Goal: Information Seeking & Learning: Learn about a topic

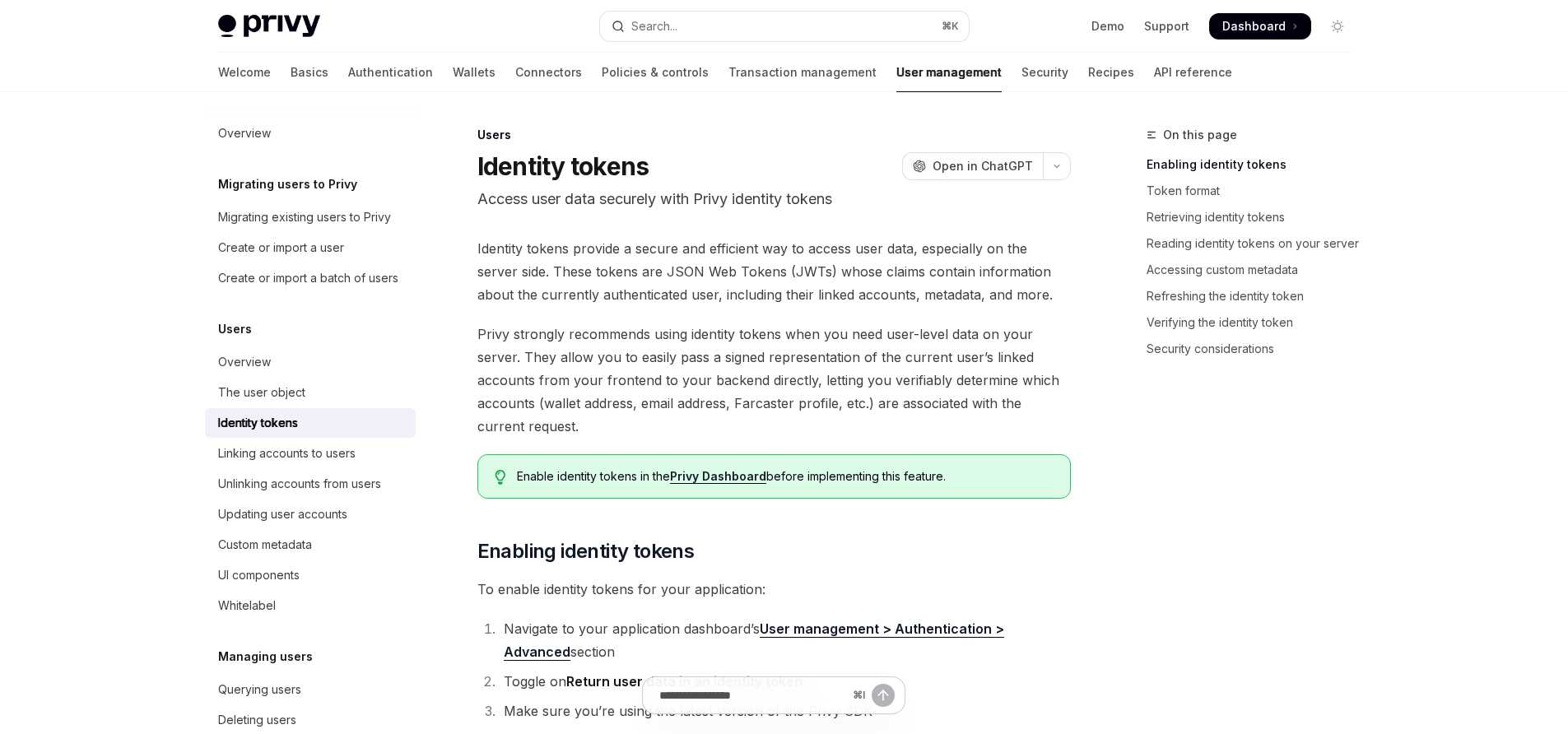
type textarea "*"
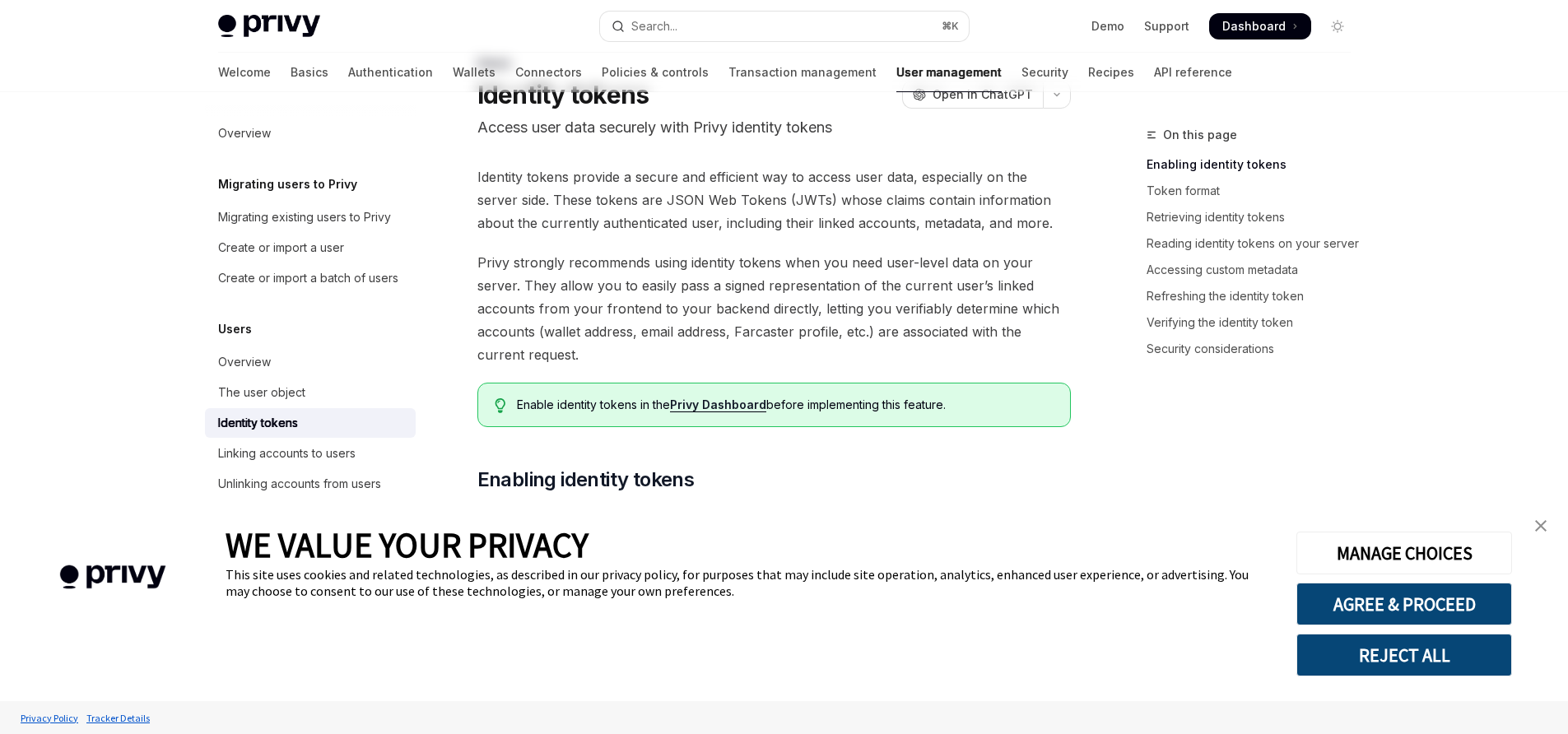
scroll to position [88, 0]
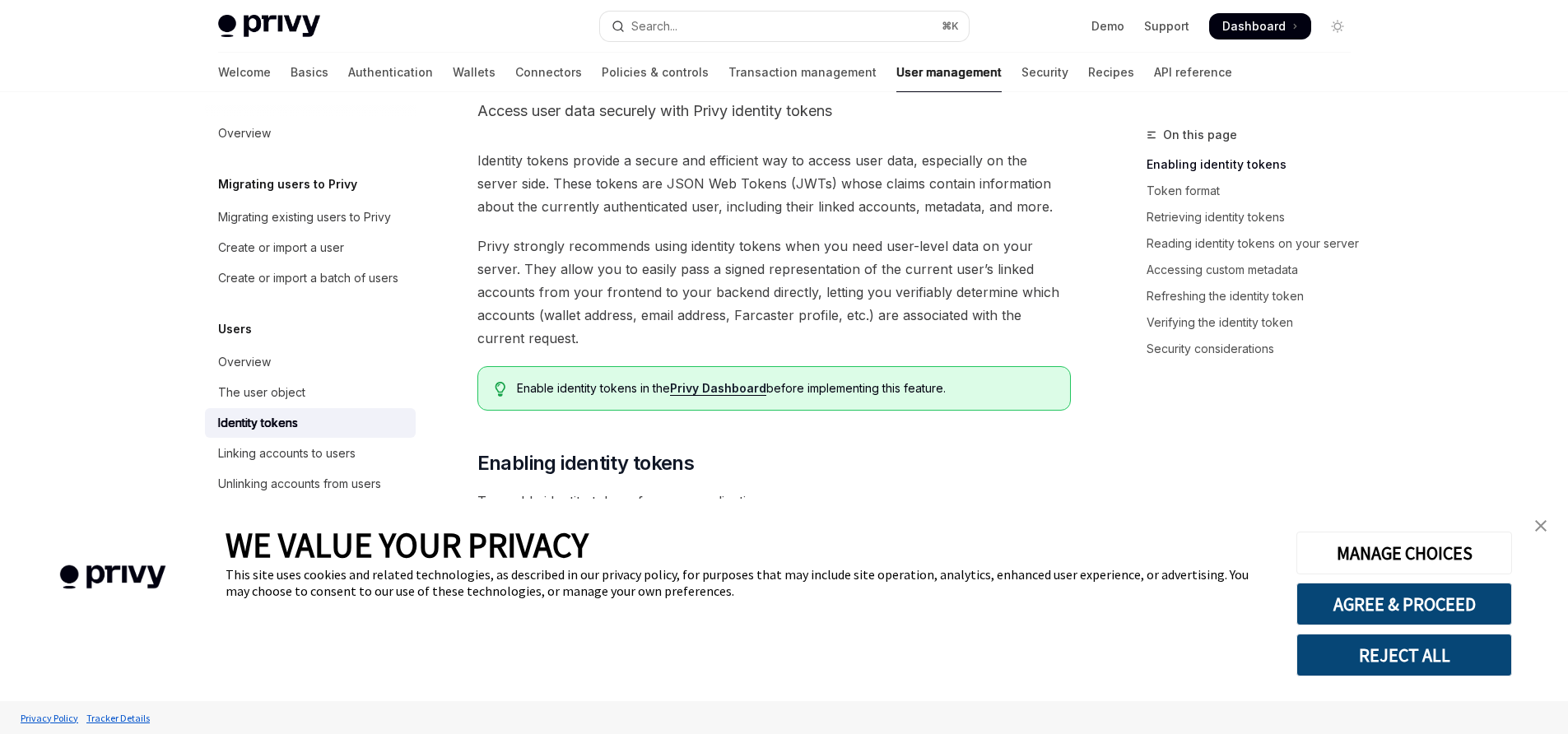
click at [1541, 525] on img "close banner" at bounding box center [1541, 526] width 12 height 12
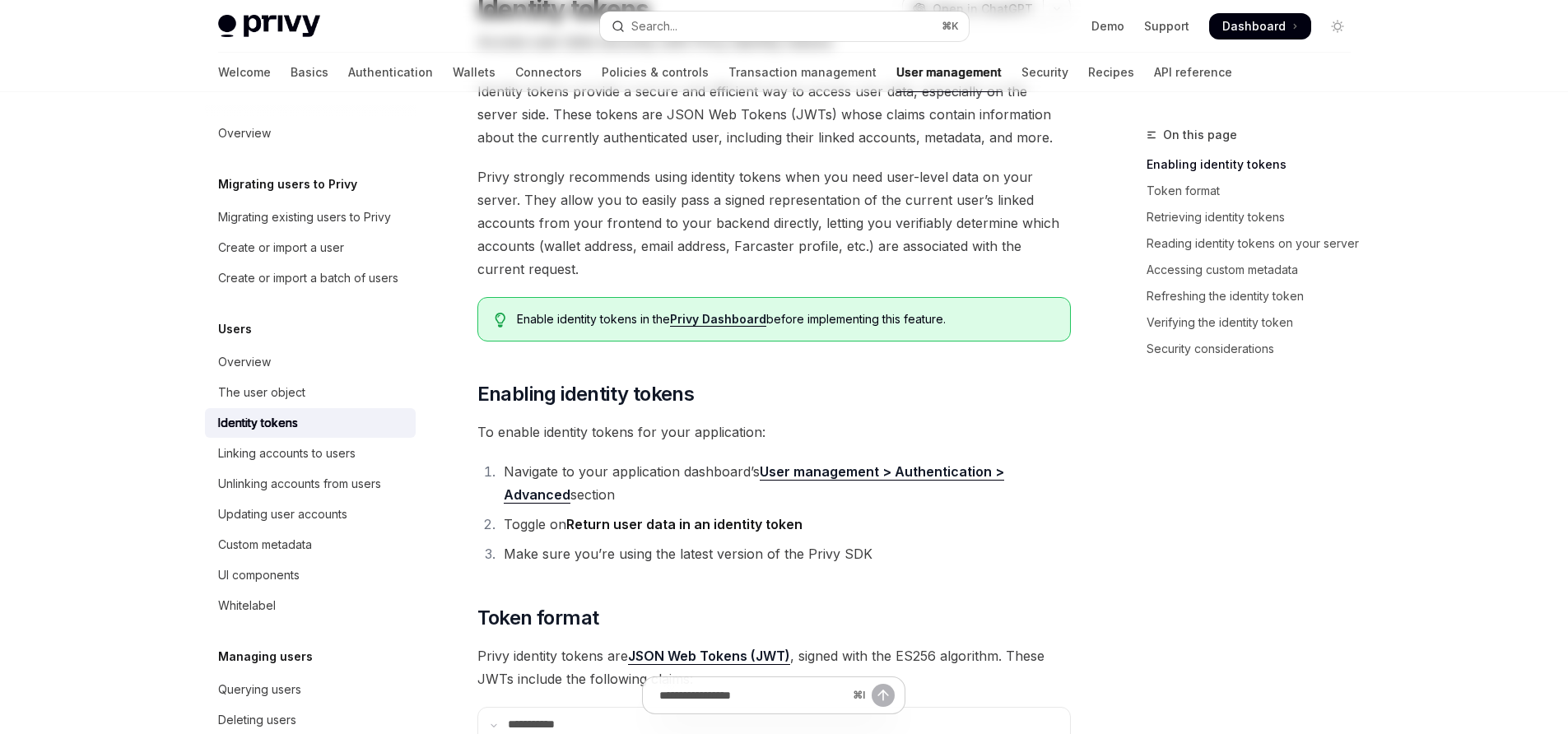
scroll to position [0, 0]
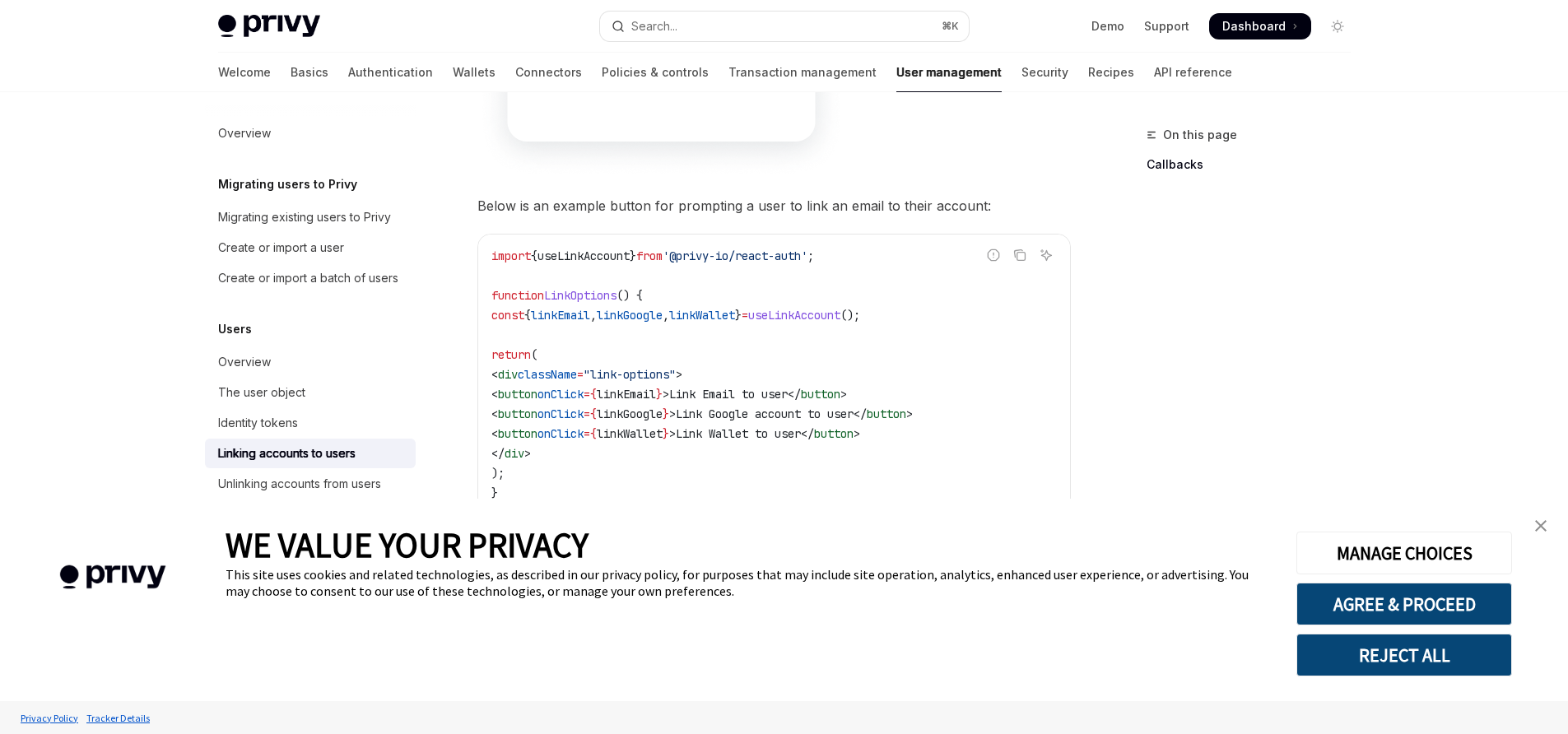
scroll to position [1313, 0]
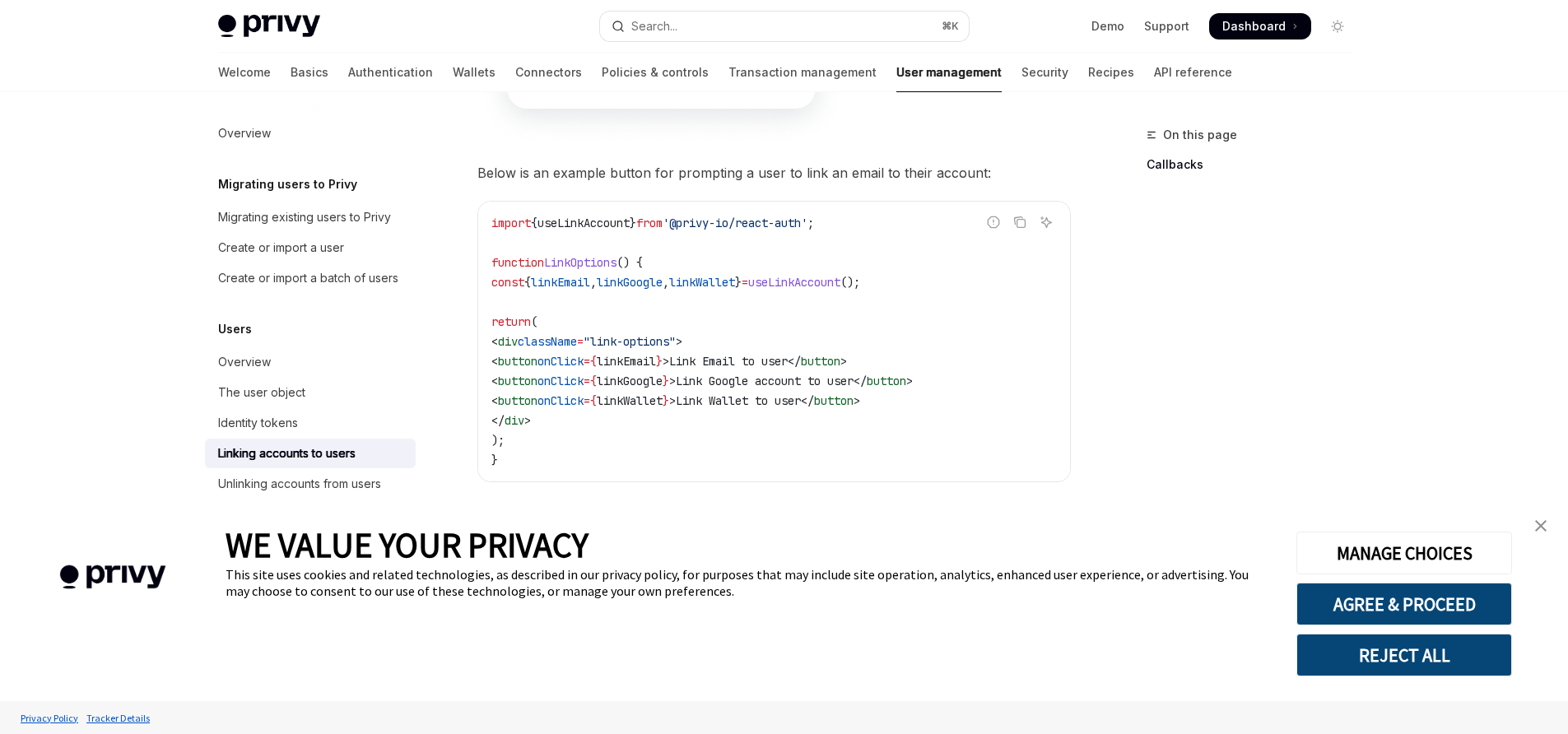
click at [1546, 522] on img "close banner" at bounding box center [1541, 526] width 12 height 12
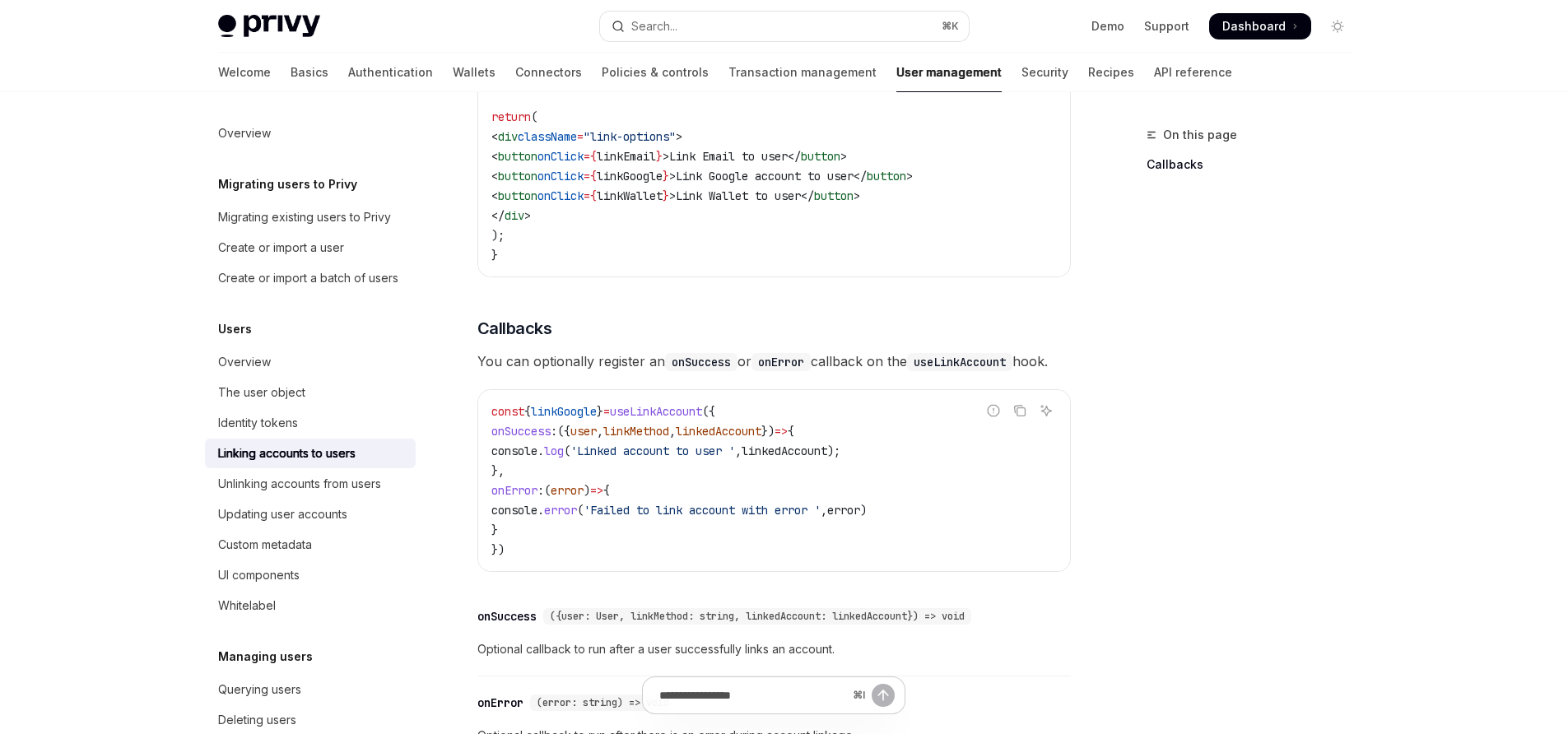
scroll to position [1533, 0]
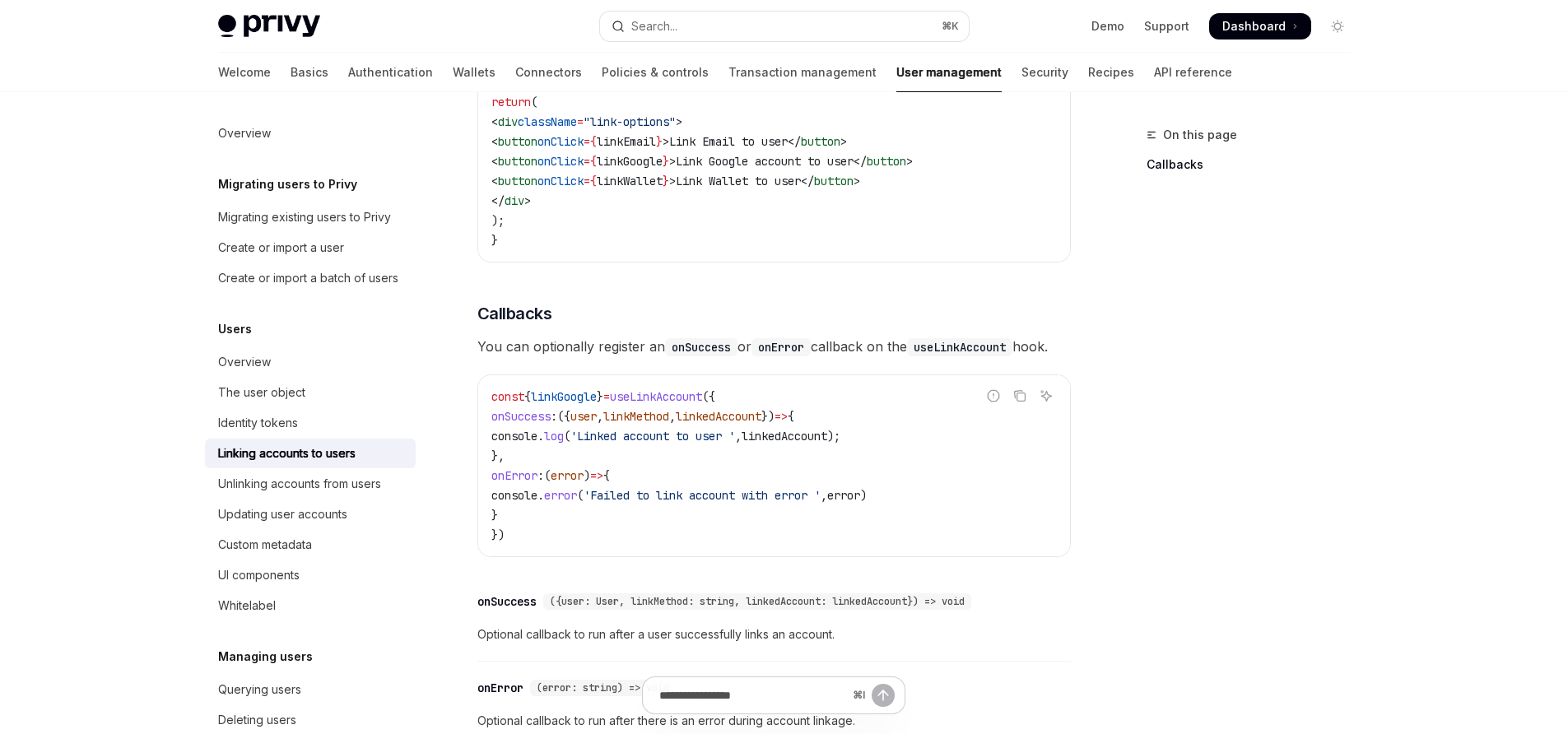
click at [722, 451] on code "const { linkGoogle } = useLinkAccount ({ onSuccess : ({ user , linkMethod , lin…" at bounding box center [774, 466] width 566 height 158
click at [722, 444] on span "'Linked account to user '" at bounding box center [653, 437] width 165 height 15
click at [701, 503] on span "'Failed to link account with error '" at bounding box center [702, 495] width 237 height 15
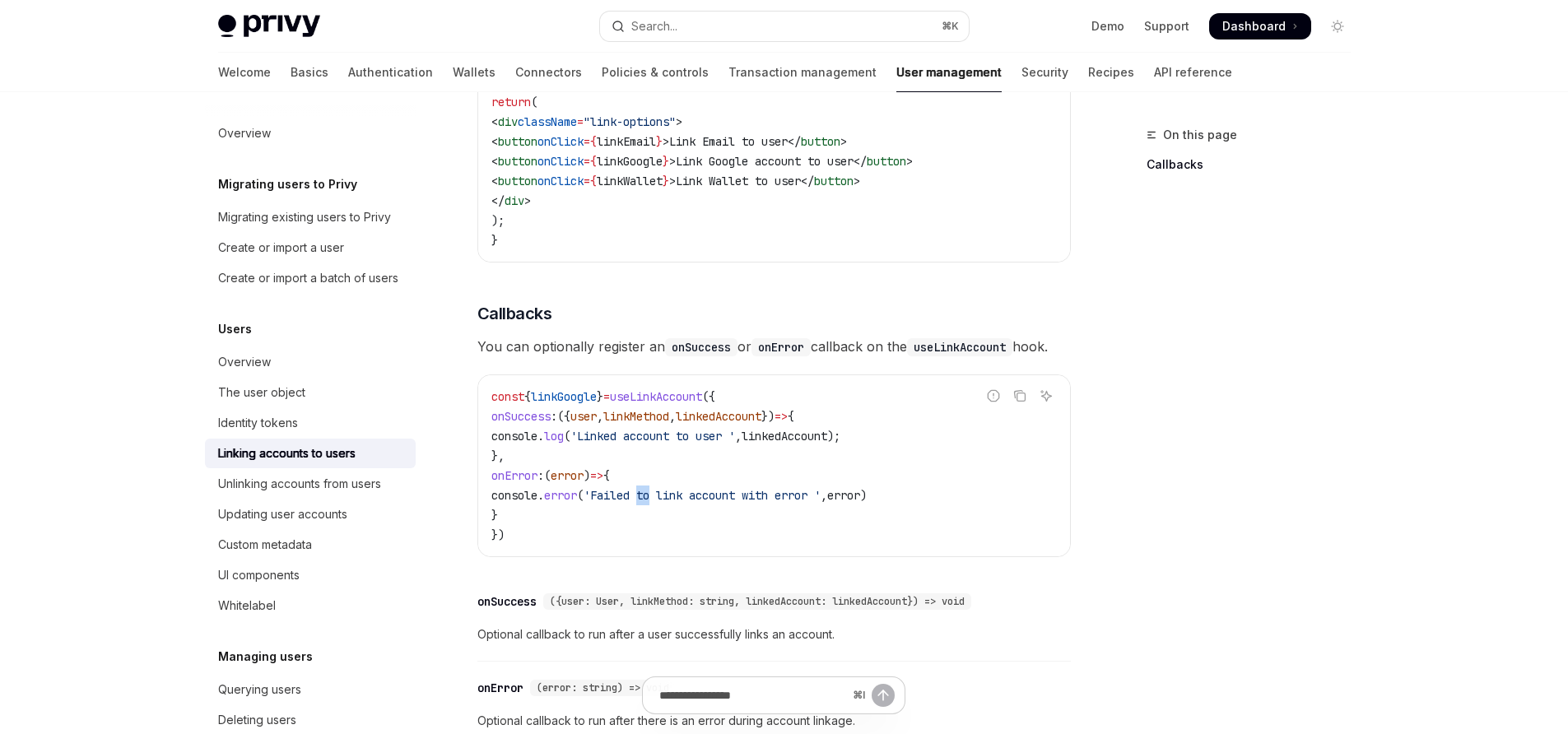
click at [701, 503] on span "'Failed to link account with error '" at bounding box center [702, 495] width 237 height 15
click at [577, 503] on span "error" at bounding box center [561, 495] width 33 height 15
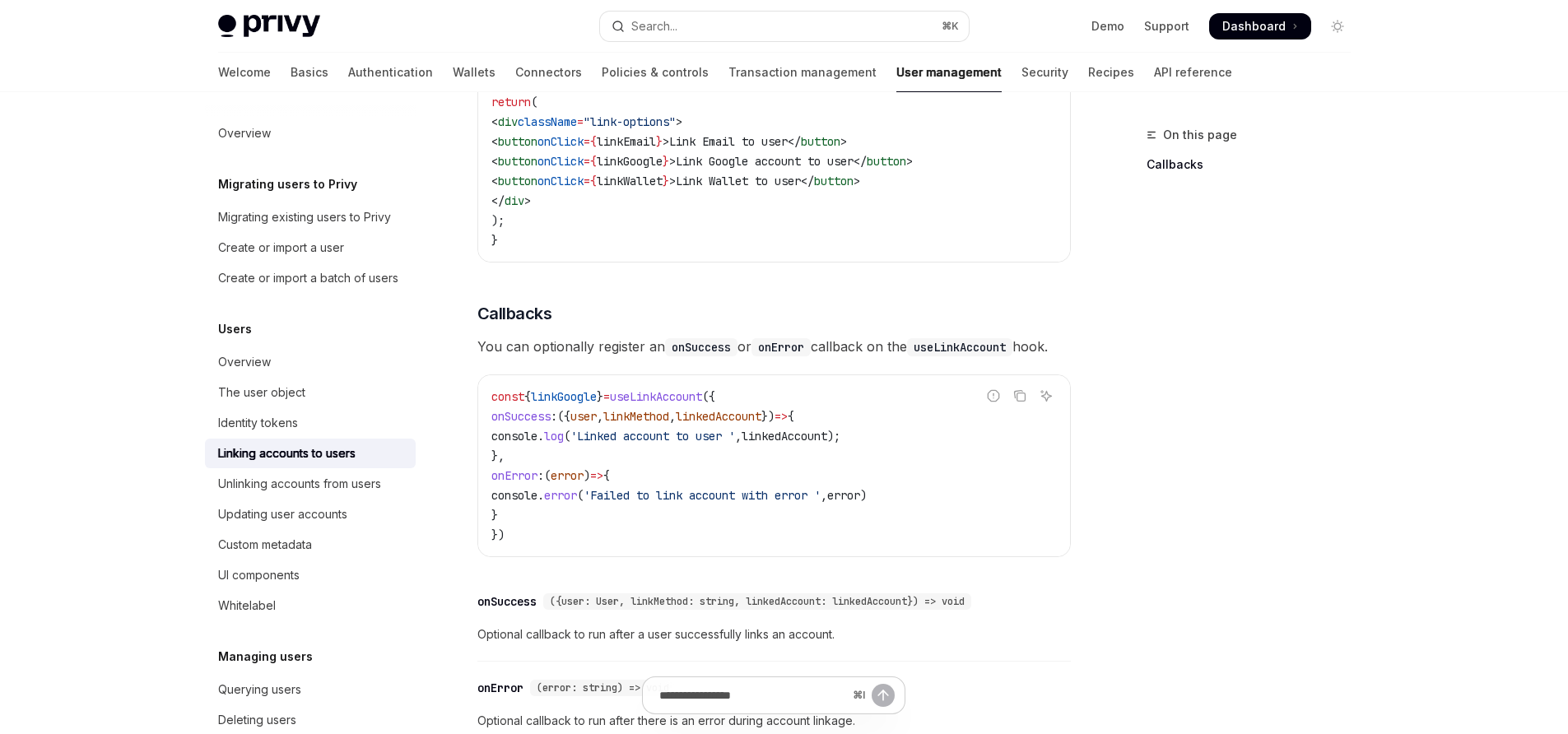
click at [538, 444] on span "console" at bounding box center [514, 437] width 46 height 15
click at [564, 444] on span "log" at bounding box center [554, 437] width 20 height 15
click at [577, 503] on span "error" at bounding box center [561, 495] width 33 height 15
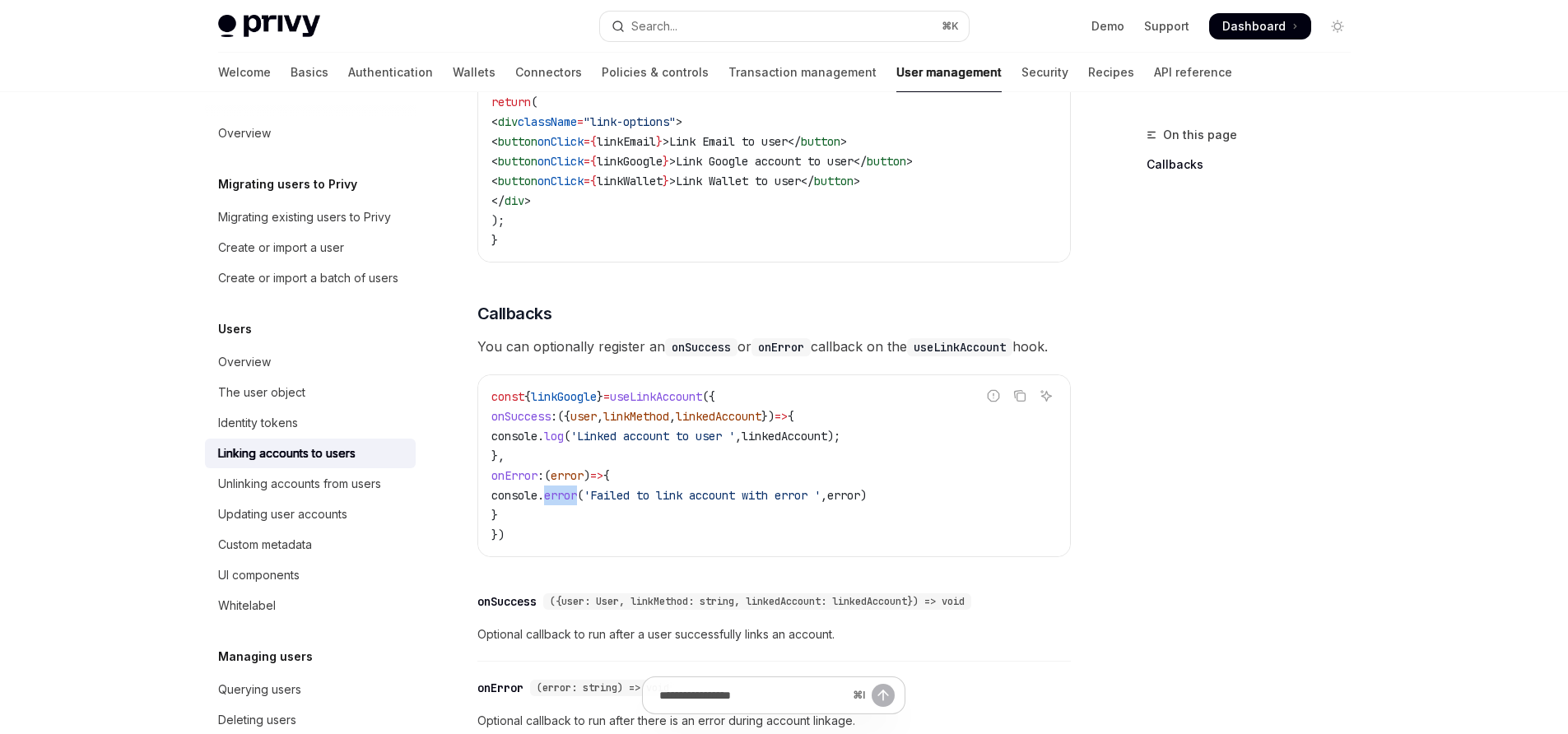
click at [577, 503] on span "error" at bounding box center [561, 495] width 33 height 15
click at [718, 503] on span "'Failed to link account with error '" at bounding box center [702, 495] width 237 height 15
click at [699, 503] on span "'Failed to link account with error '" at bounding box center [702, 495] width 237 height 15
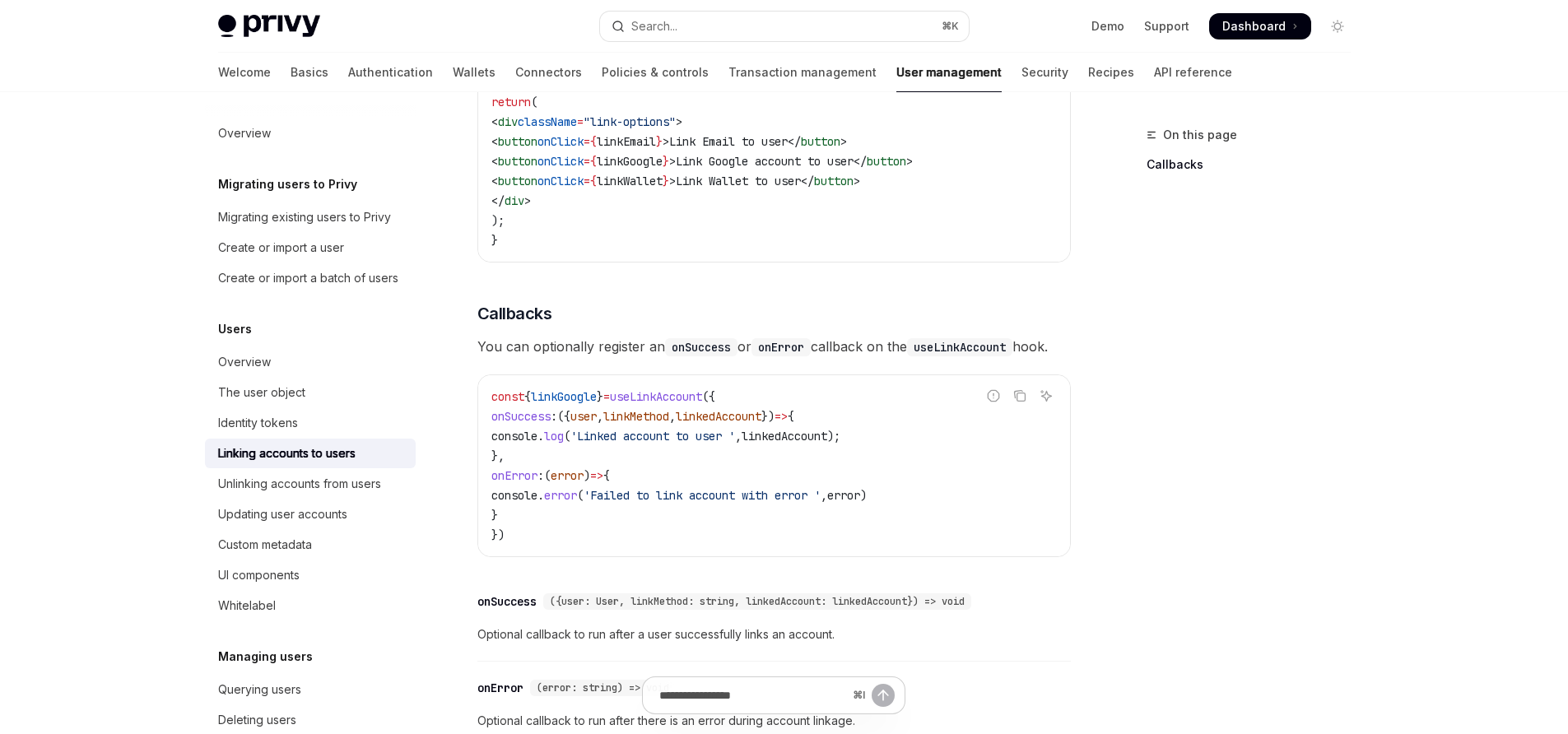
click at [690, 503] on span "'Failed to link account with error '" at bounding box center [702, 495] width 237 height 15
drag, startPoint x: 698, startPoint y: 519, endPoint x: 717, endPoint y: 519, distance: 19.0
click at [717, 503] on span "'Failed to link account with error '" at bounding box center [702, 495] width 237 height 15
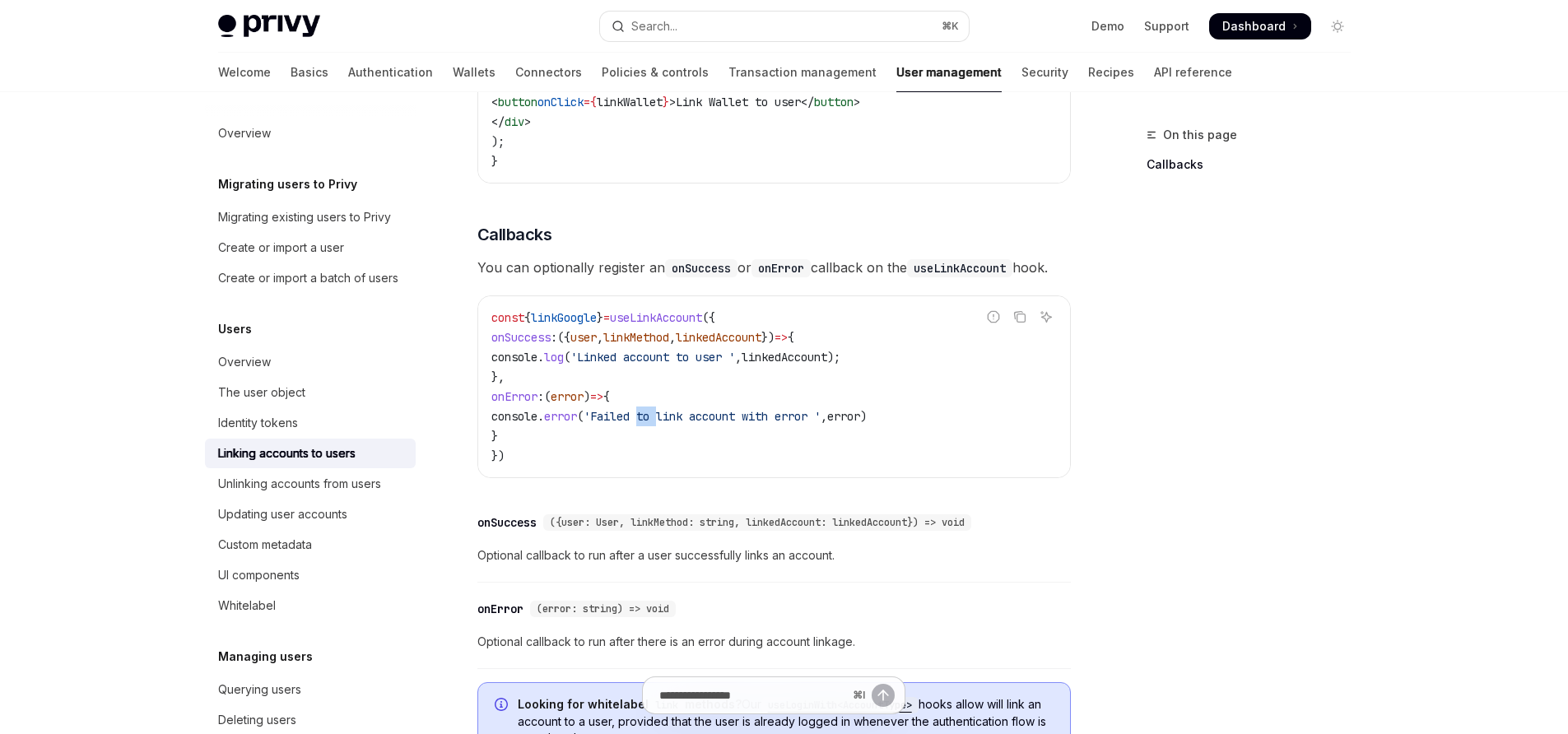
scroll to position [1613, 0]
click at [702, 325] on span "useLinkAccount" at bounding box center [655, 317] width 92 height 15
click at [689, 326] on div "const { linkGoogle } = useLinkAccount ({ onSuccess : ({ user , linkMethod , lin…" at bounding box center [774, 386] width 591 height 181
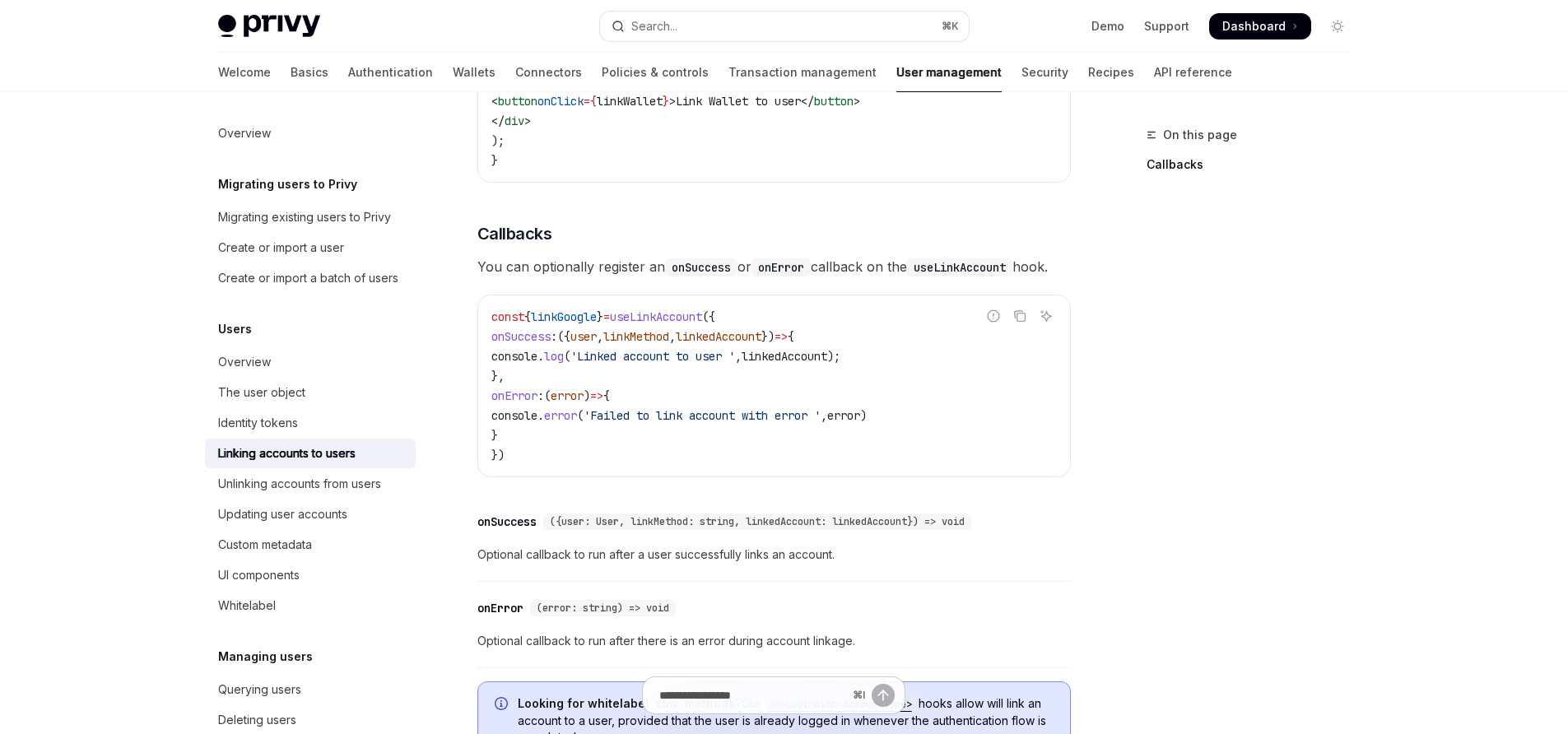
click at [689, 325] on span "useLinkAccount" at bounding box center [655, 317] width 92 height 15
click at [690, 325] on span "useLinkAccount" at bounding box center [655, 317] width 92 height 15
copy span "useLinkAccount"
click at [654, 325] on span "useLinkAccount" at bounding box center [655, 317] width 92 height 15
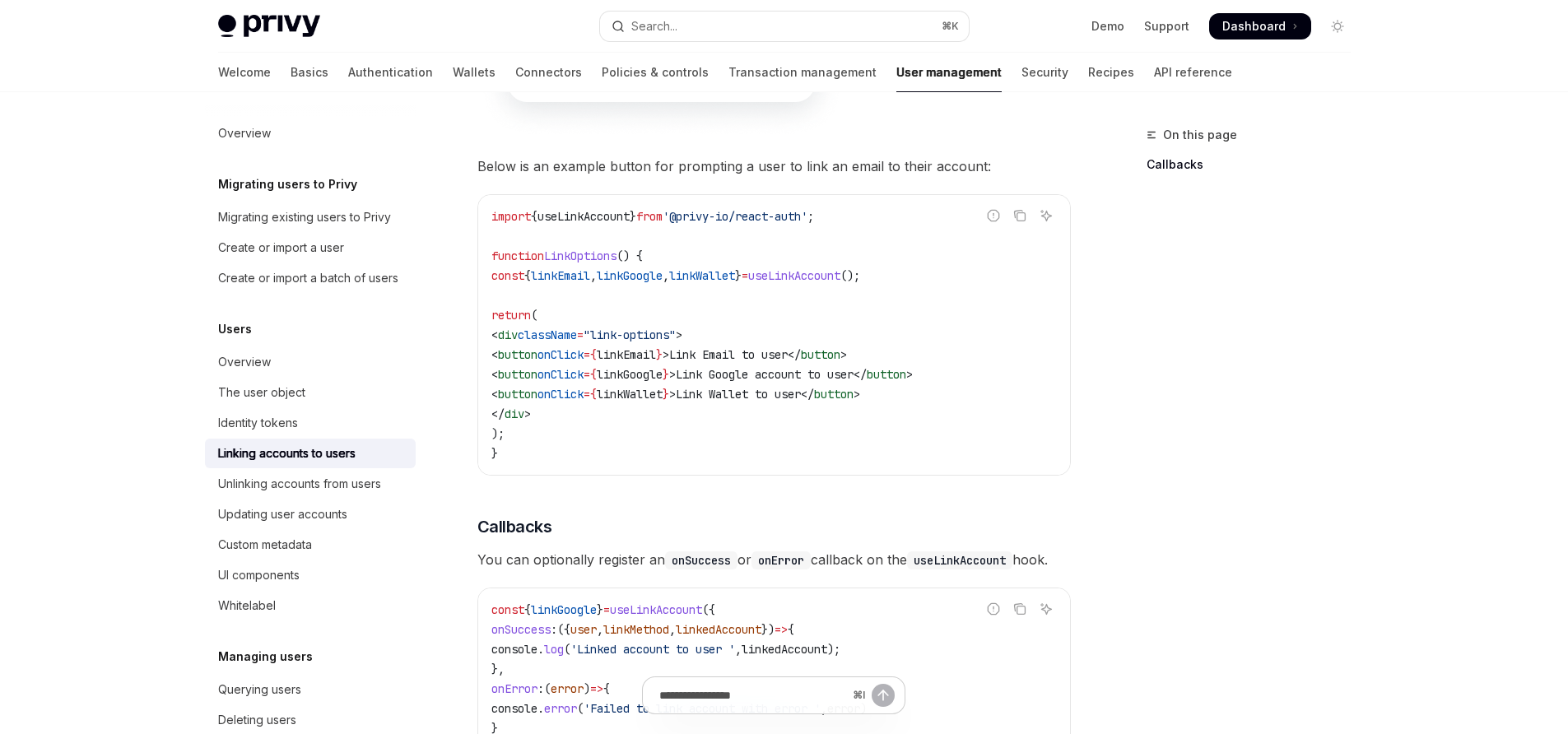
scroll to position [1456, 0]
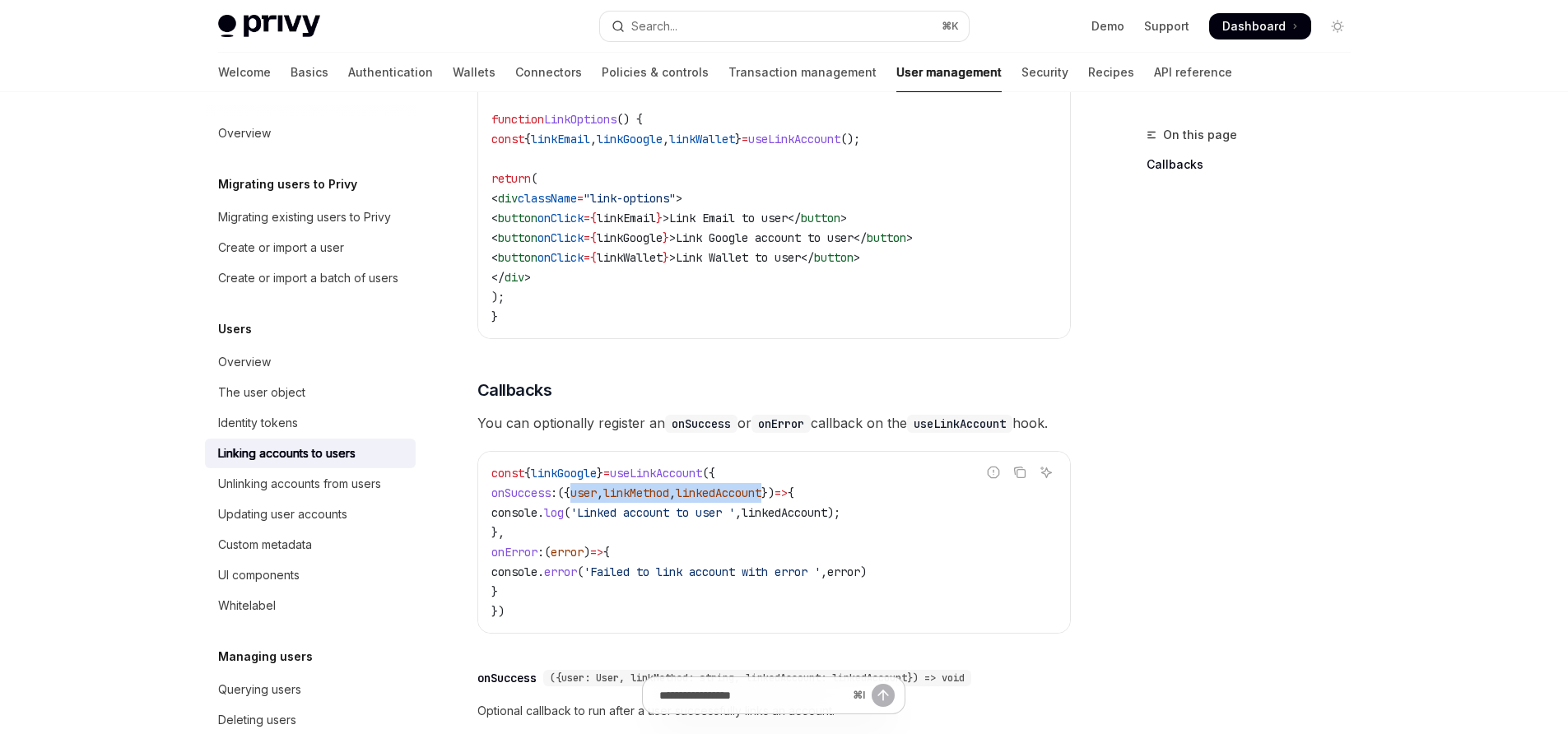
drag, startPoint x: 824, startPoint y: 515, endPoint x: 607, endPoint y: 509, distance: 217.1
click at [607, 500] on span "onSuccess : ({ user , linkMethod , linkedAccount }) => {" at bounding box center [643, 493] width 303 height 15
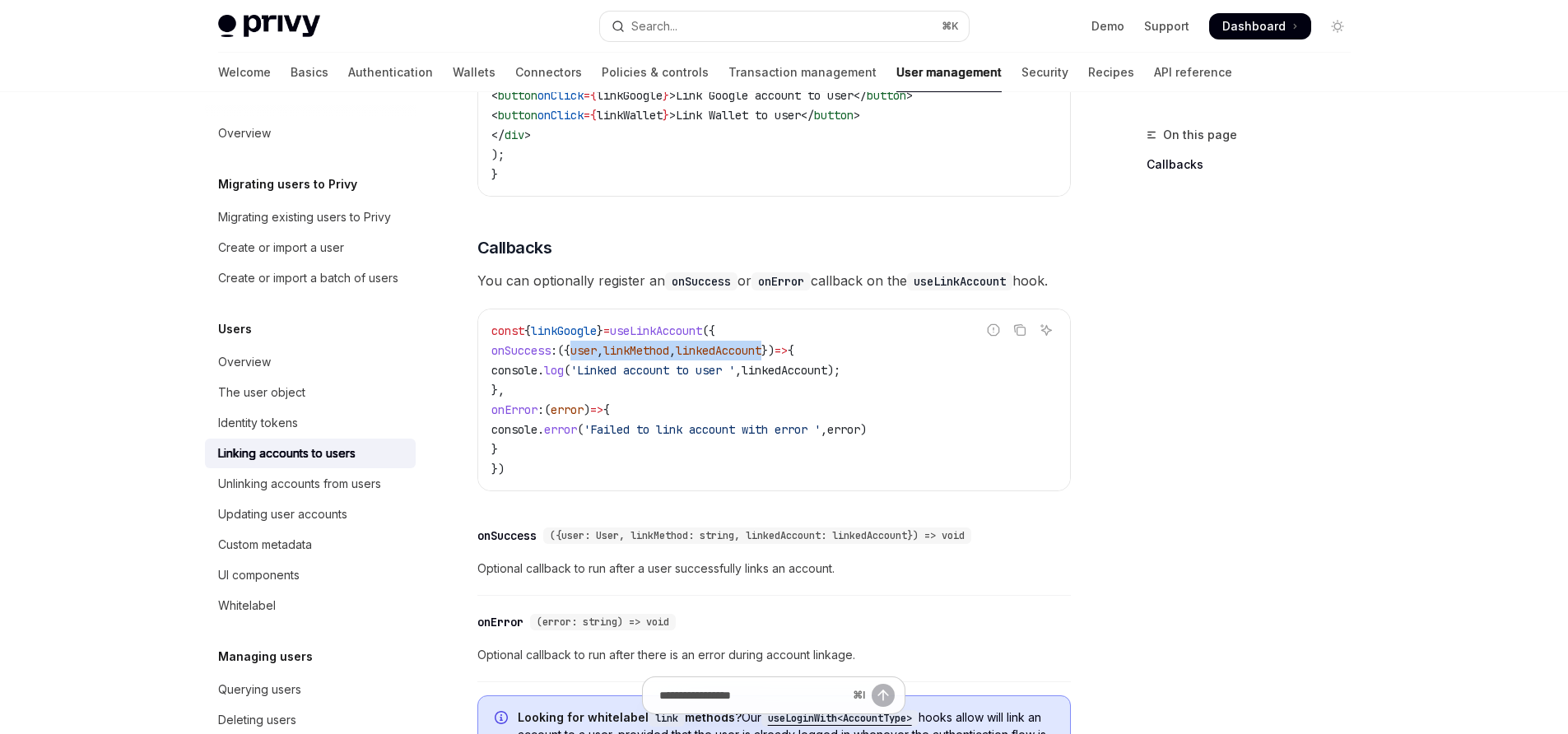
scroll to position [1592, 0]
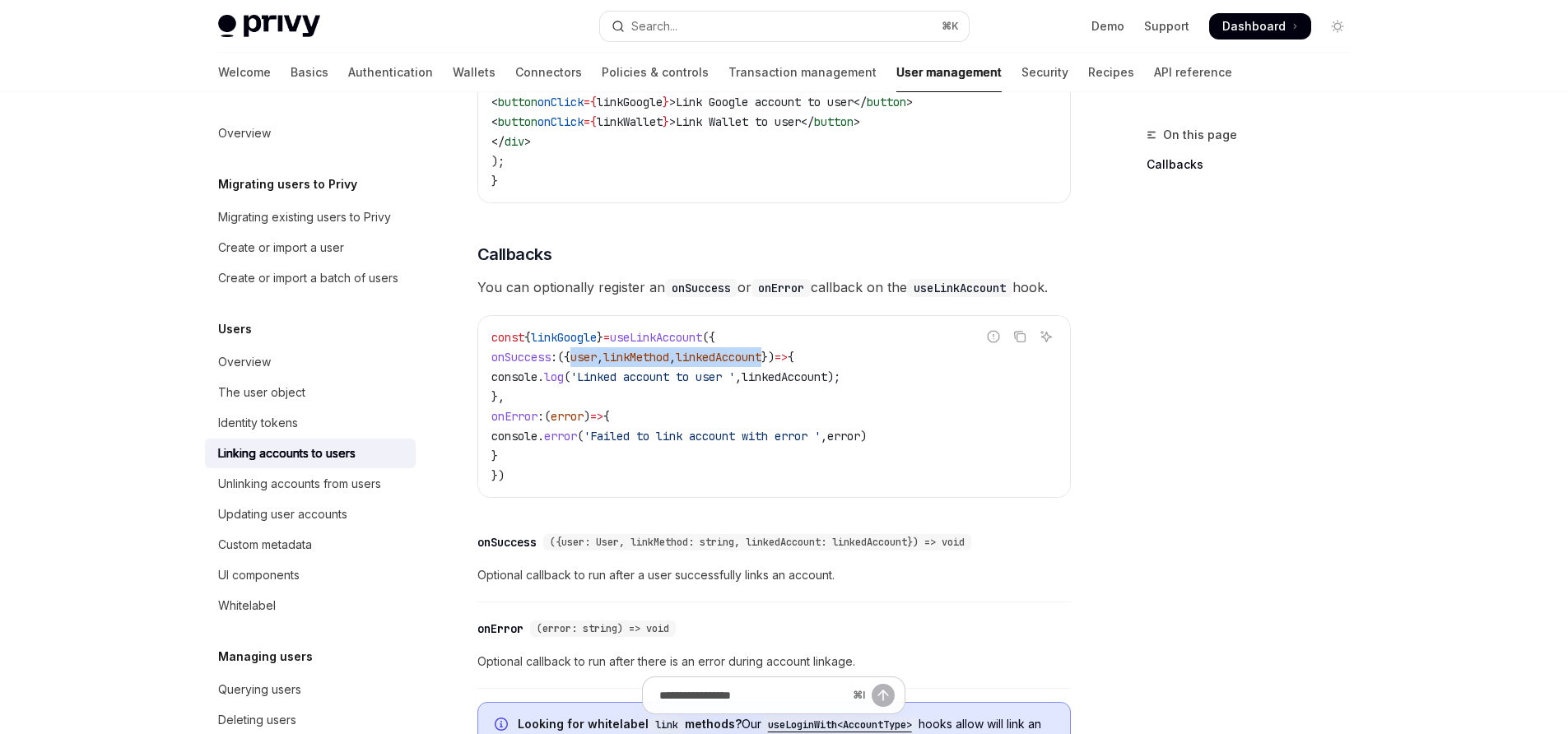
click at [669, 365] on span "linkMethod" at bounding box center [635, 357] width 65 height 15
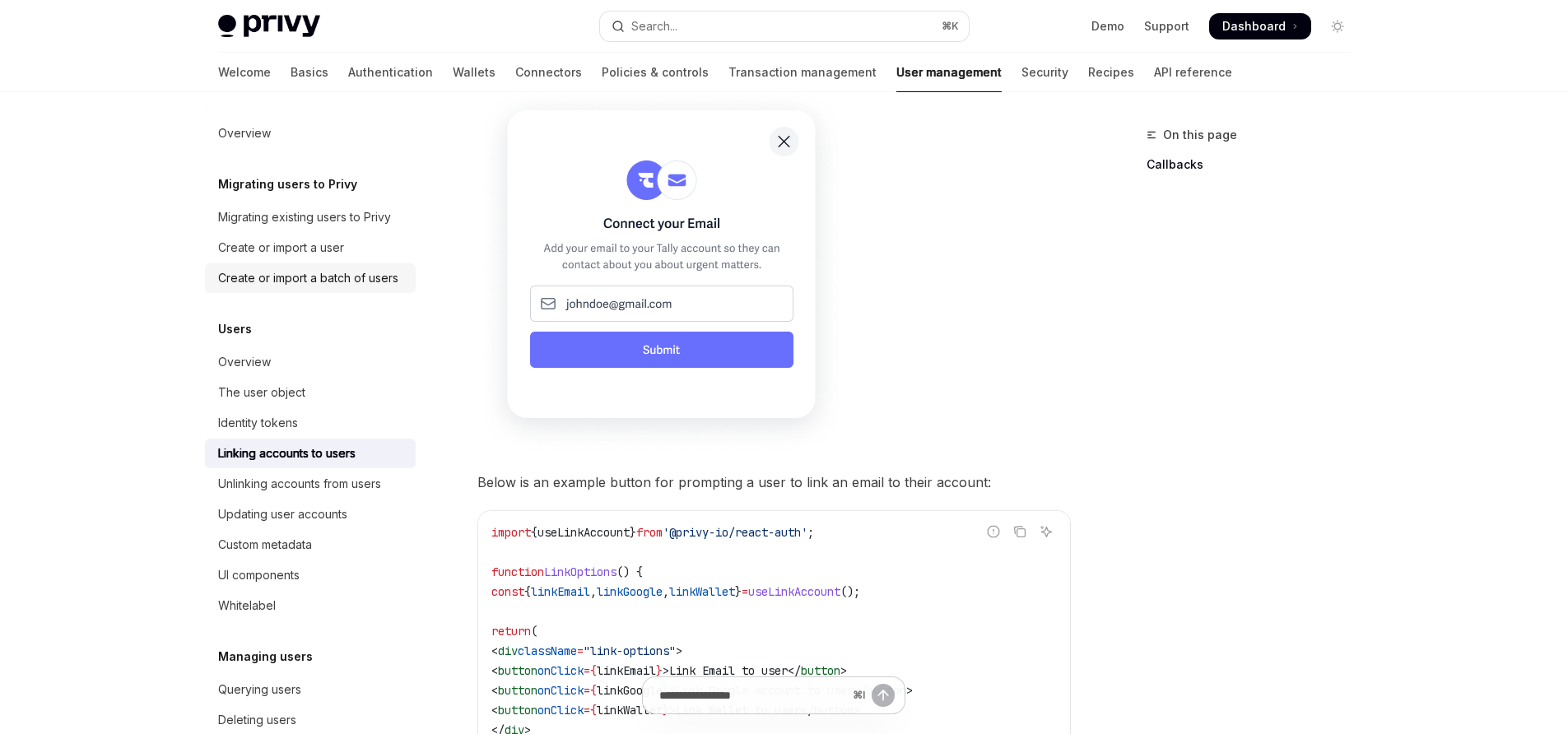
scroll to position [977, 0]
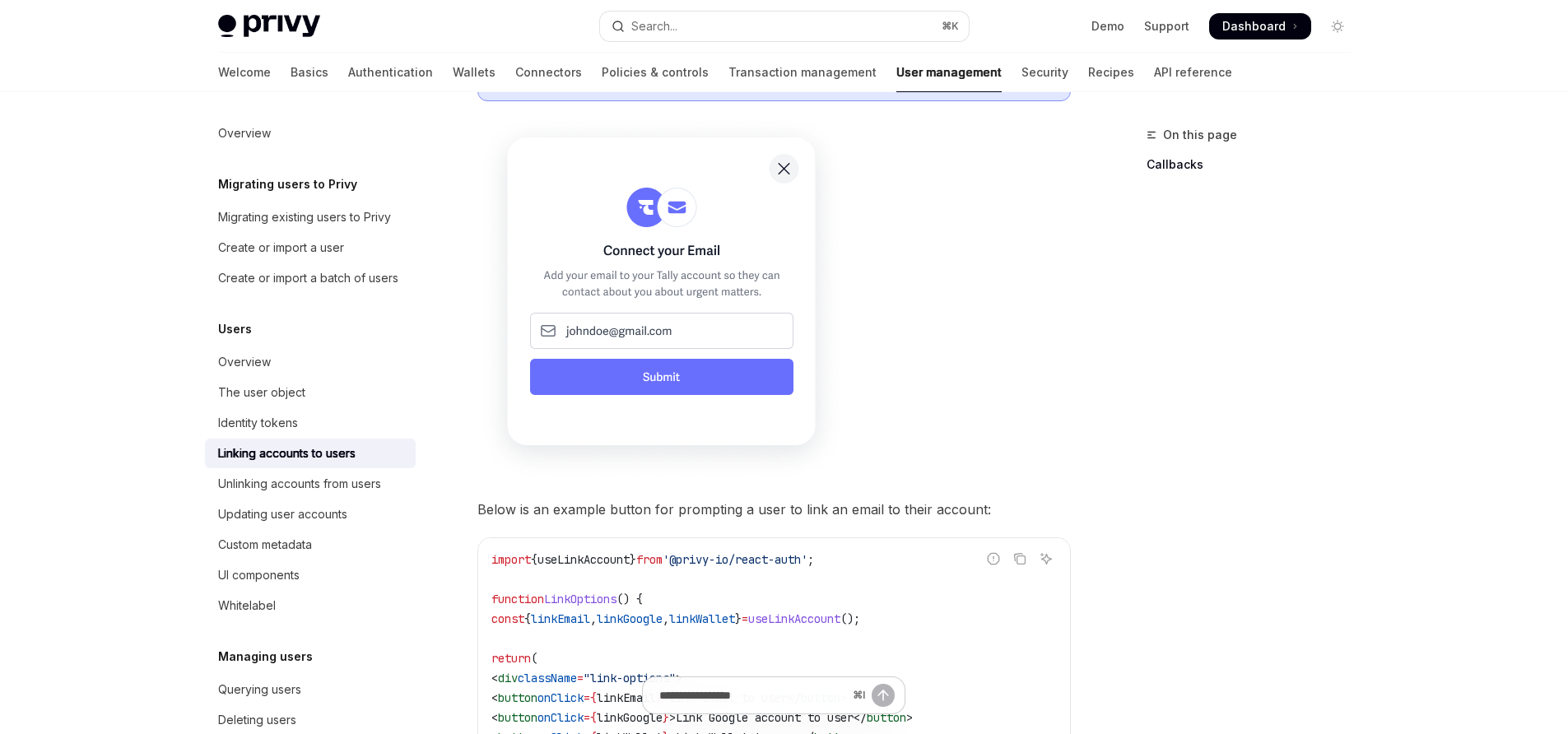
click at [1185, 170] on link "Callbacks" at bounding box center [1255, 165] width 217 height 27
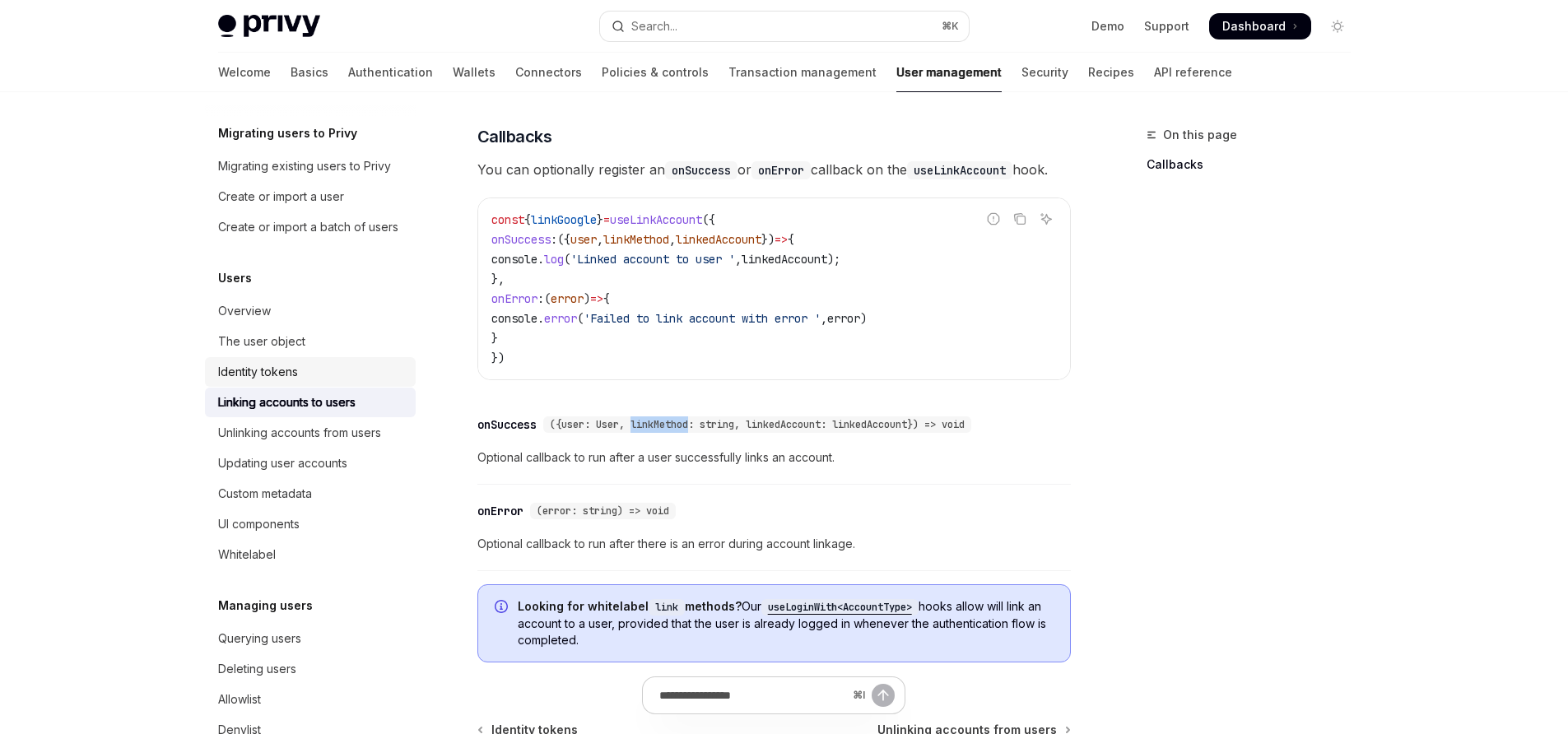
scroll to position [229, 0]
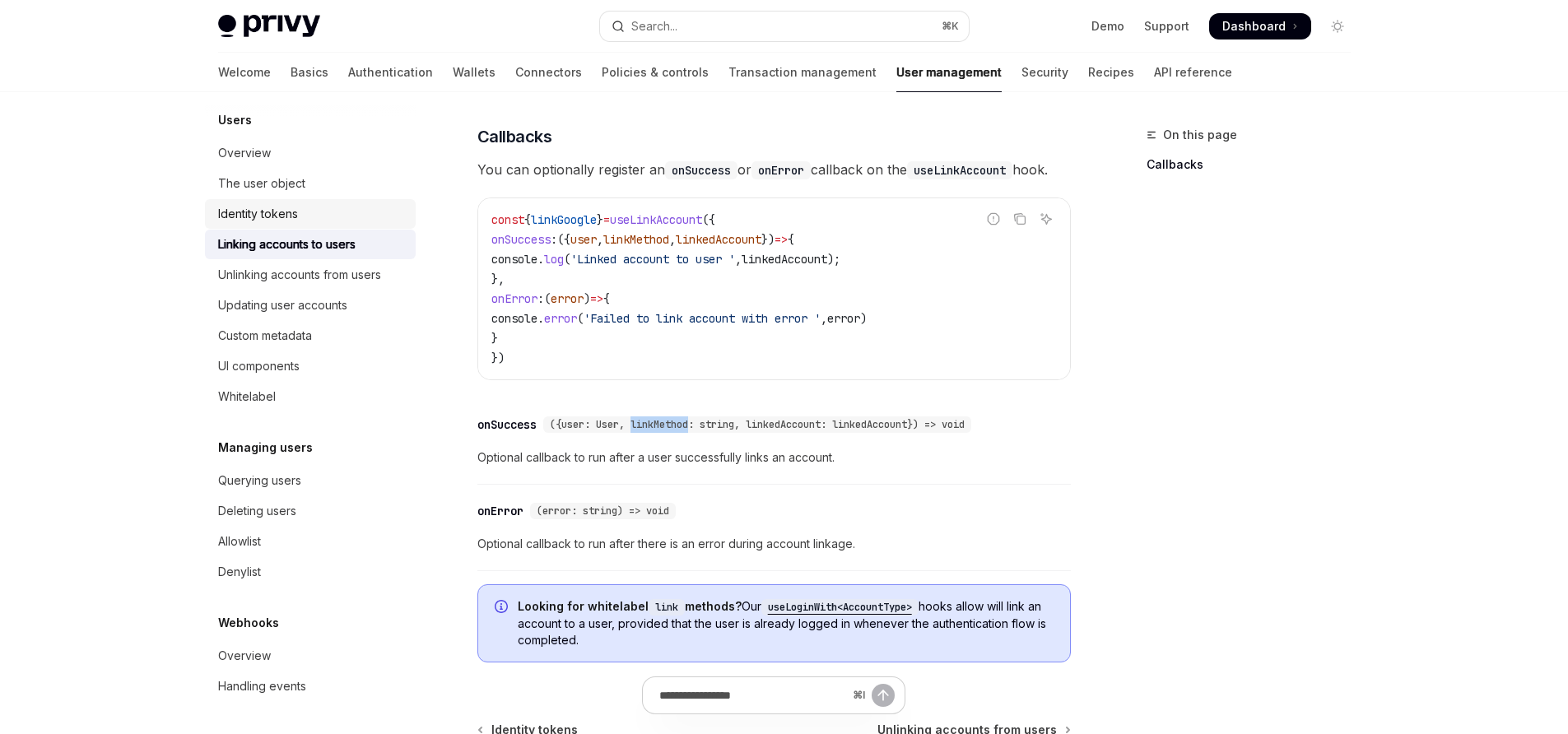
click at [292, 214] on div "Identity tokens" at bounding box center [258, 214] width 80 height 20
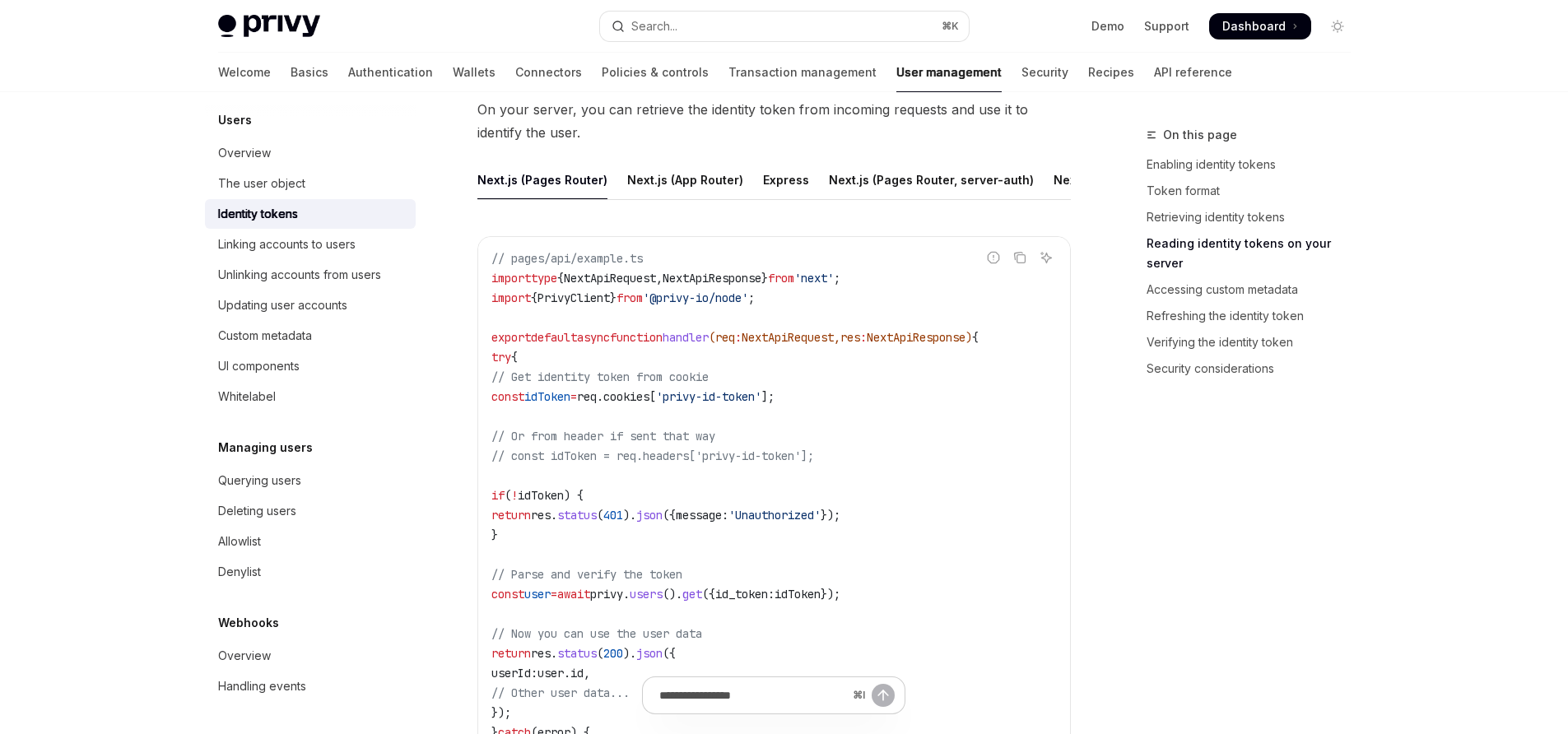
scroll to position [2237, 0]
click at [716, 176] on div "Next.js (App Router)" at bounding box center [685, 183] width 116 height 39
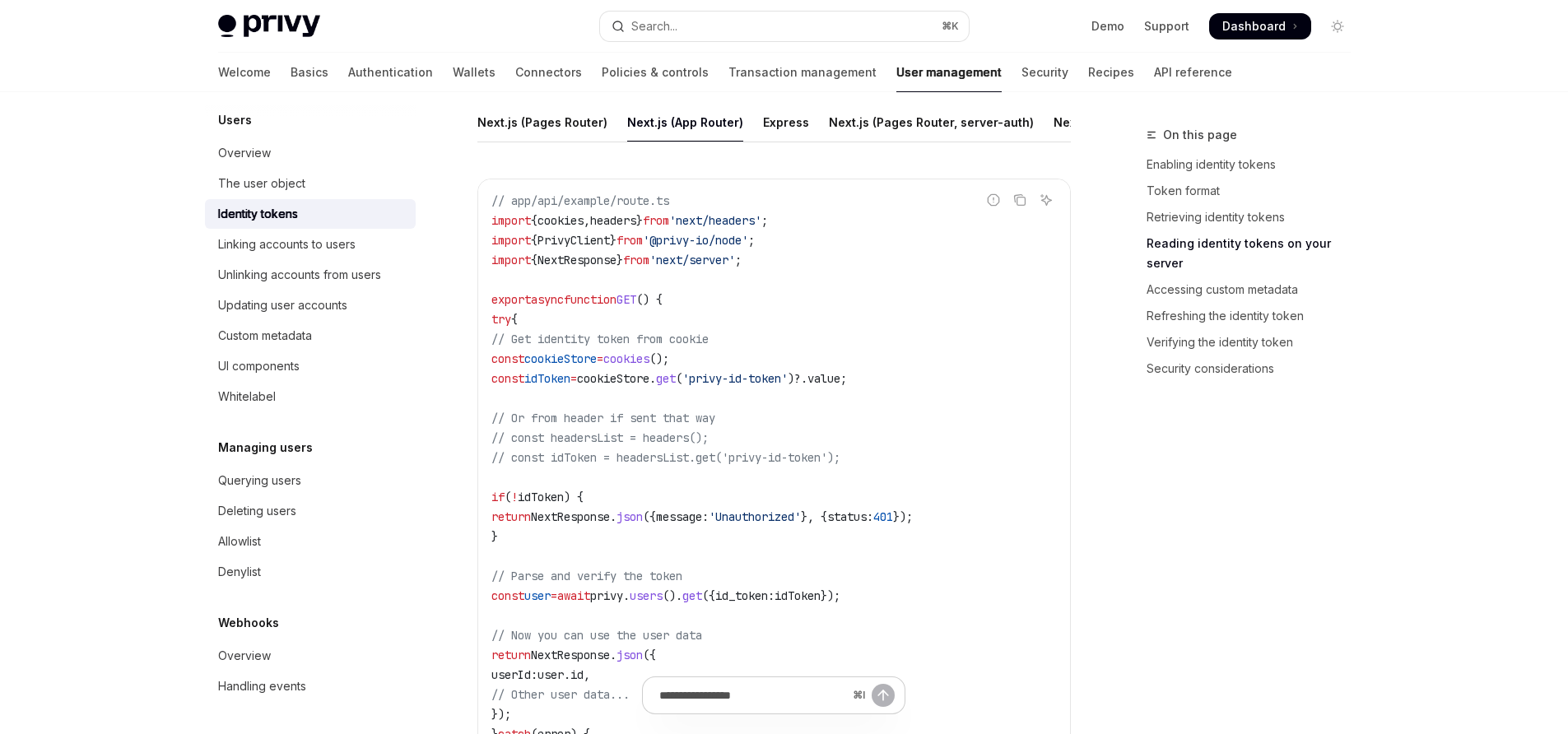
scroll to position [2367, 0]
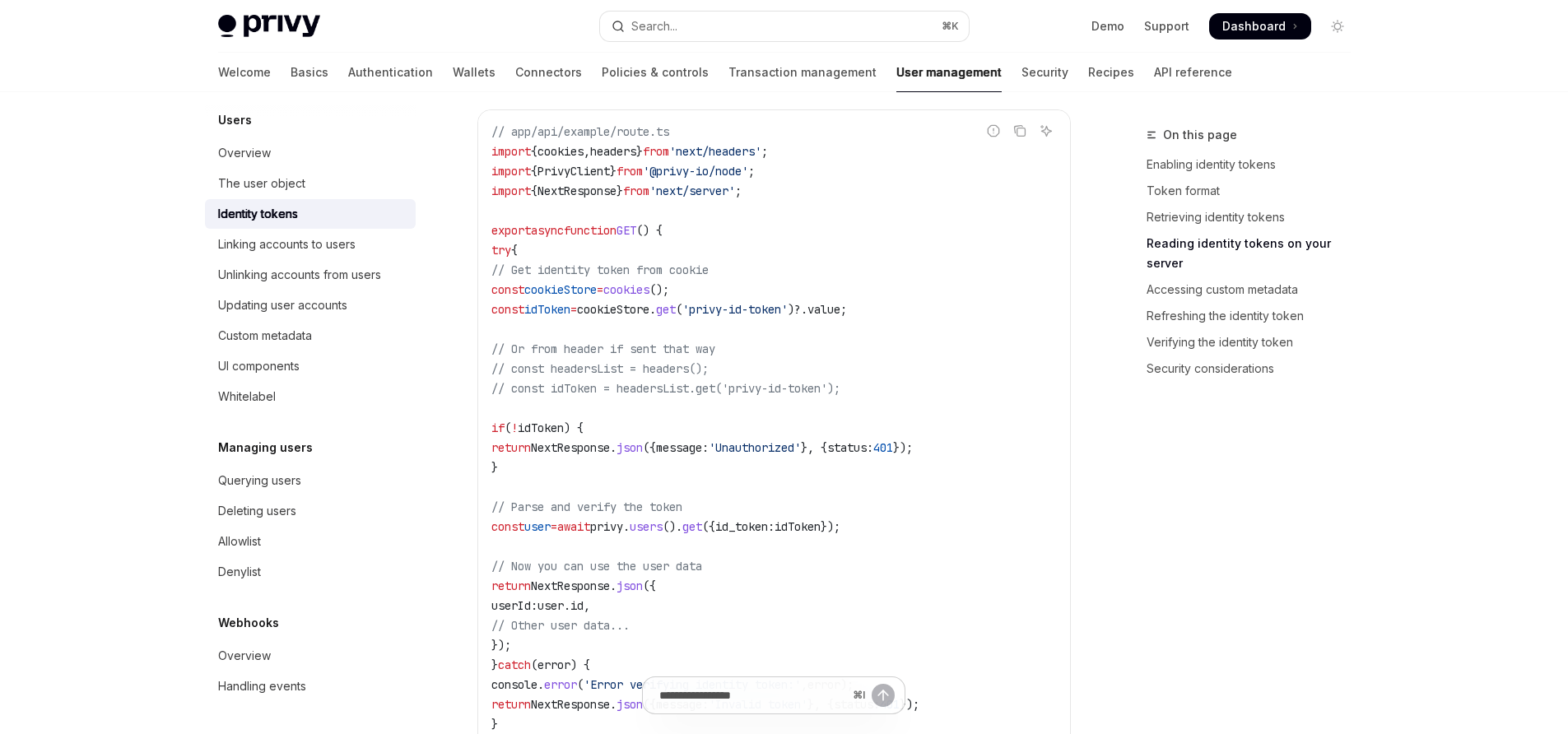
click at [571, 314] on span "idToken" at bounding box center [548, 310] width 46 height 15
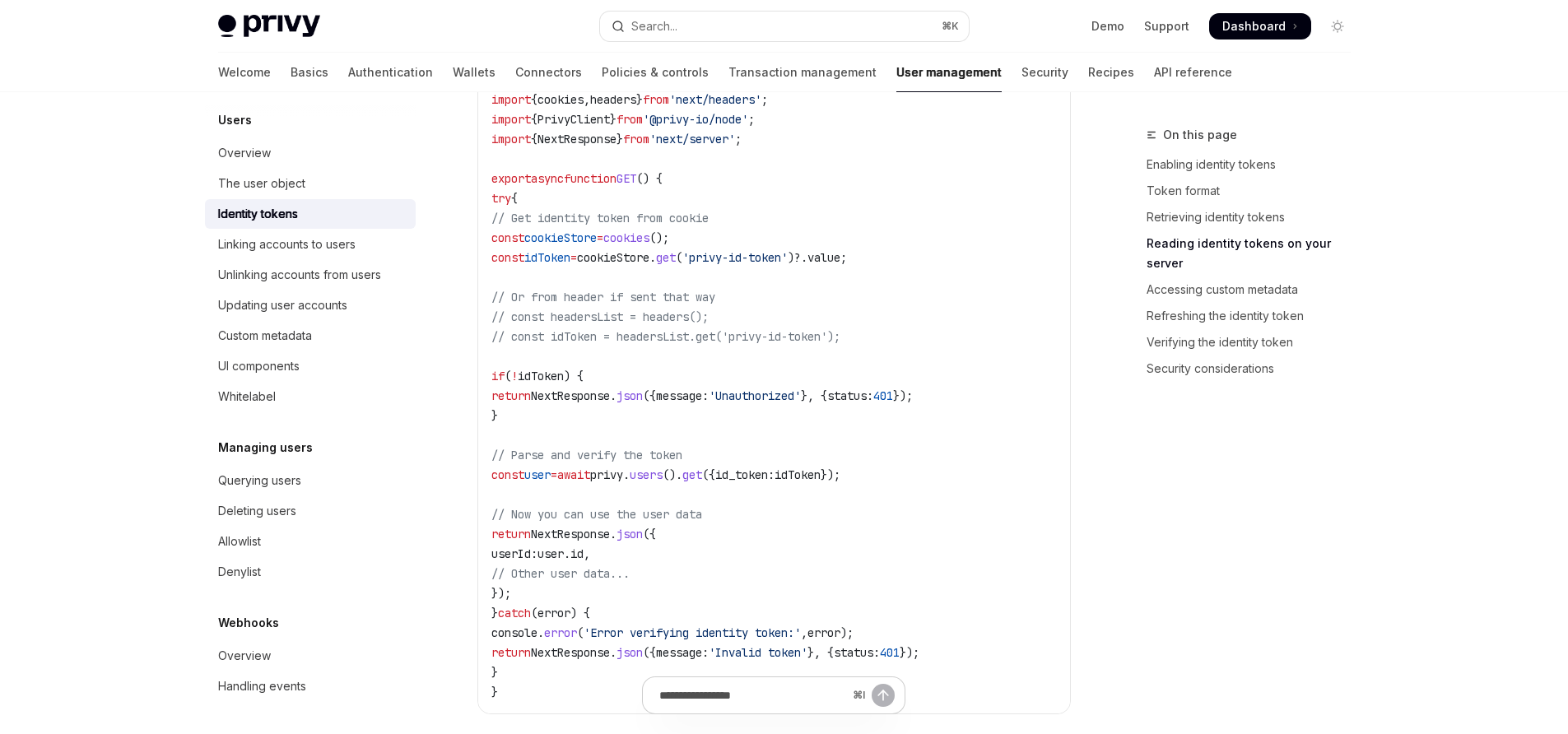
scroll to position [2192, 0]
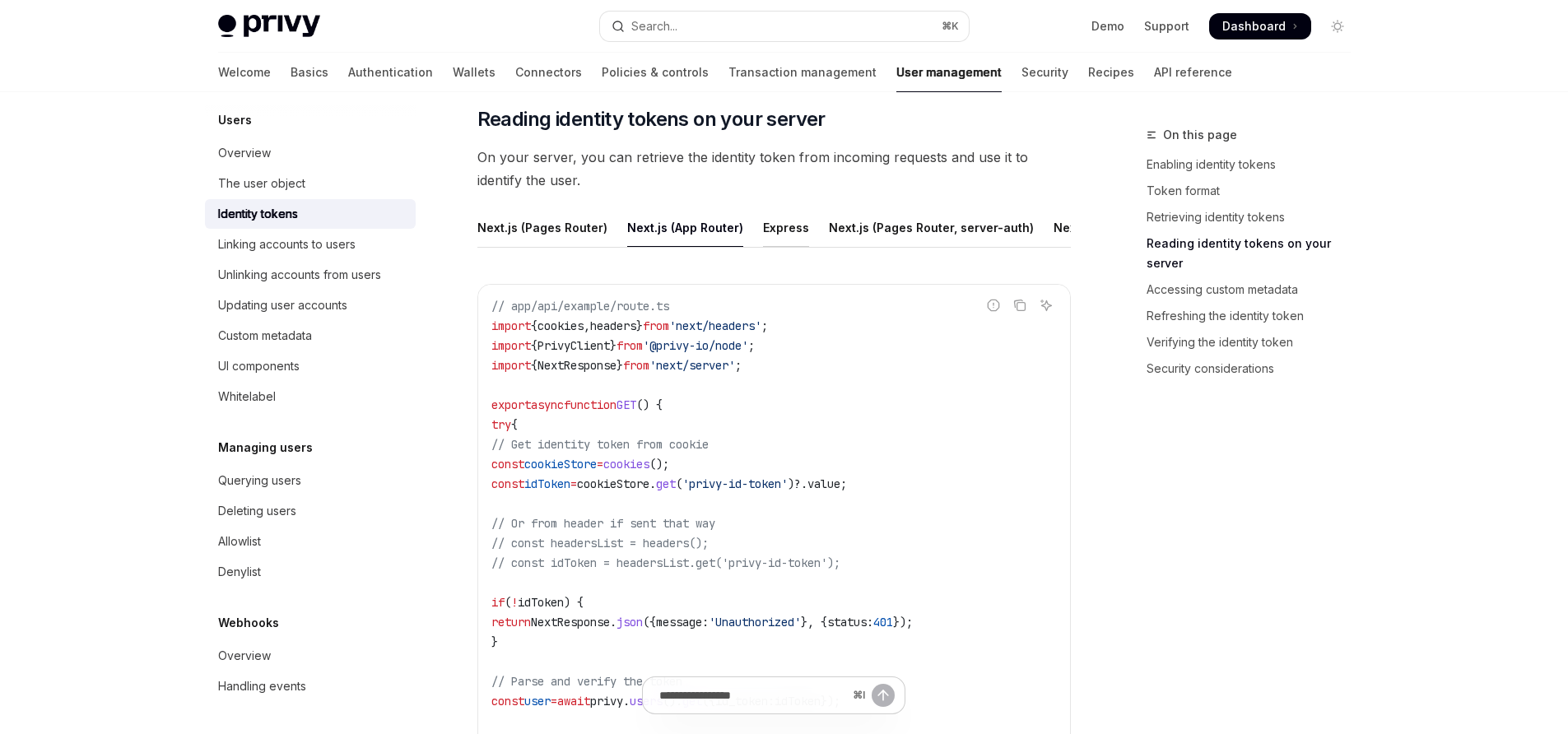
click at [772, 232] on div "Express" at bounding box center [786, 227] width 46 height 39
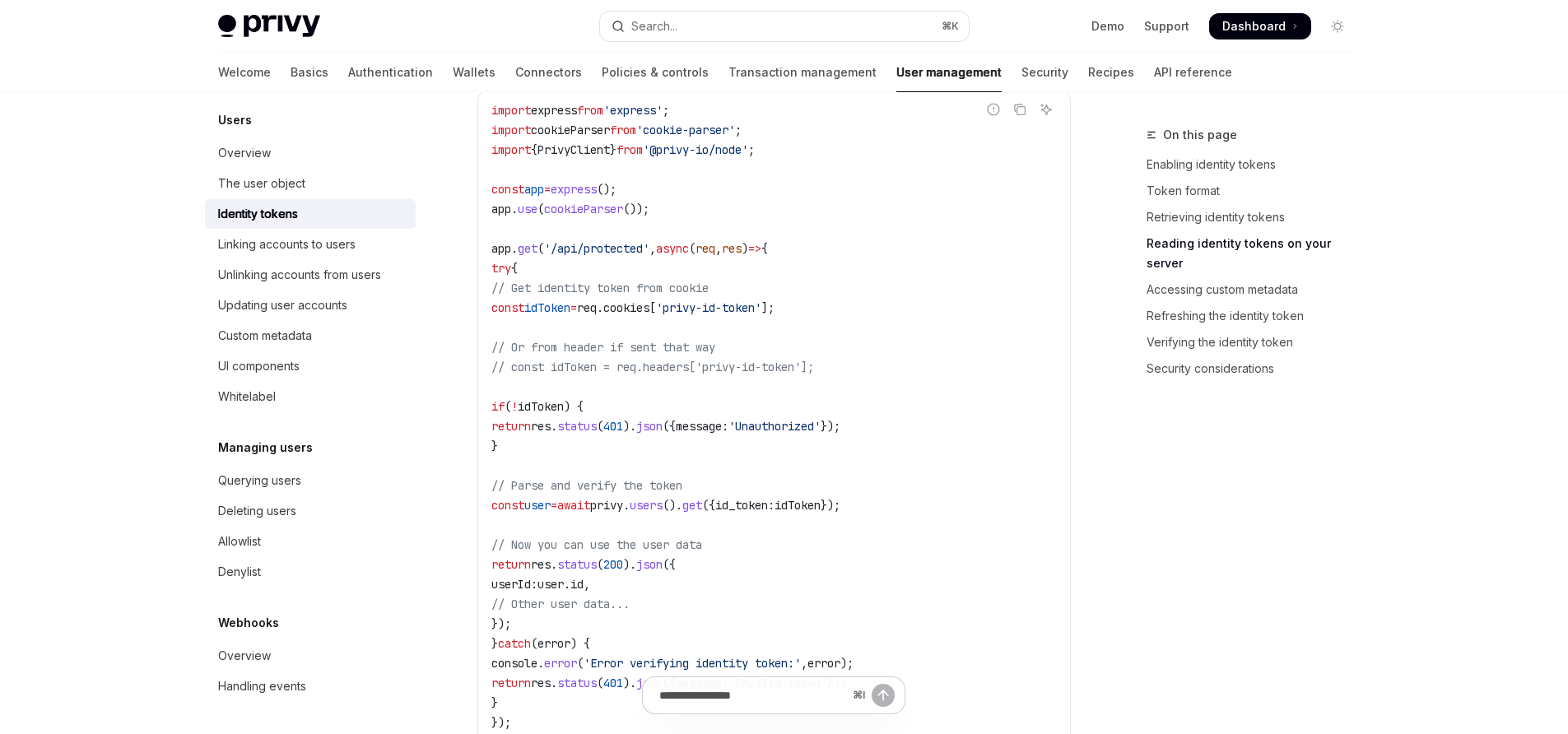
scroll to position [2281, 0]
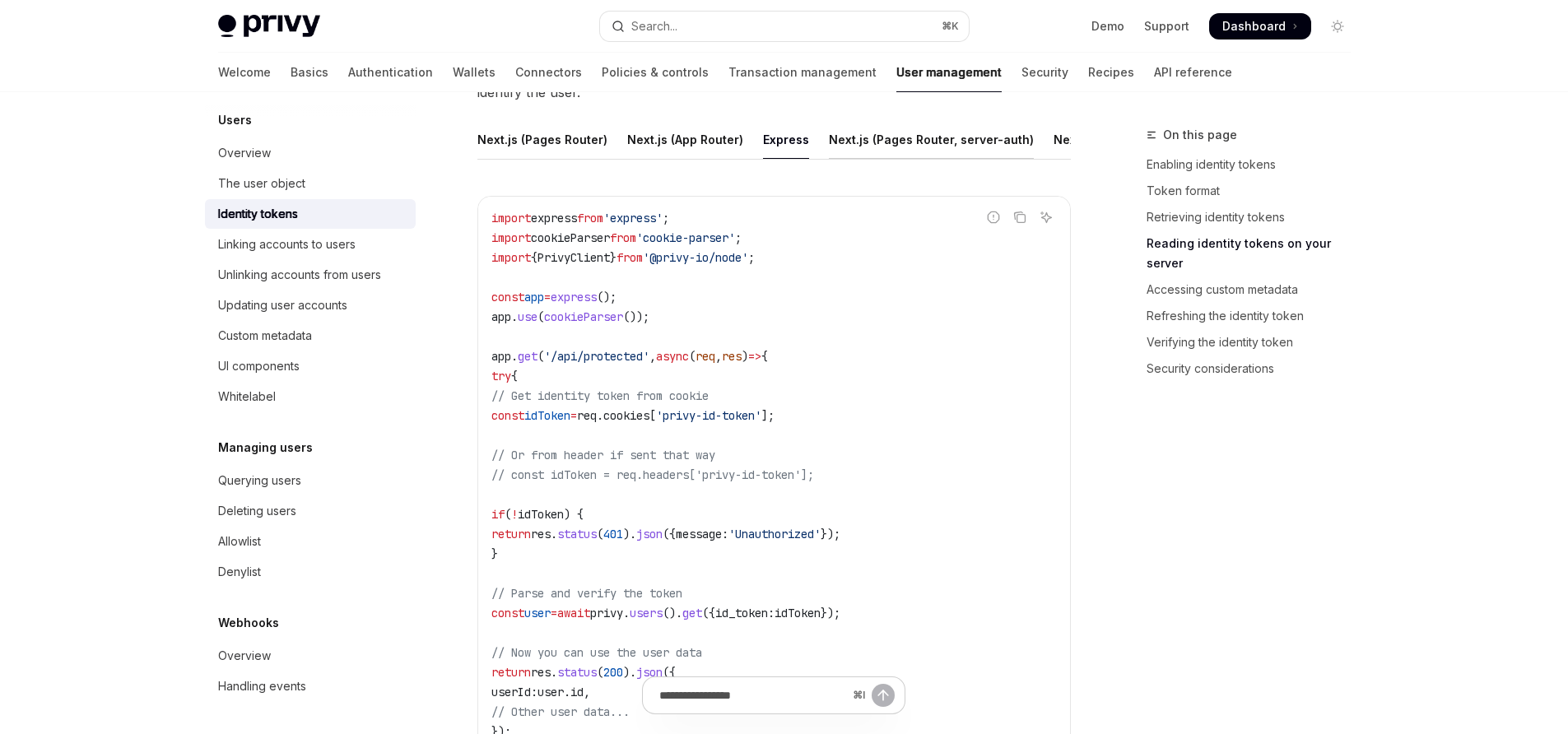
click at [962, 129] on div "Next.js (Pages Router, server-auth)" at bounding box center [931, 139] width 205 height 39
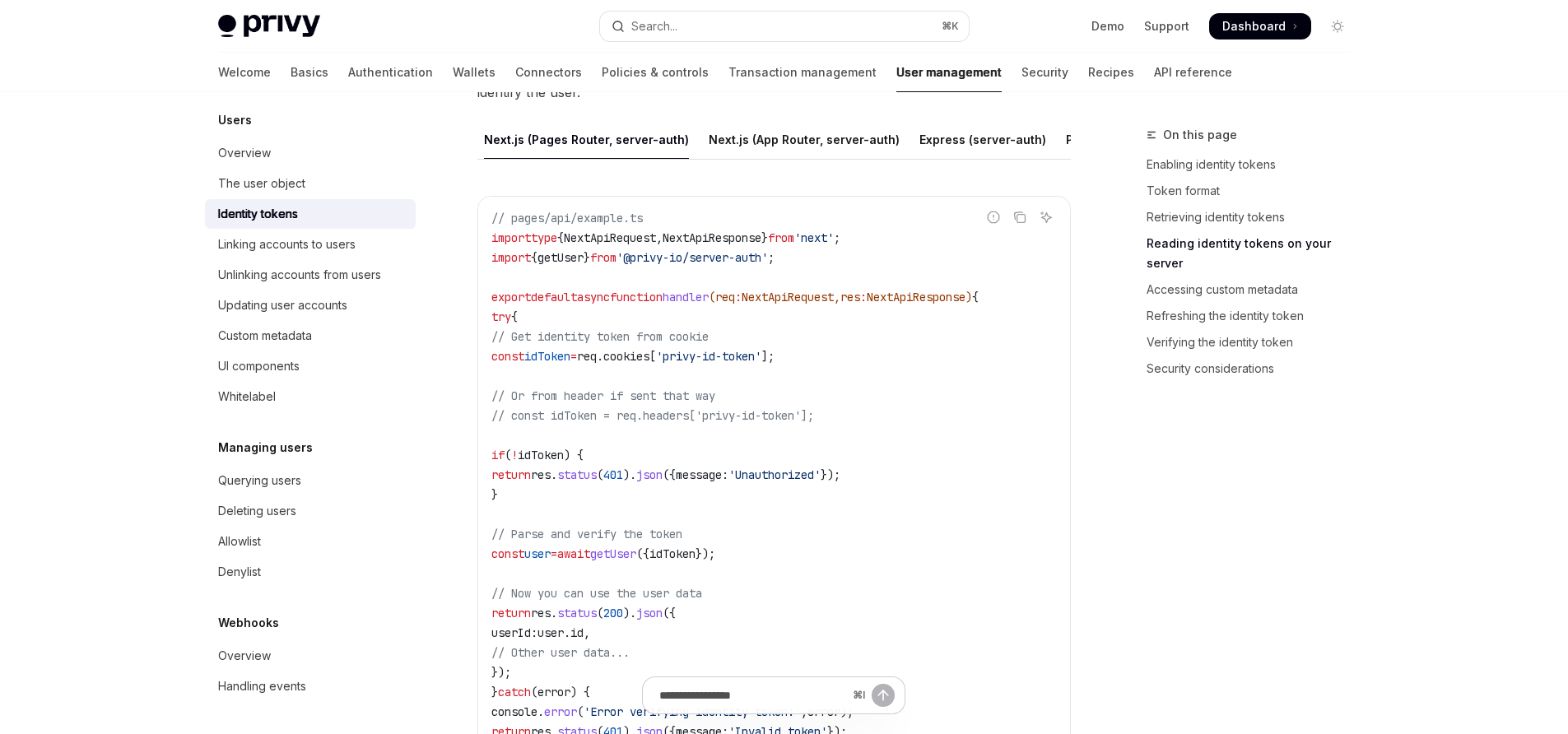
scroll to position [0, 348]
click at [946, 143] on div "Express (server-auth)" at bounding box center [979, 139] width 127 height 39
type textarea "*"
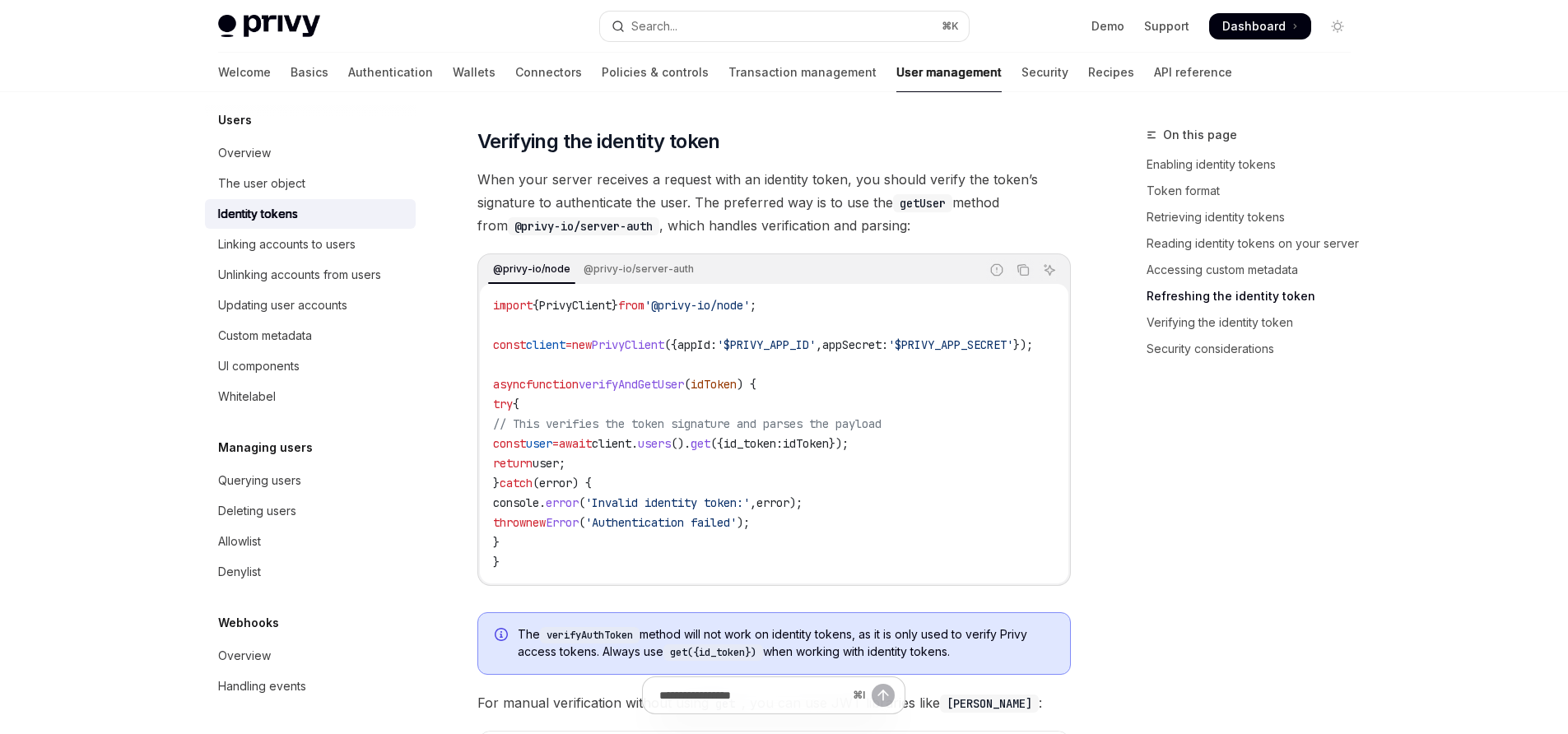
scroll to position [4582, 0]
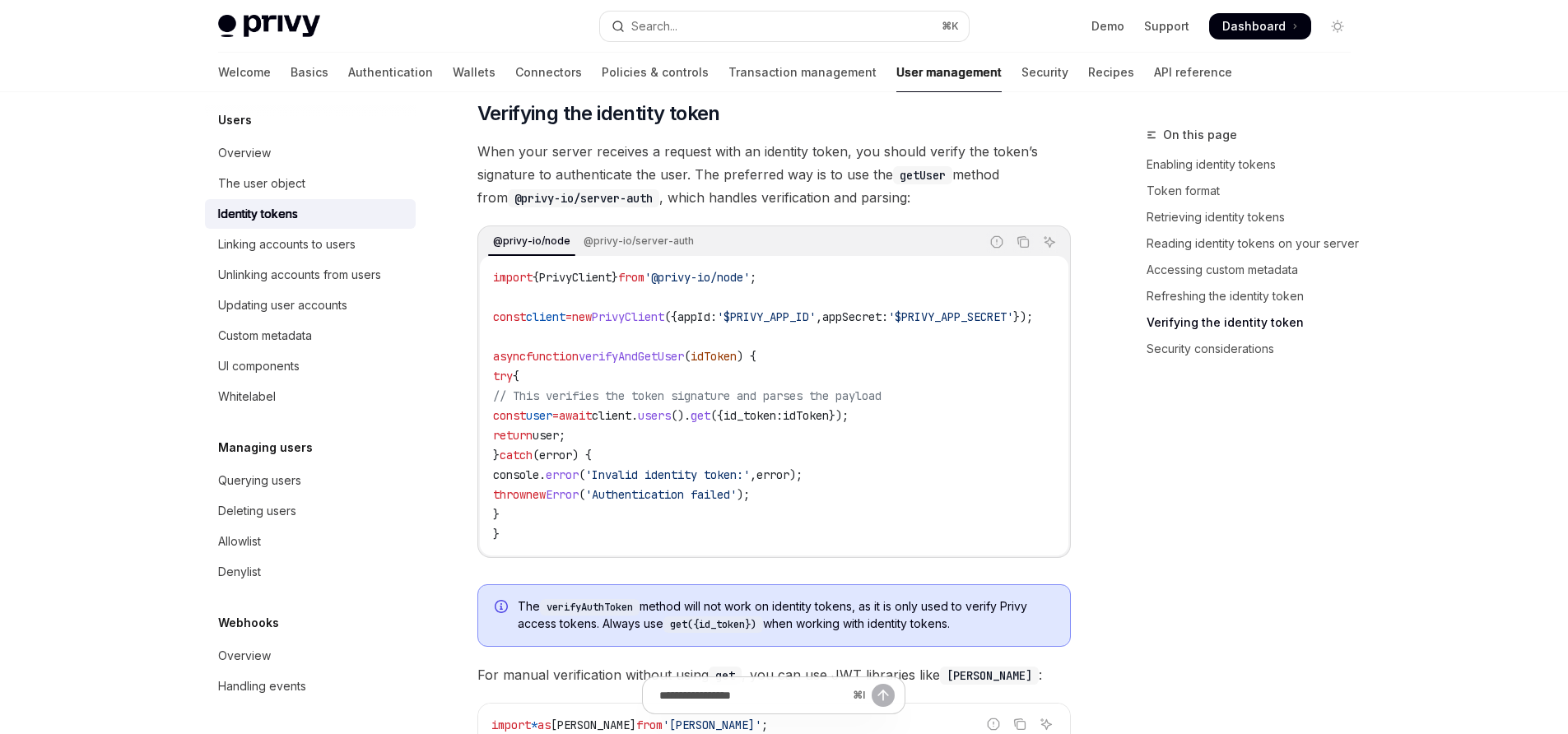
click at [638, 423] on span "." at bounding box center [634, 416] width 7 height 15
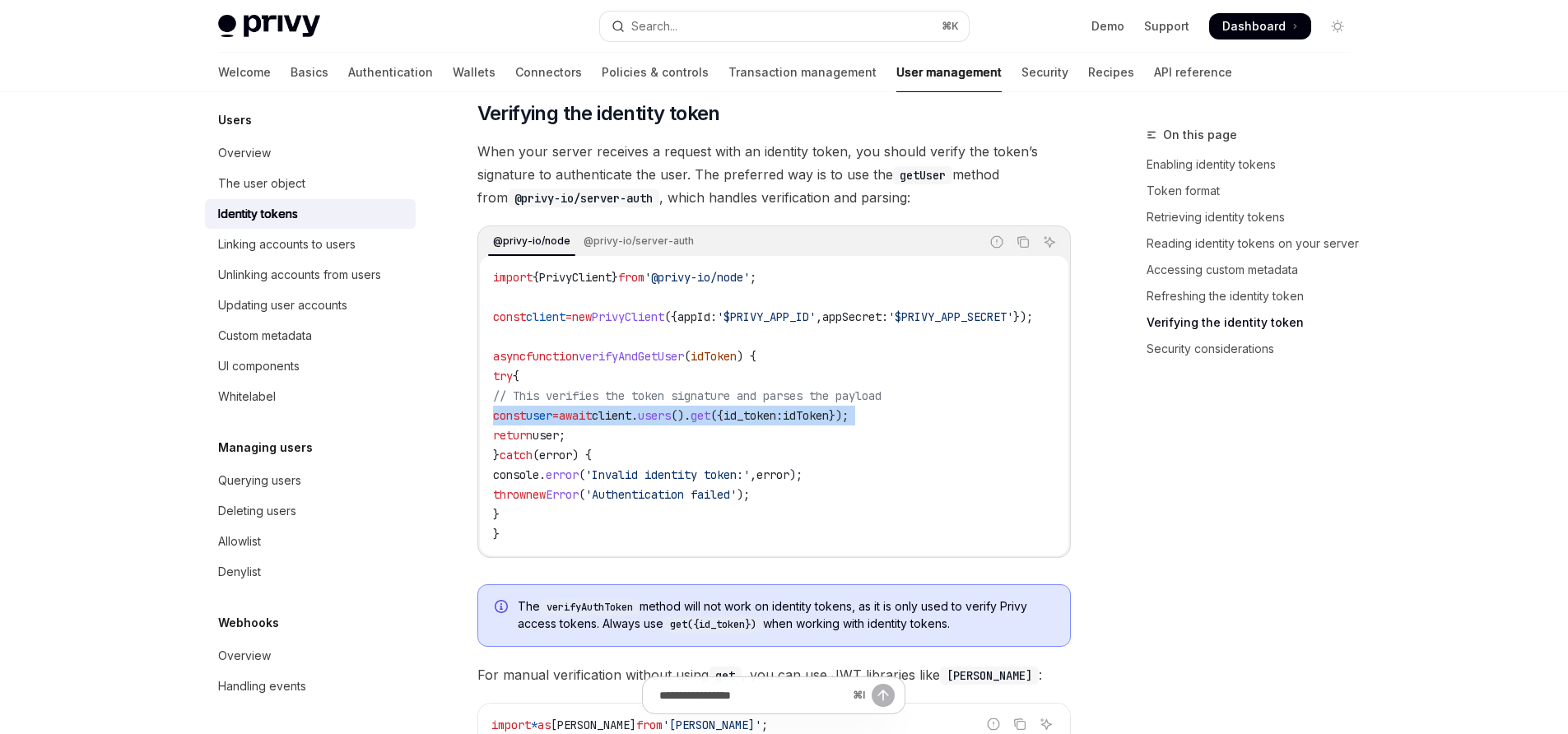
click at [638, 423] on span "." at bounding box center [634, 416] width 7 height 15
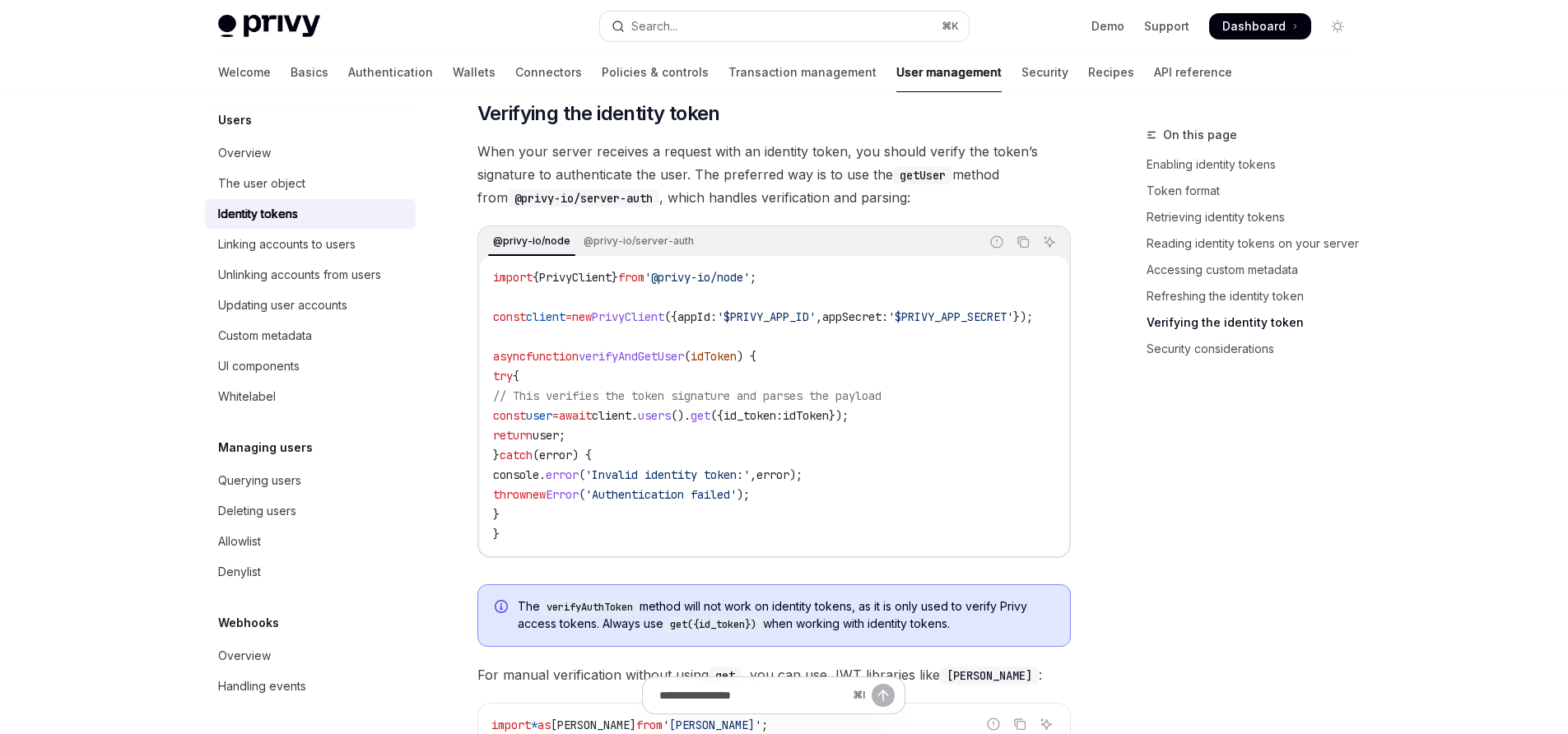
click at [701, 502] on span "'Authentication failed'" at bounding box center [661, 495] width 152 height 15
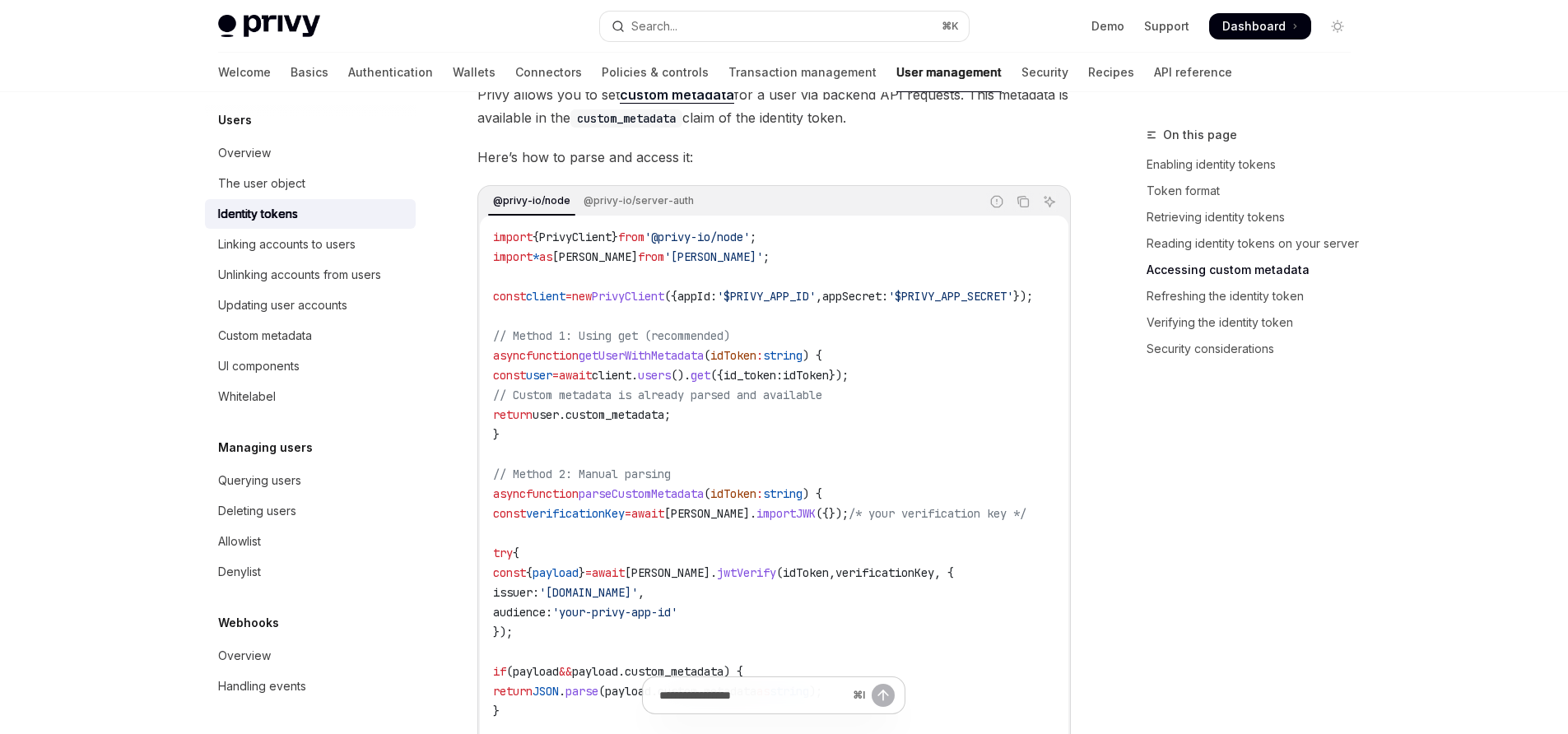
scroll to position [3204, 0]
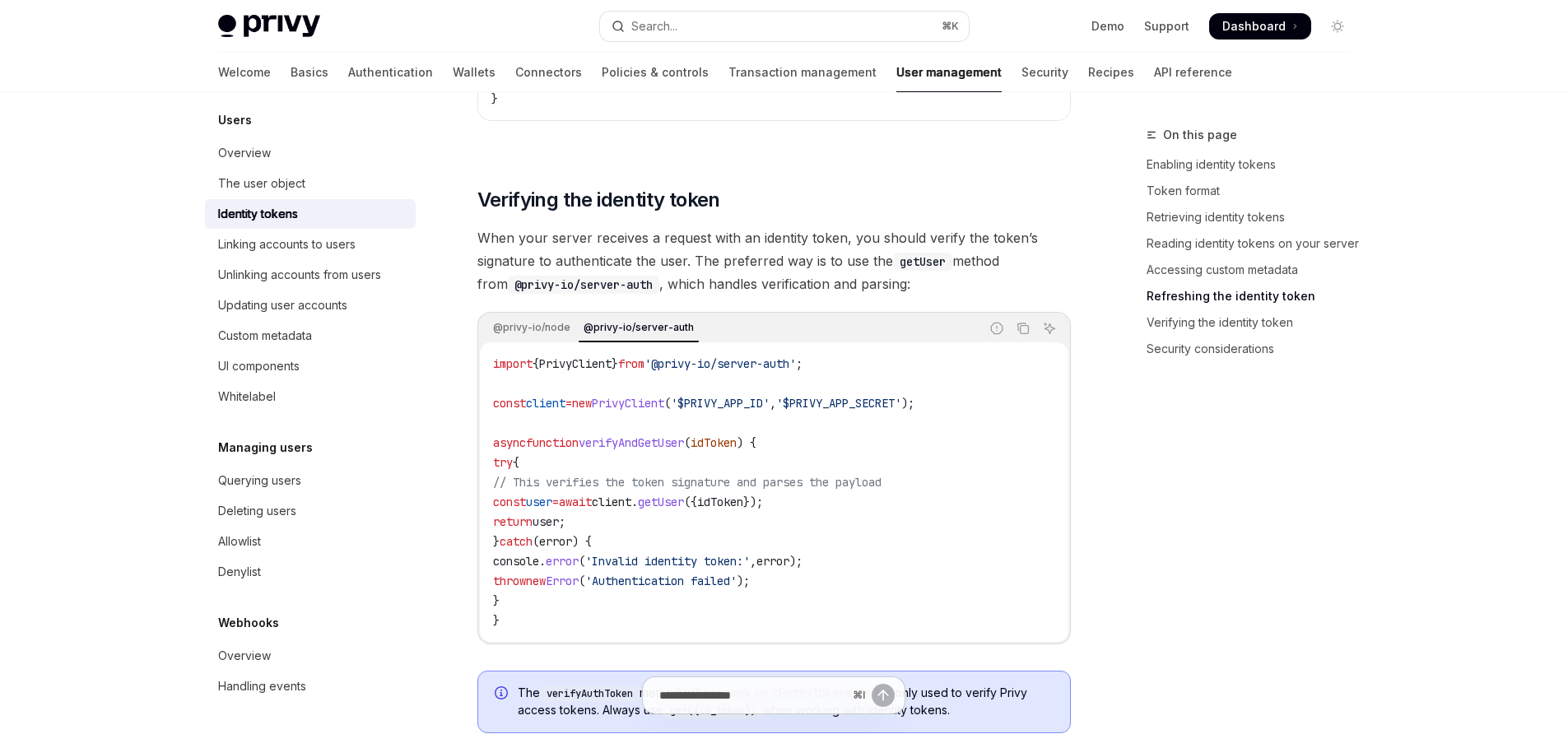
scroll to position [4498, 0]
click at [631, 507] on span "client" at bounding box center [611, 500] width 40 height 15
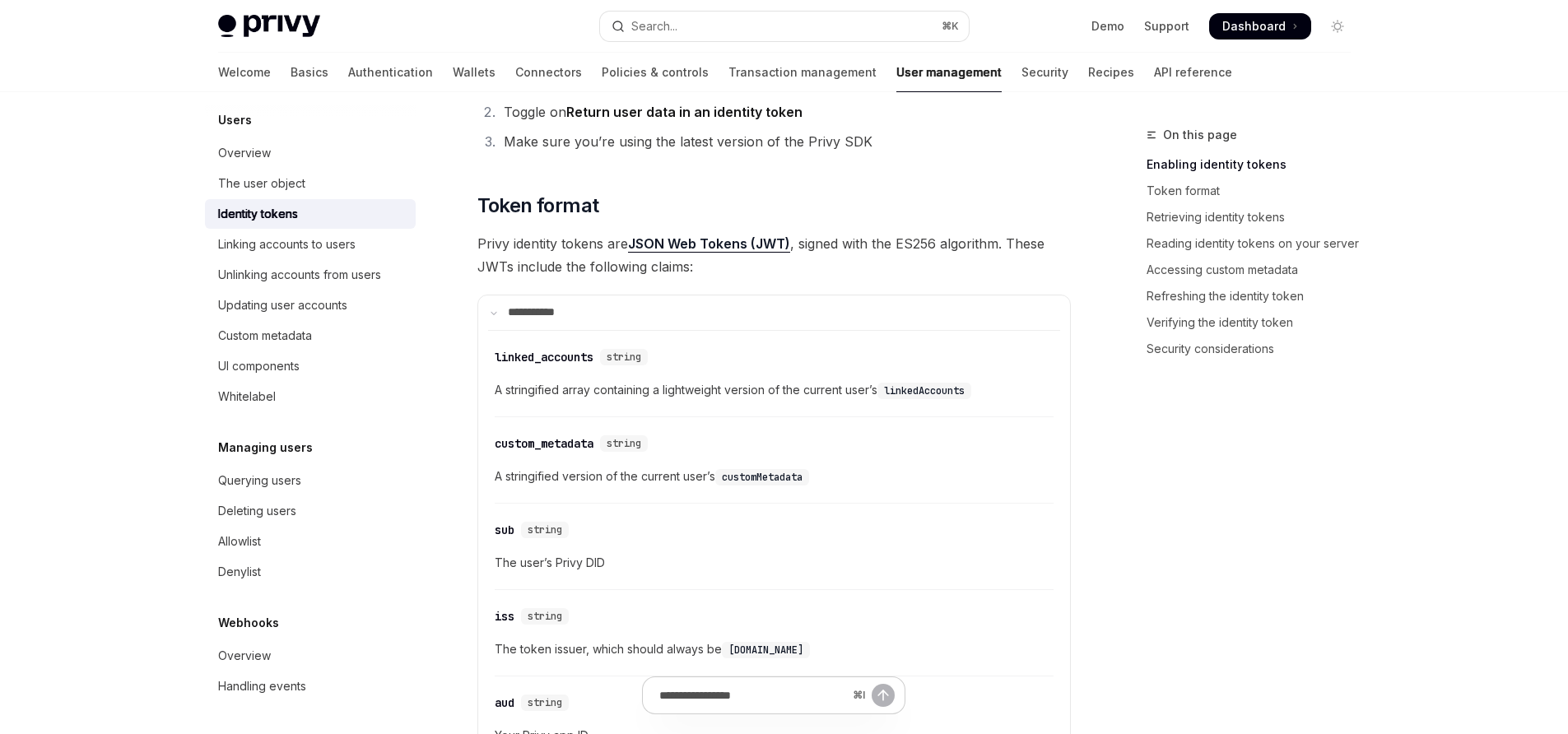
scroll to position [0, 0]
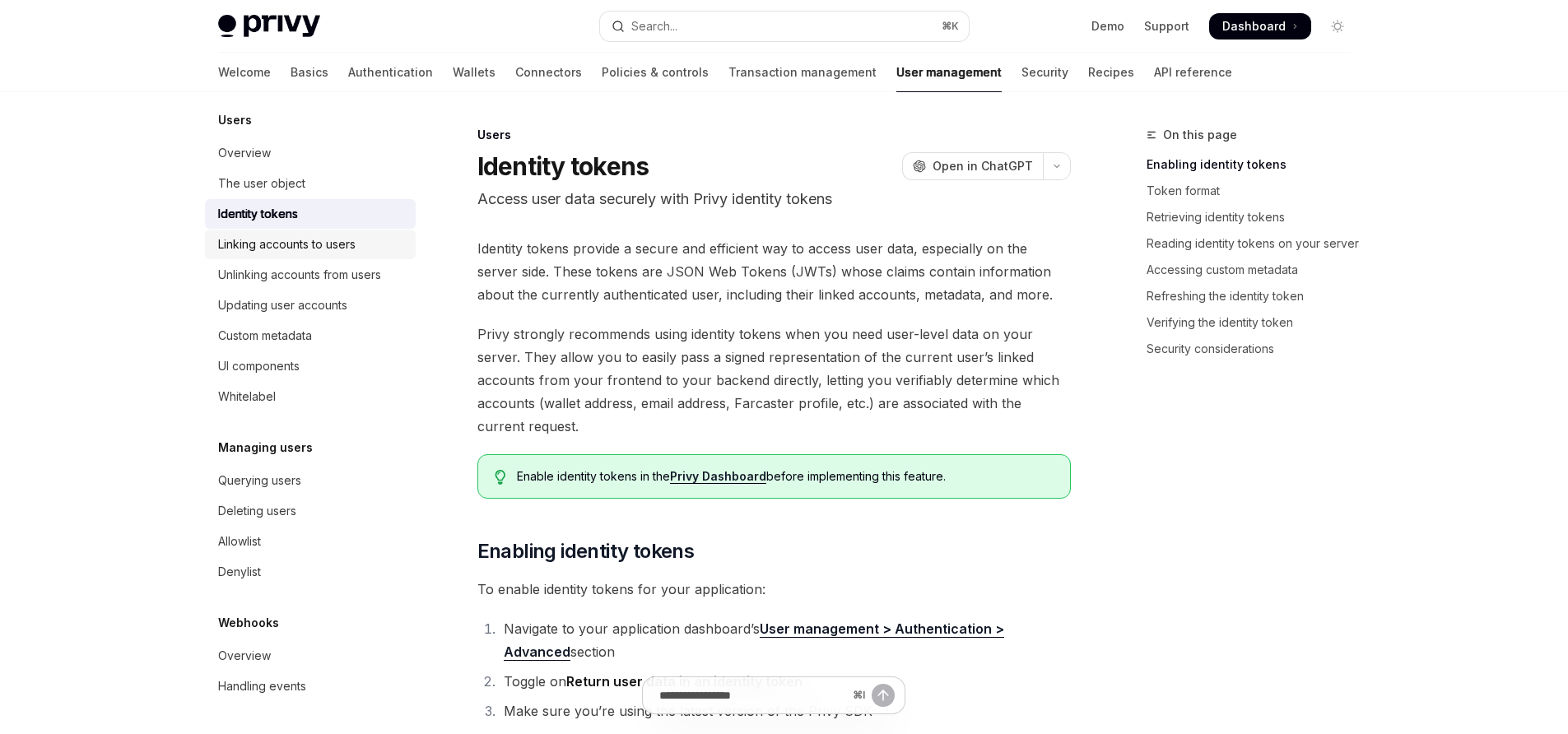
click at [350, 254] on link "Linking accounts to users" at bounding box center [310, 244] width 210 height 30
click at [334, 245] on div "Linking accounts to users" at bounding box center [287, 244] width 138 height 20
click at [269, 242] on div "Linking accounts to users" at bounding box center [287, 244] width 138 height 20
click at [253, 304] on div "Updating user accounts" at bounding box center [282, 306] width 129 height 20
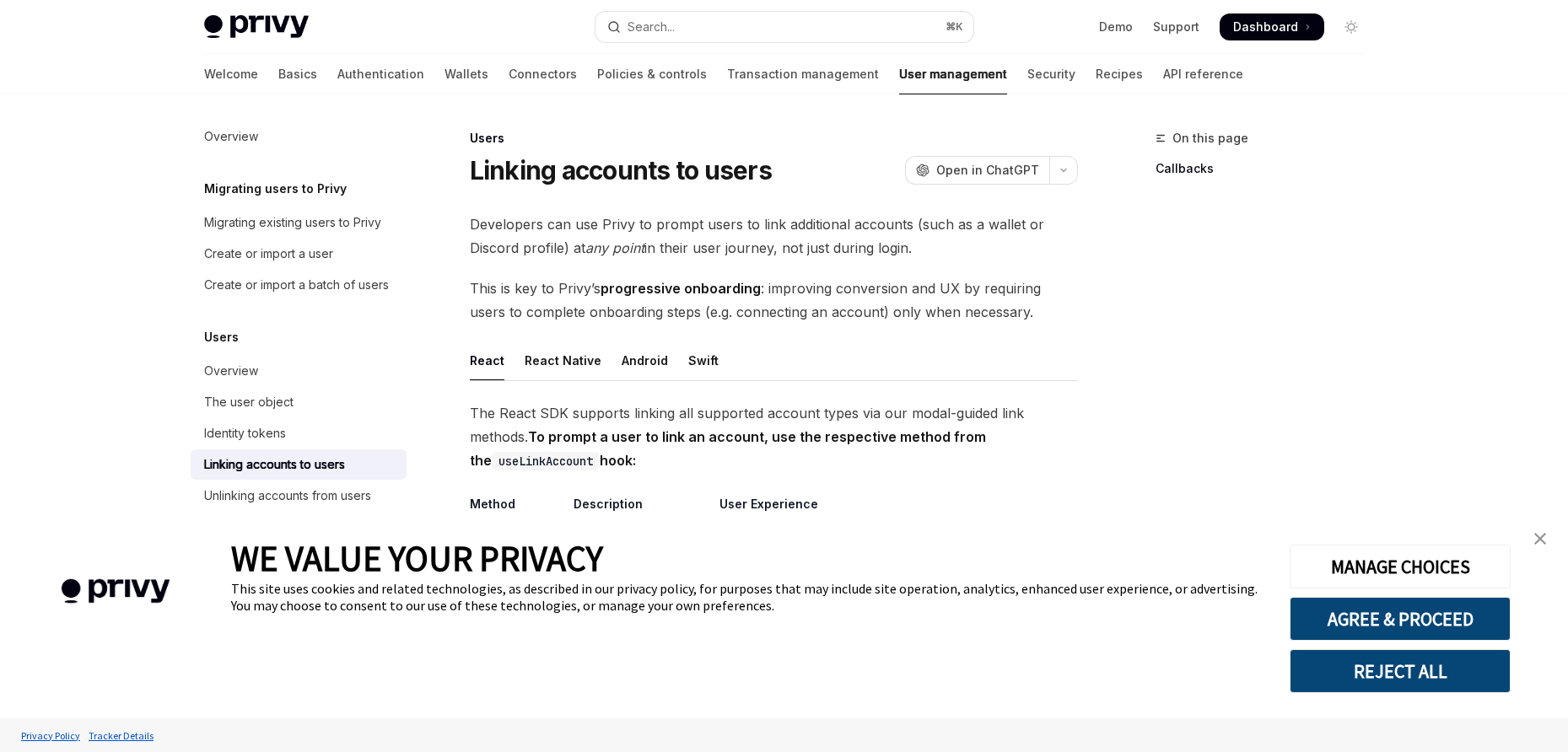
click at [1541, 542] on img "close banner" at bounding box center [1541, 539] width 12 height 12
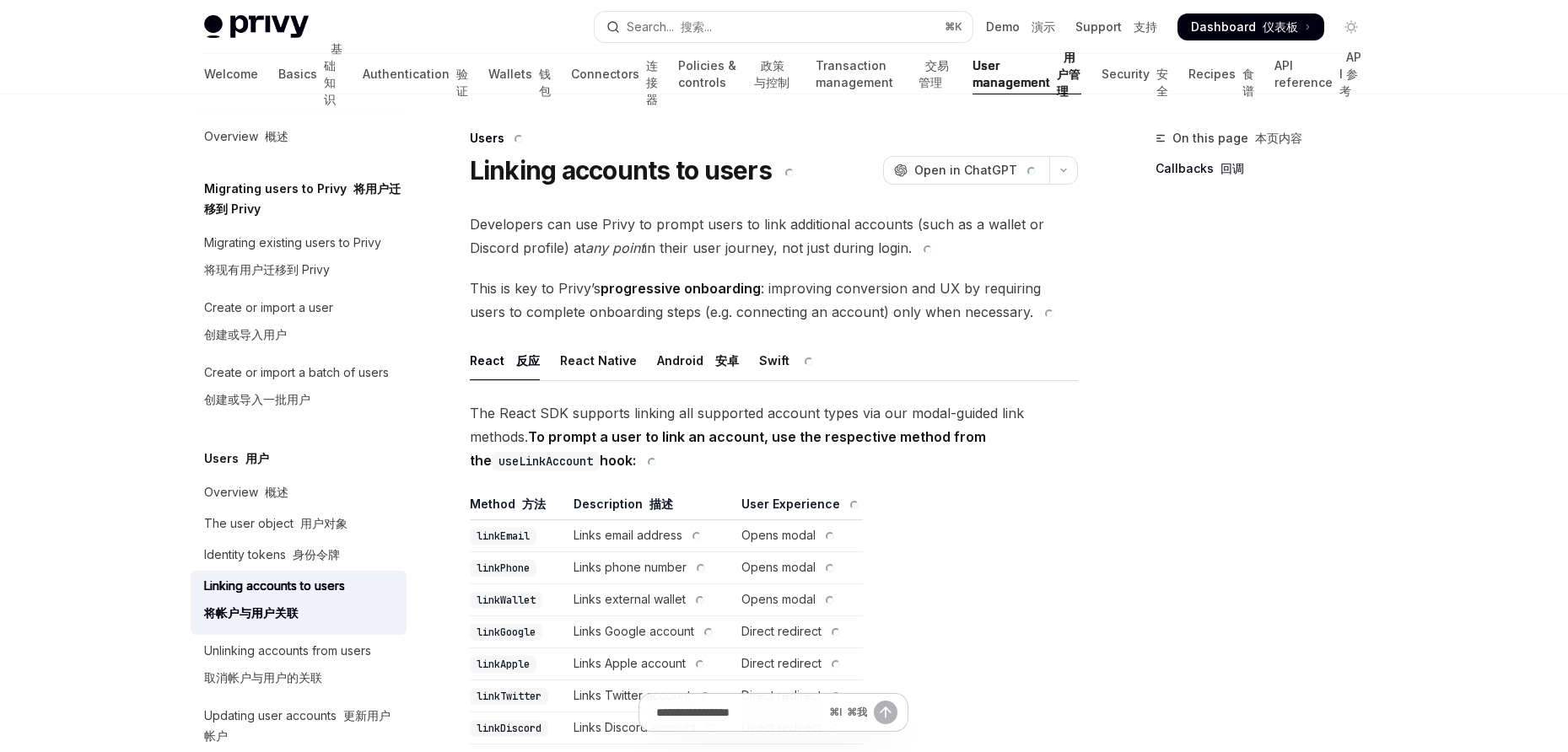
type textarea "*"
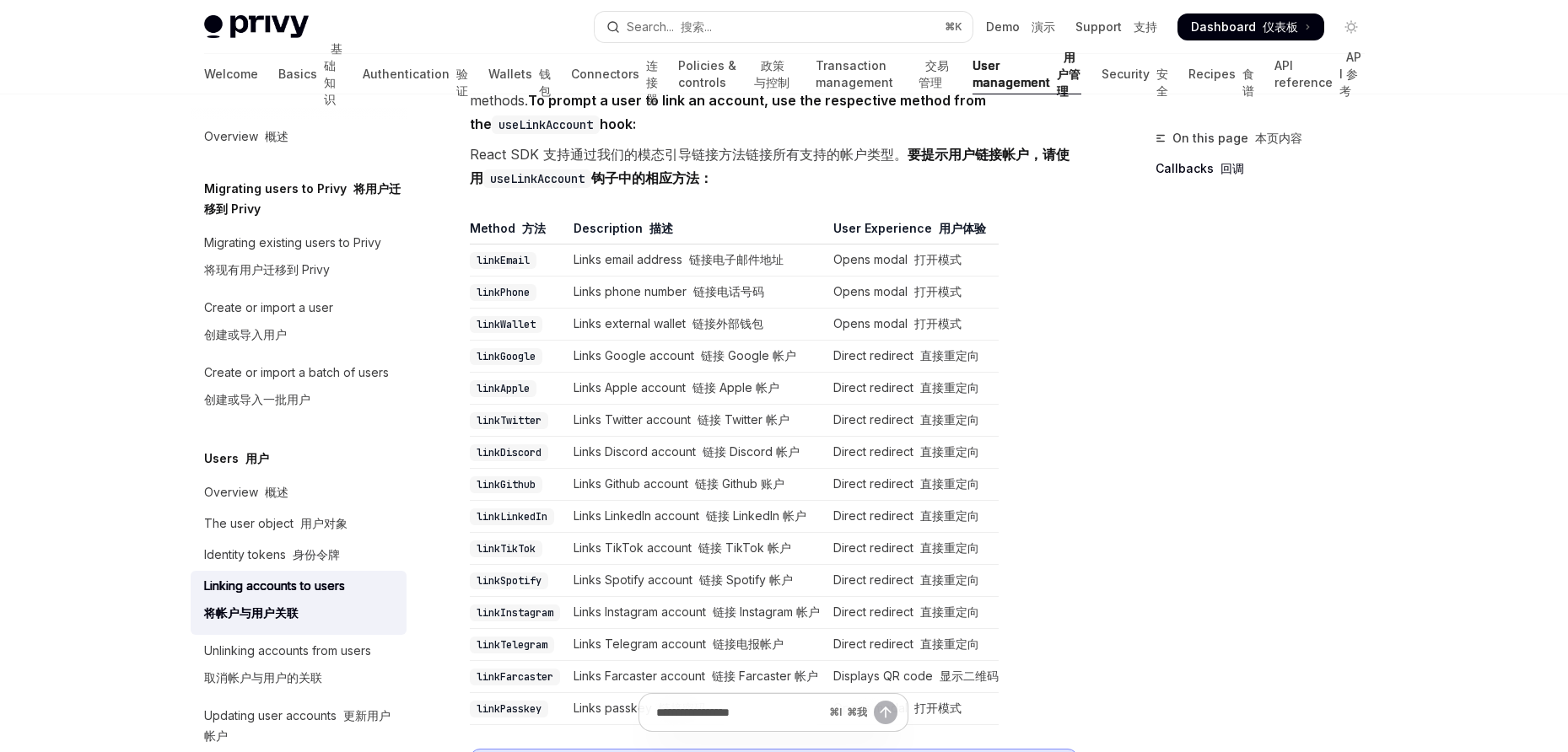
scroll to position [560, 0]
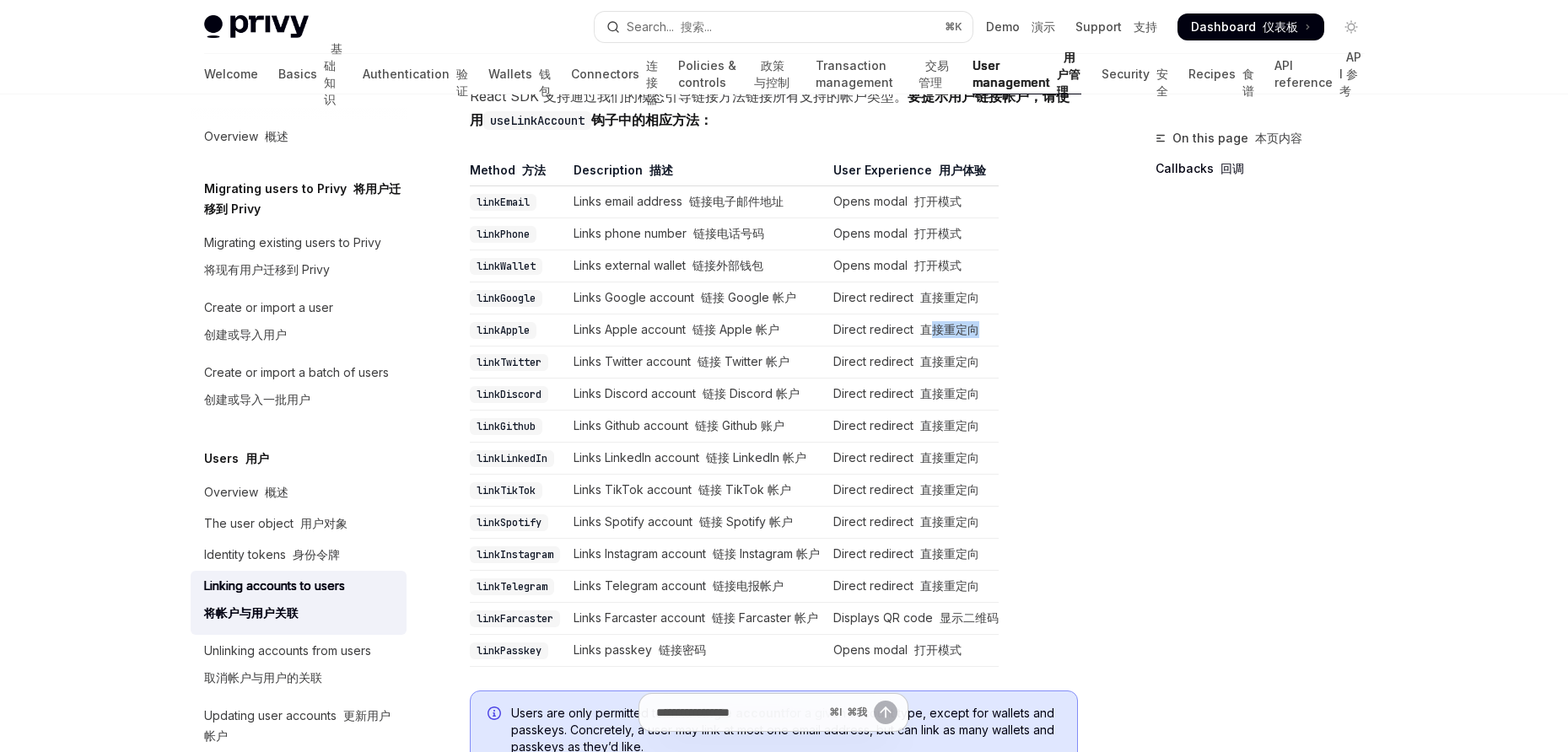
drag, startPoint x: 934, startPoint y: 329, endPoint x: 1034, endPoint y: 334, distance: 100.1
click at [1034, 334] on table "Method 方法 Description 描述 User Experience 用户体验 linkEmail Links email address 链接电…" at bounding box center [774, 414] width 608 height 505
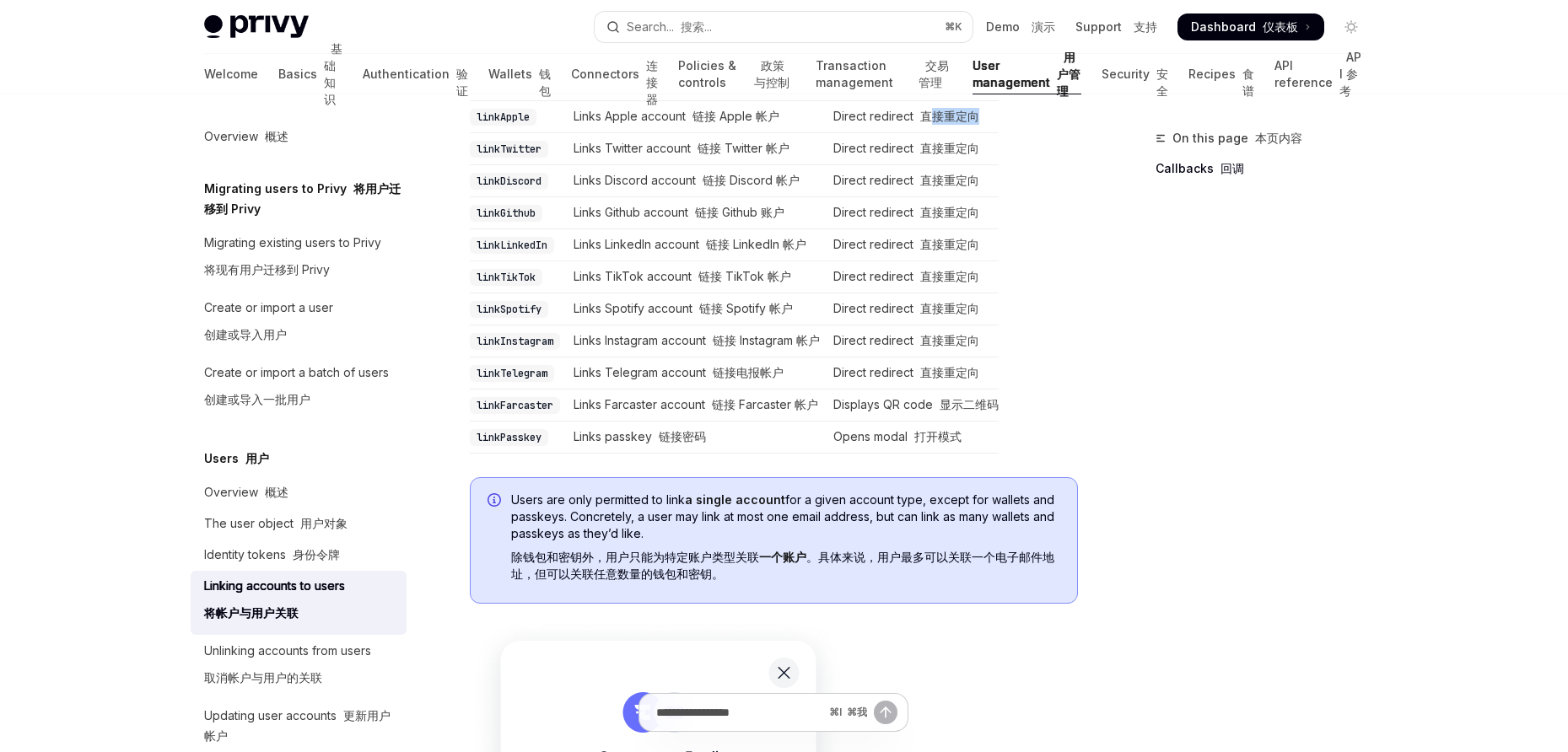
scroll to position [785, 0]
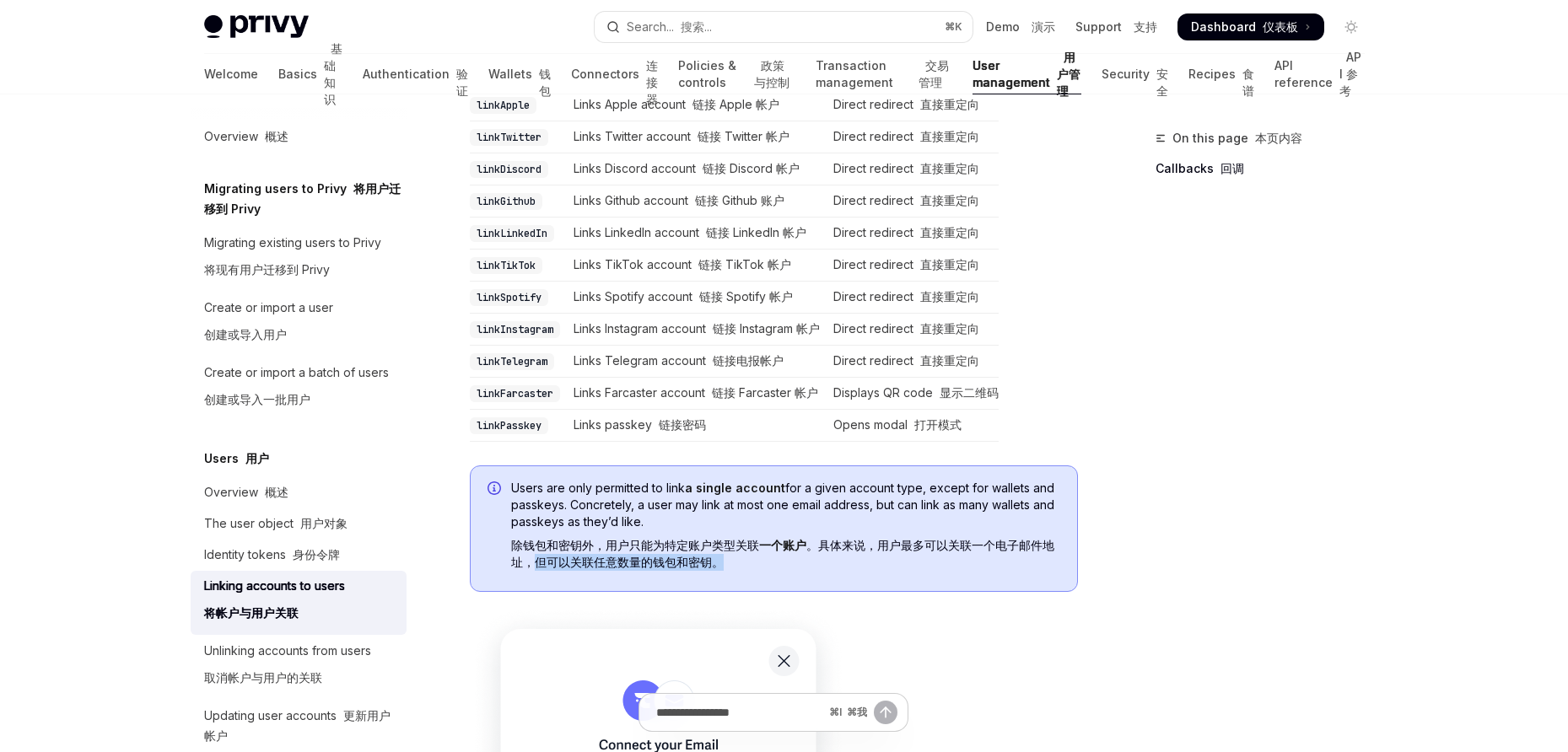
drag, startPoint x: 693, startPoint y: 564, endPoint x: 536, endPoint y: 554, distance: 157.3
click at [536, 554] on span "Users are only permitted to link a single account for a given account type, exc…" at bounding box center [785, 528] width 549 height 98
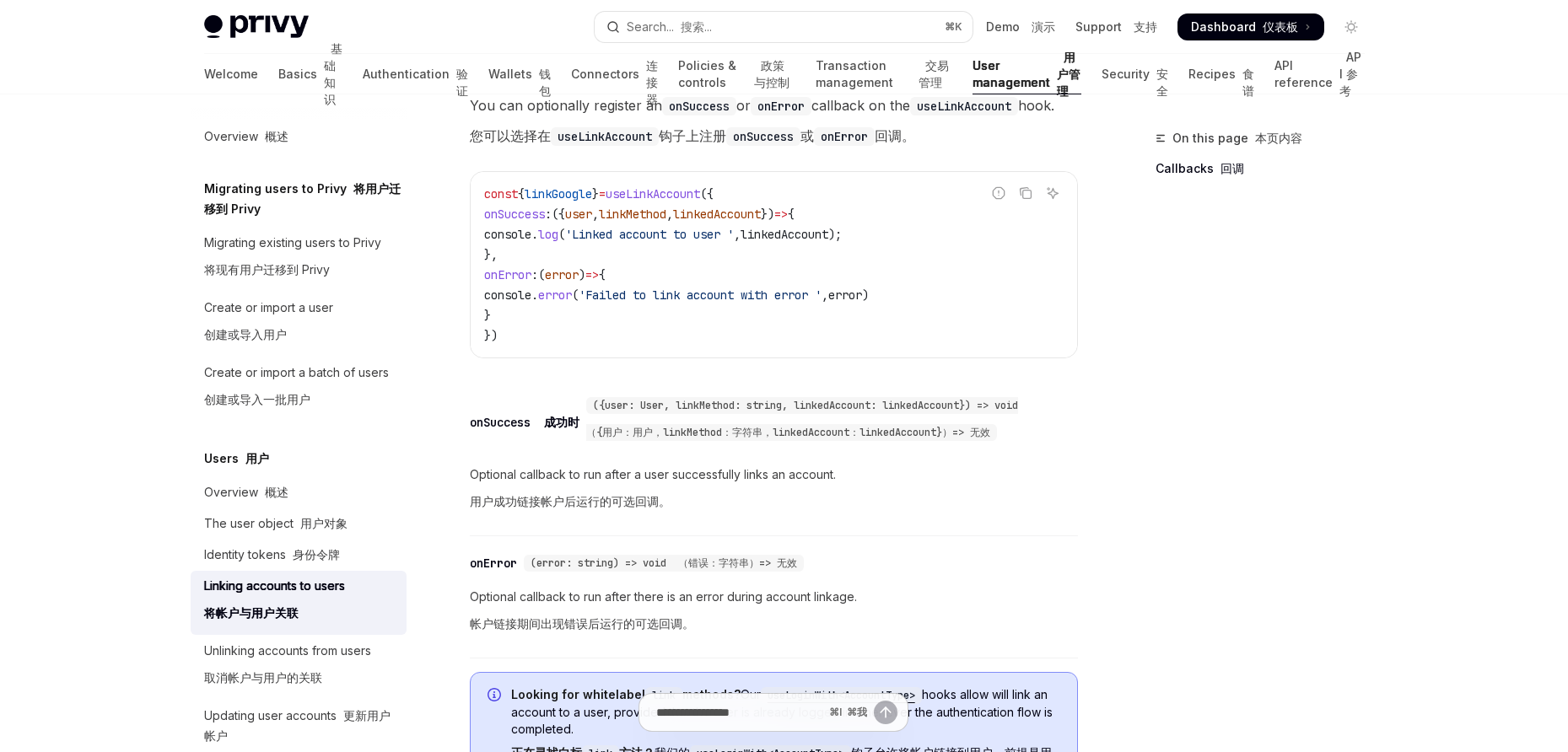
scroll to position [2163, 0]
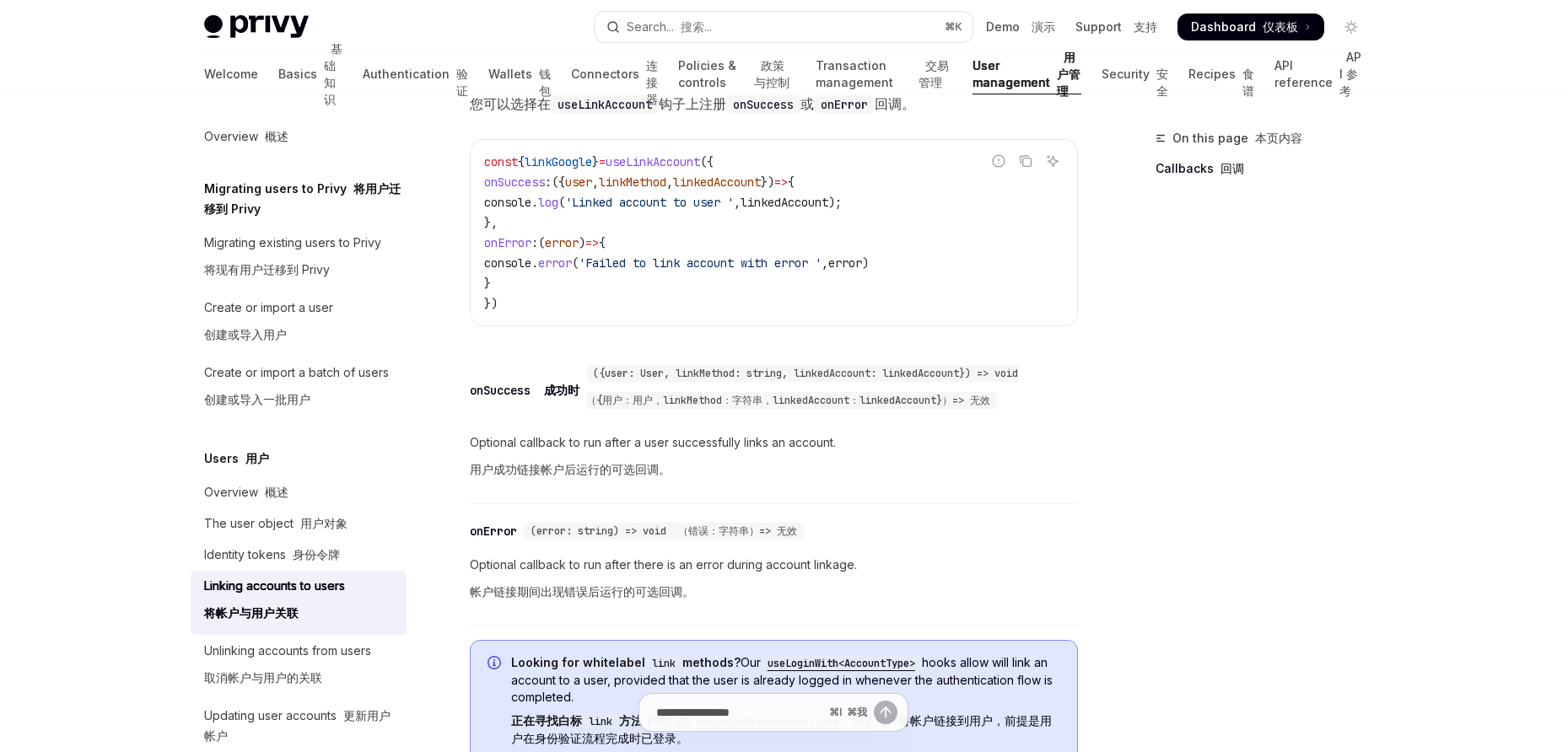
click at [1178, 561] on div "On this page 本页内容 Callbacks 回调" at bounding box center [1250, 440] width 256 height 624
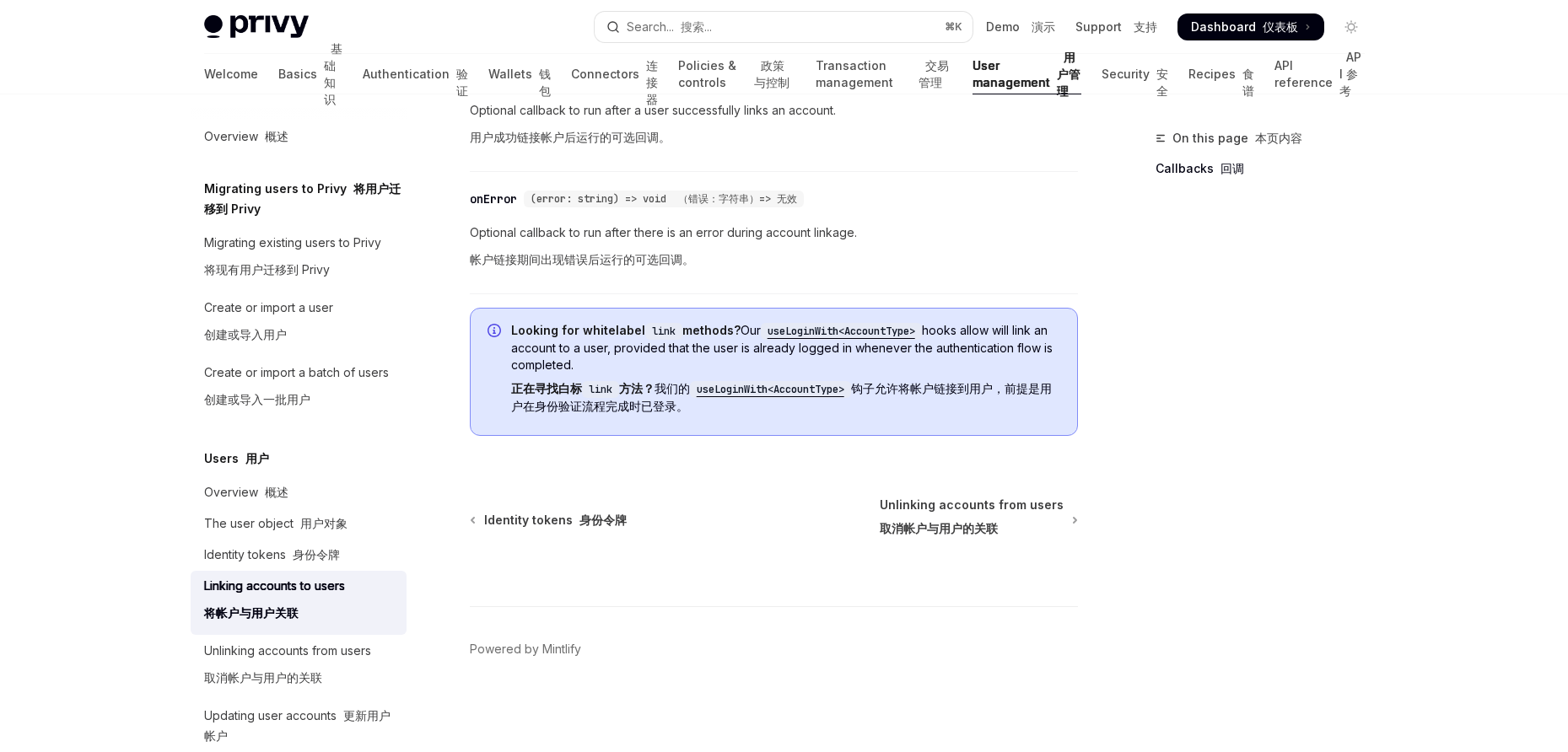
scroll to position [2530, 0]
click at [777, 381] on code "useLoginWith<AccountType>" at bounding box center [771, 390] width 161 height 17
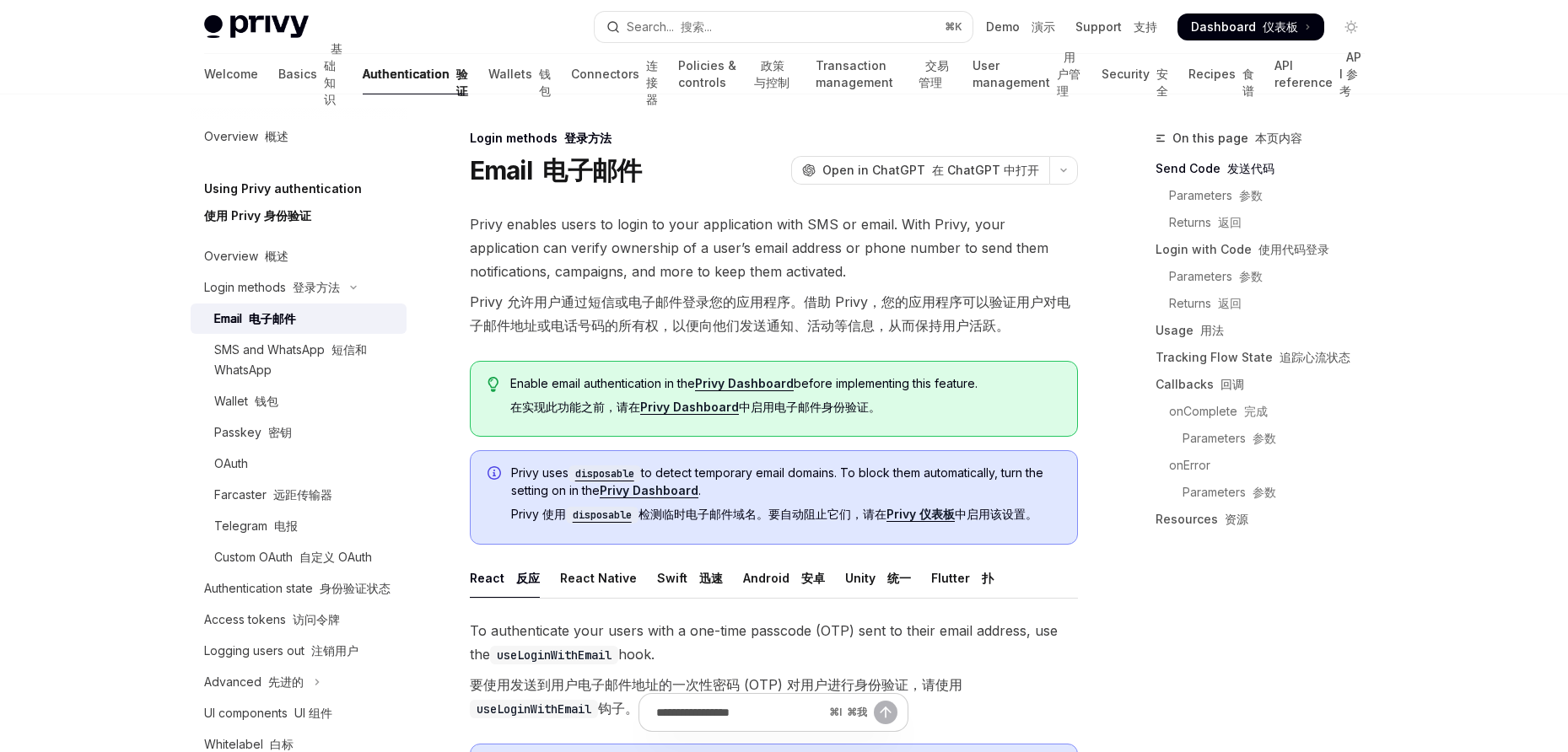
type textarea "*"
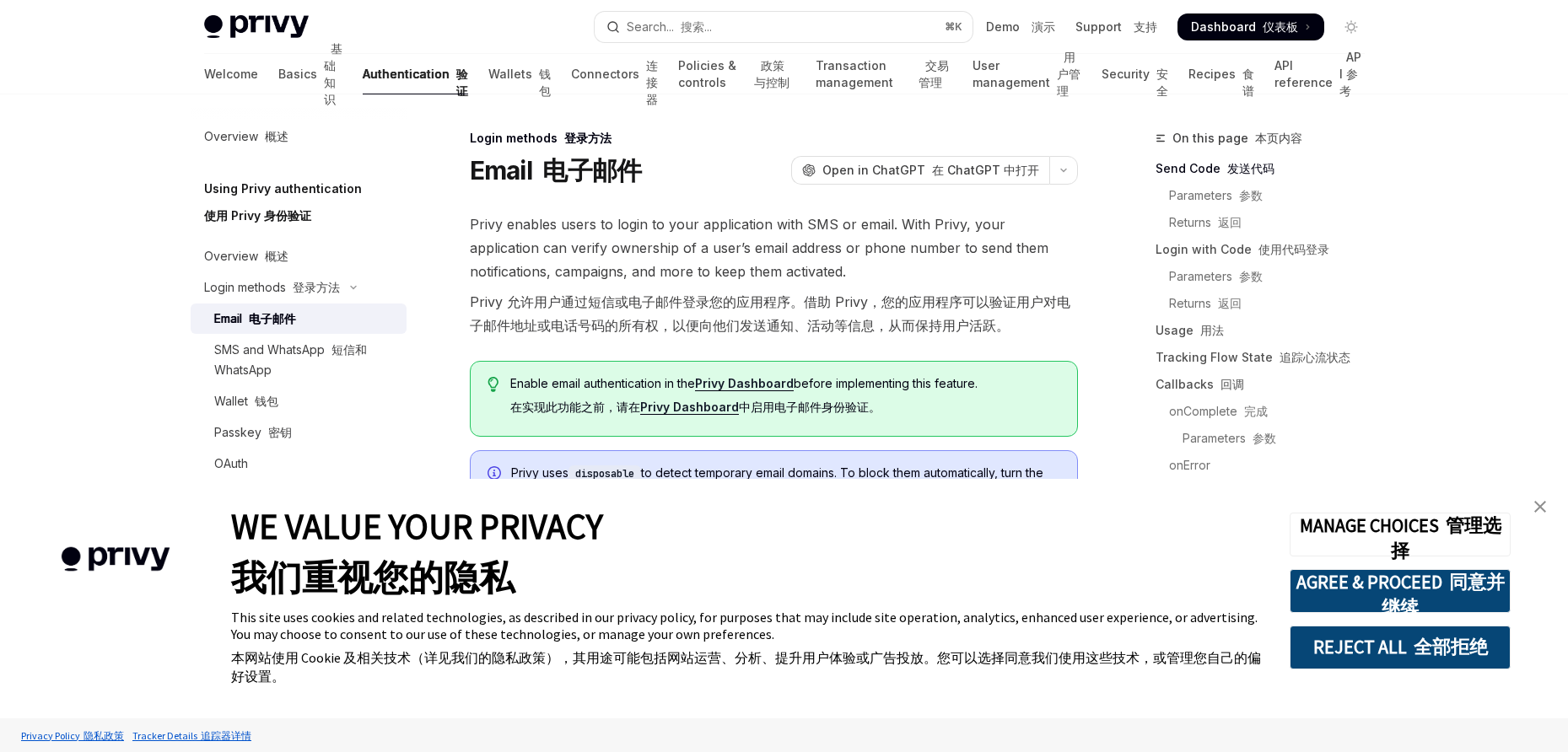
click at [1536, 501] on img "close banner" at bounding box center [1541, 507] width 12 height 12
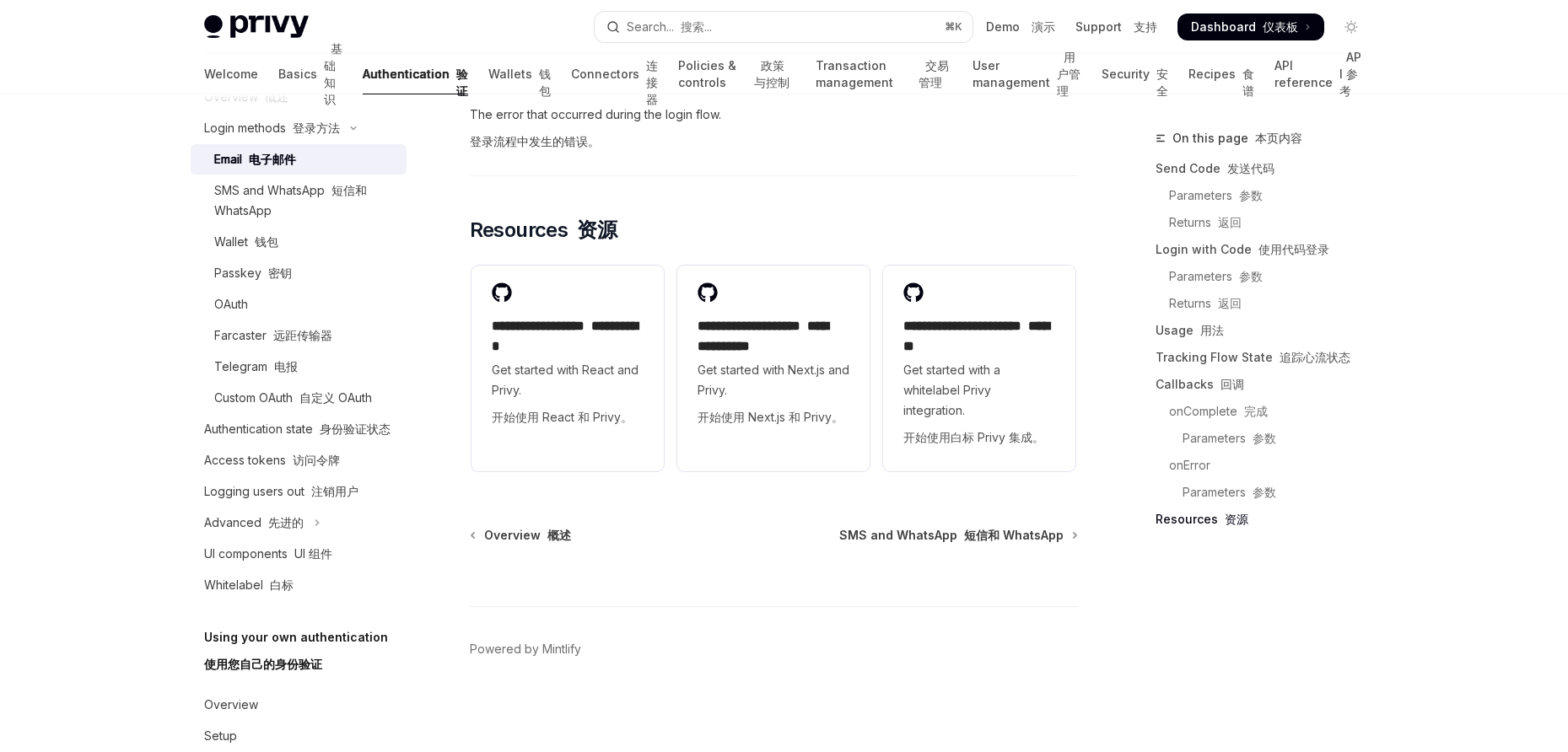
scroll to position [244, 0]
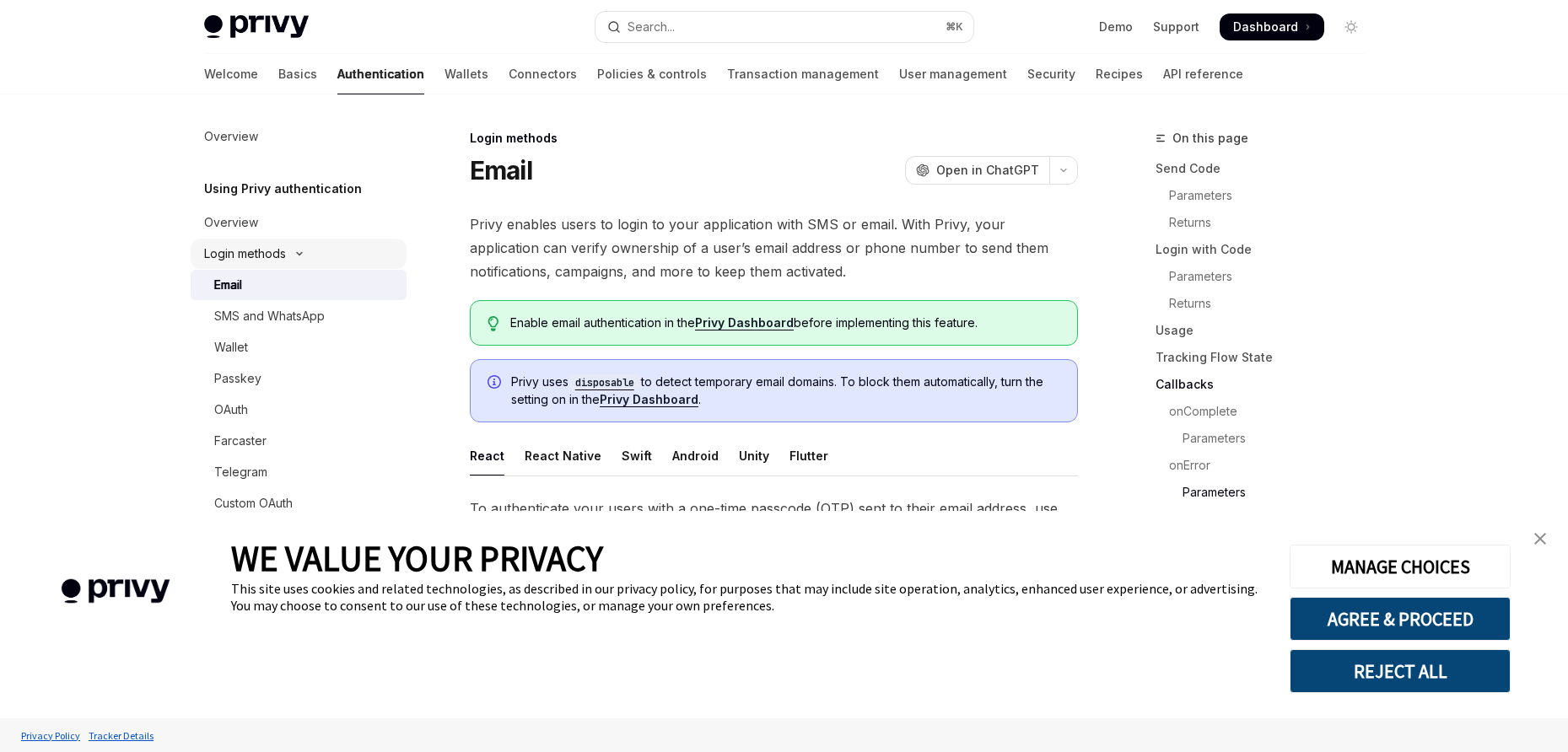
scroll to position [3475, 0]
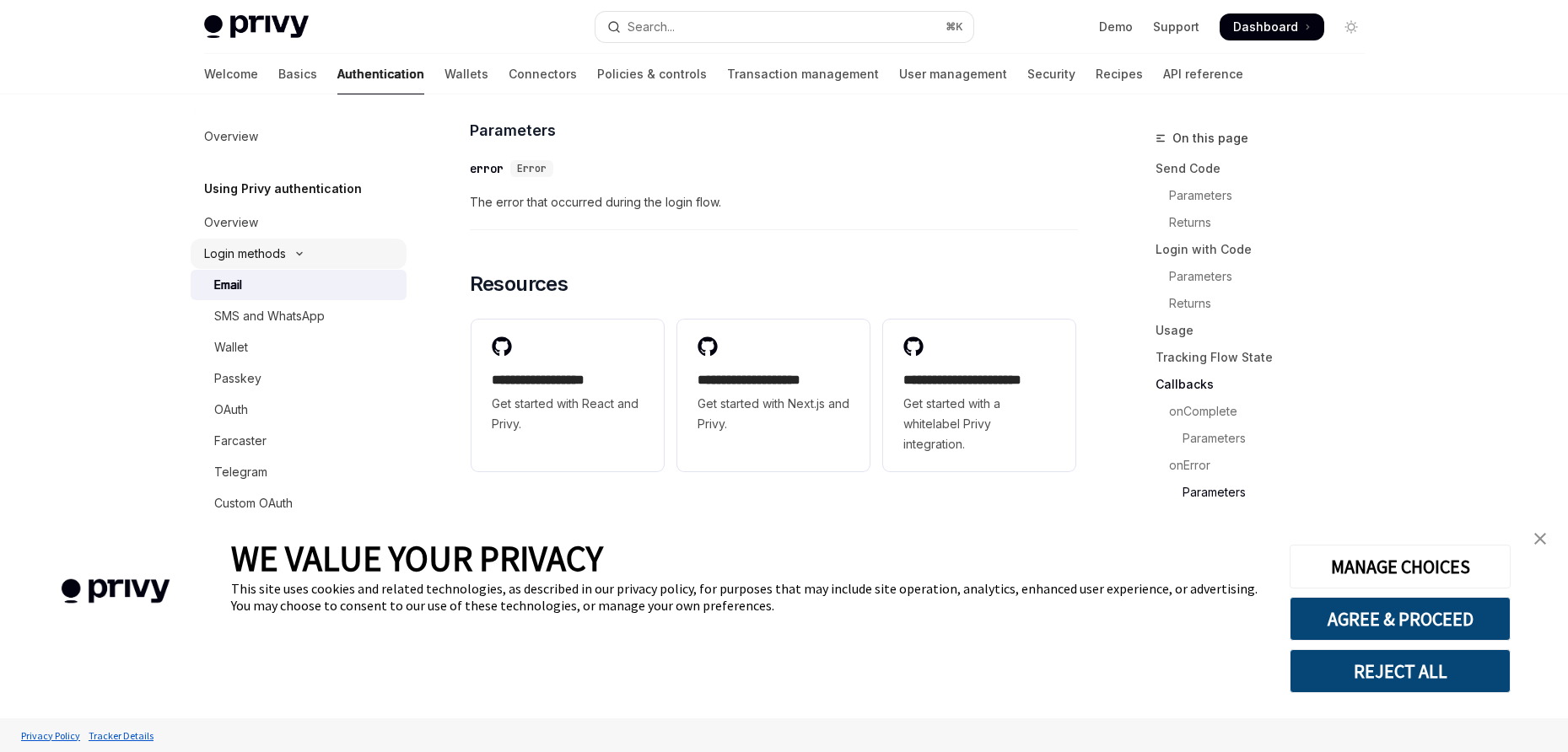
click at [301, 255] on icon "Toggle Login methods section" at bounding box center [300, 254] width 20 height 7
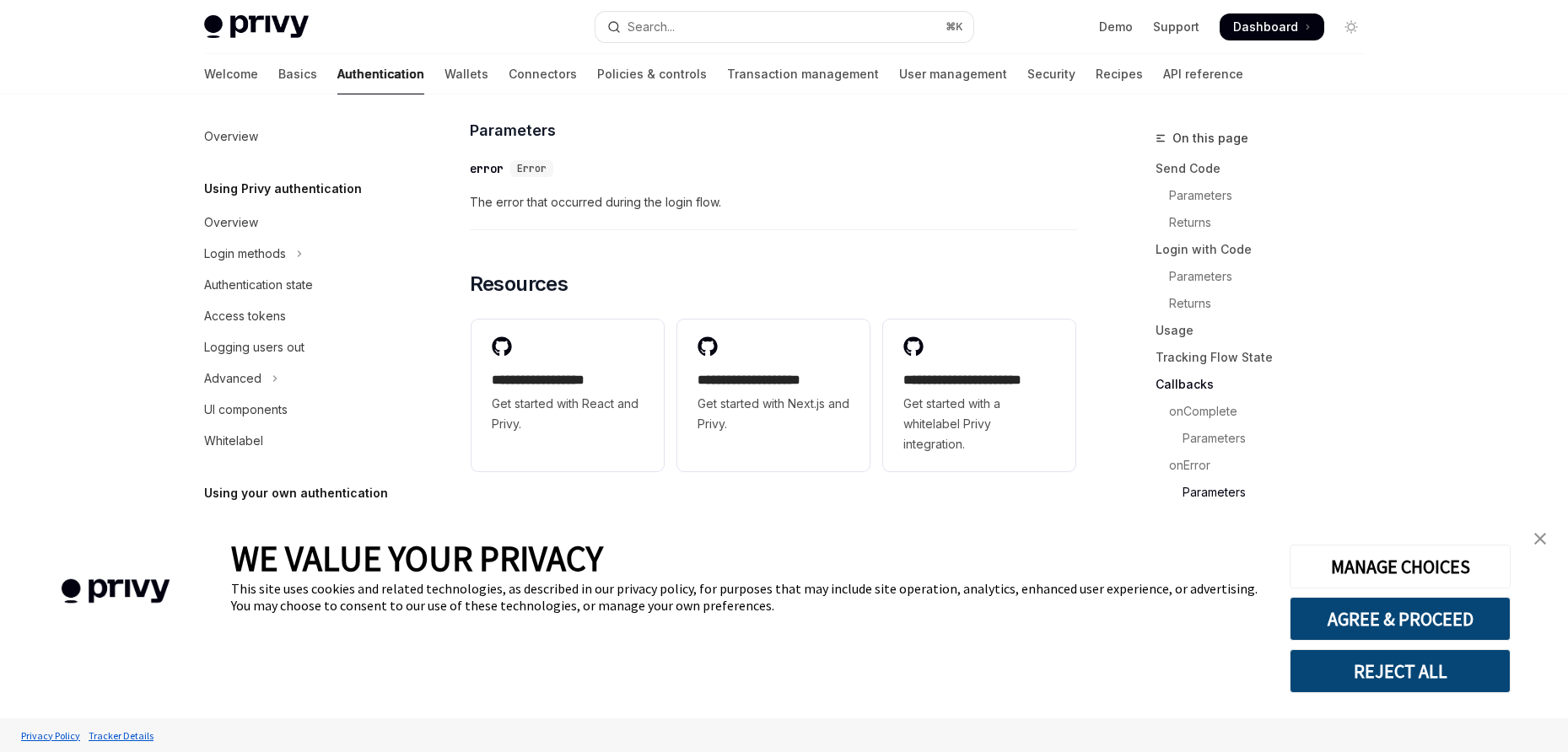
click at [1534, 540] on link "close banner" at bounding box center [1541, 539] width 34 height 34
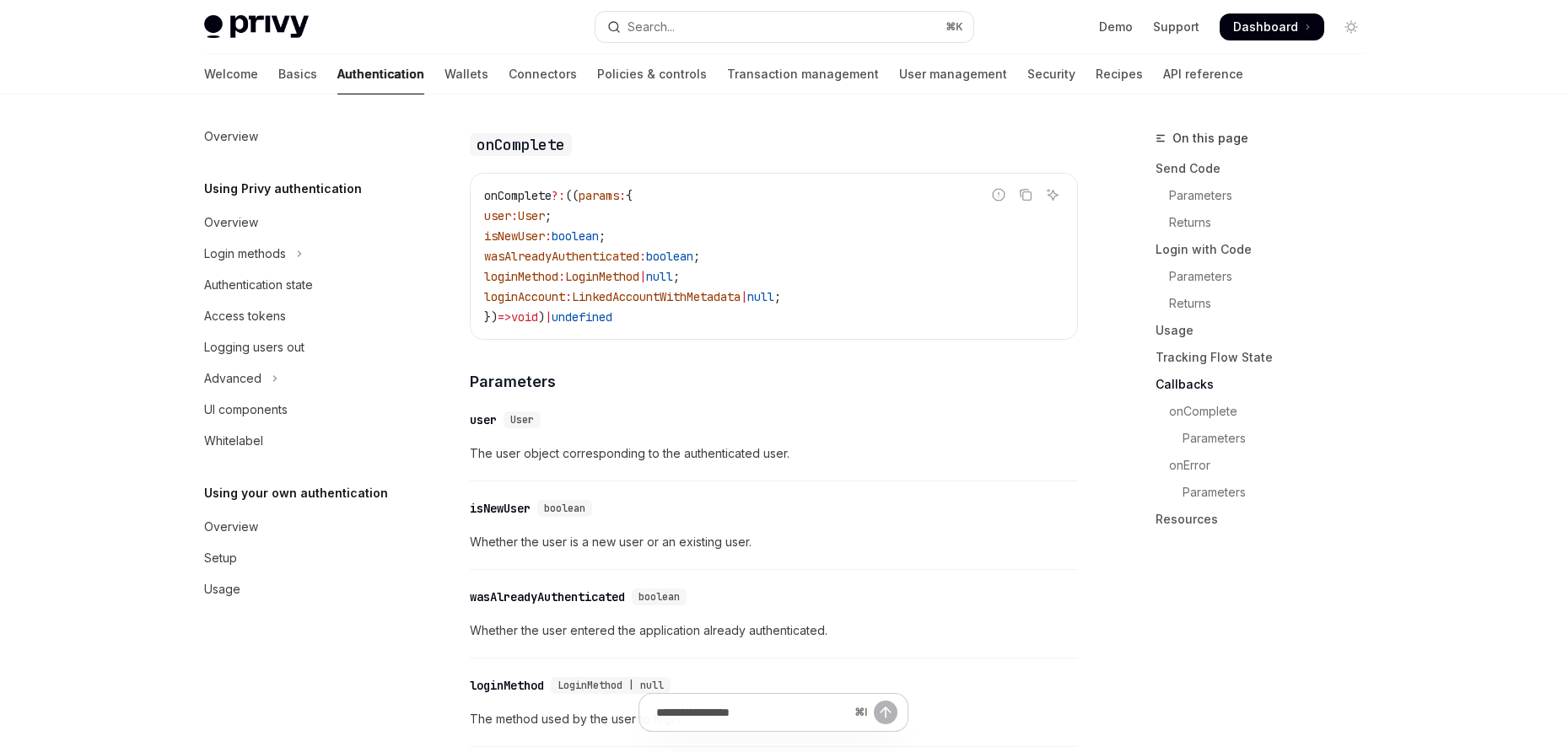
scroll to position [2045, 0]
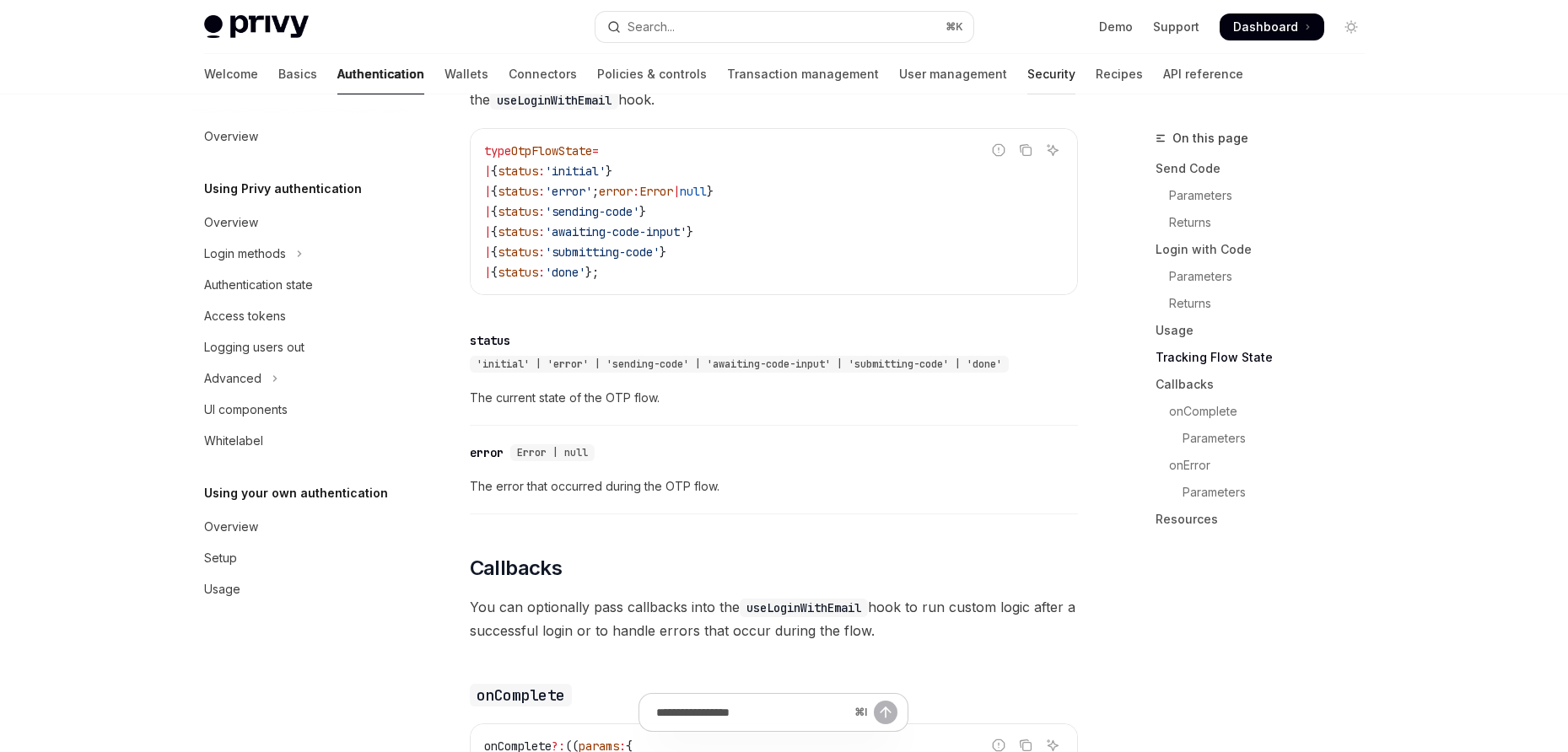
click at [1027, 79] on link "Security" at bounding box center [1051, 75] width 48 height 41
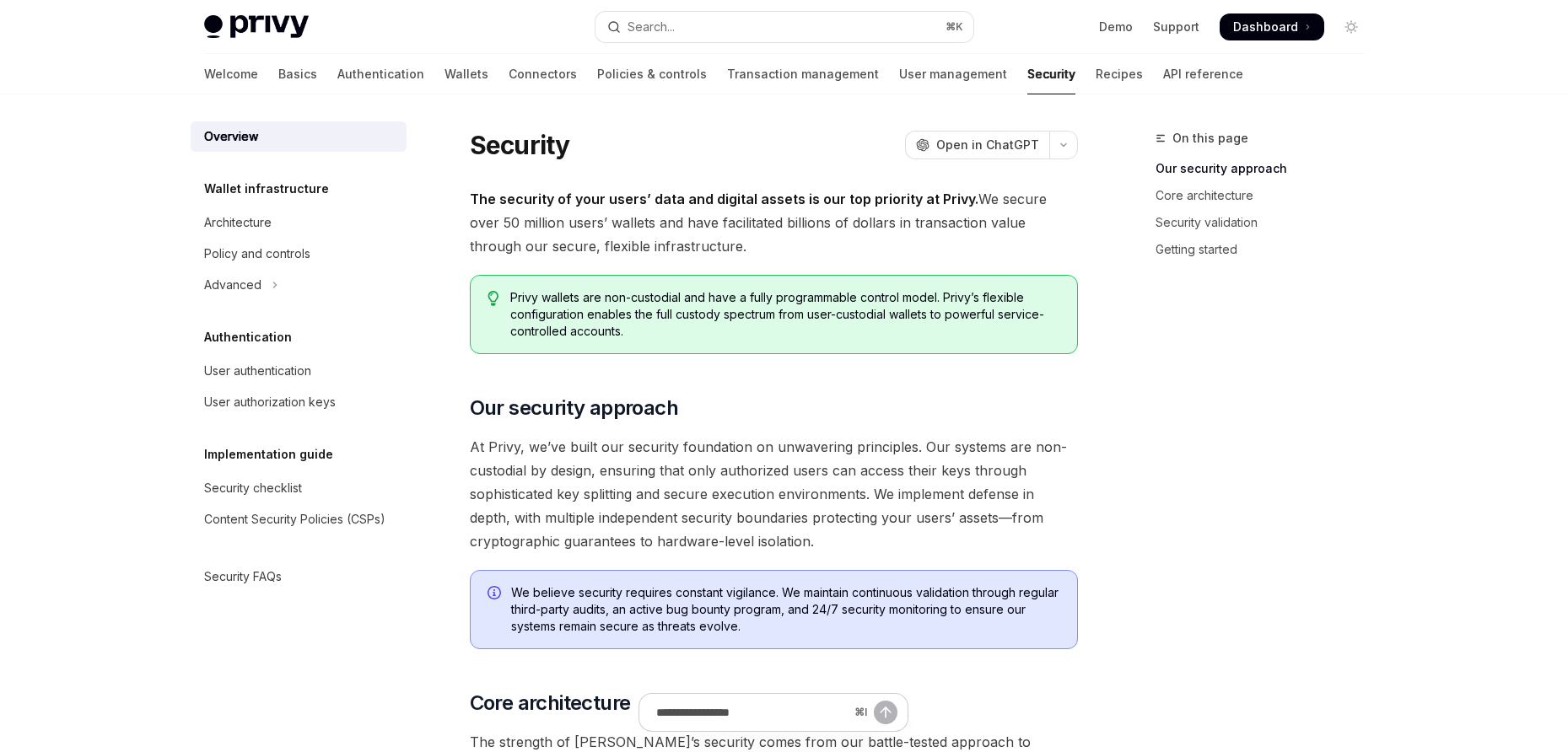
click at [1048, 78] on div "Welcome Basics Authentication Wallets Connectors Policies & controls Transactio…" at bounding box center [723, 75] width 1039 height 41
click at [1163, 77] on link "API reference" at bounding box center [1203, 75] width 80 height 41
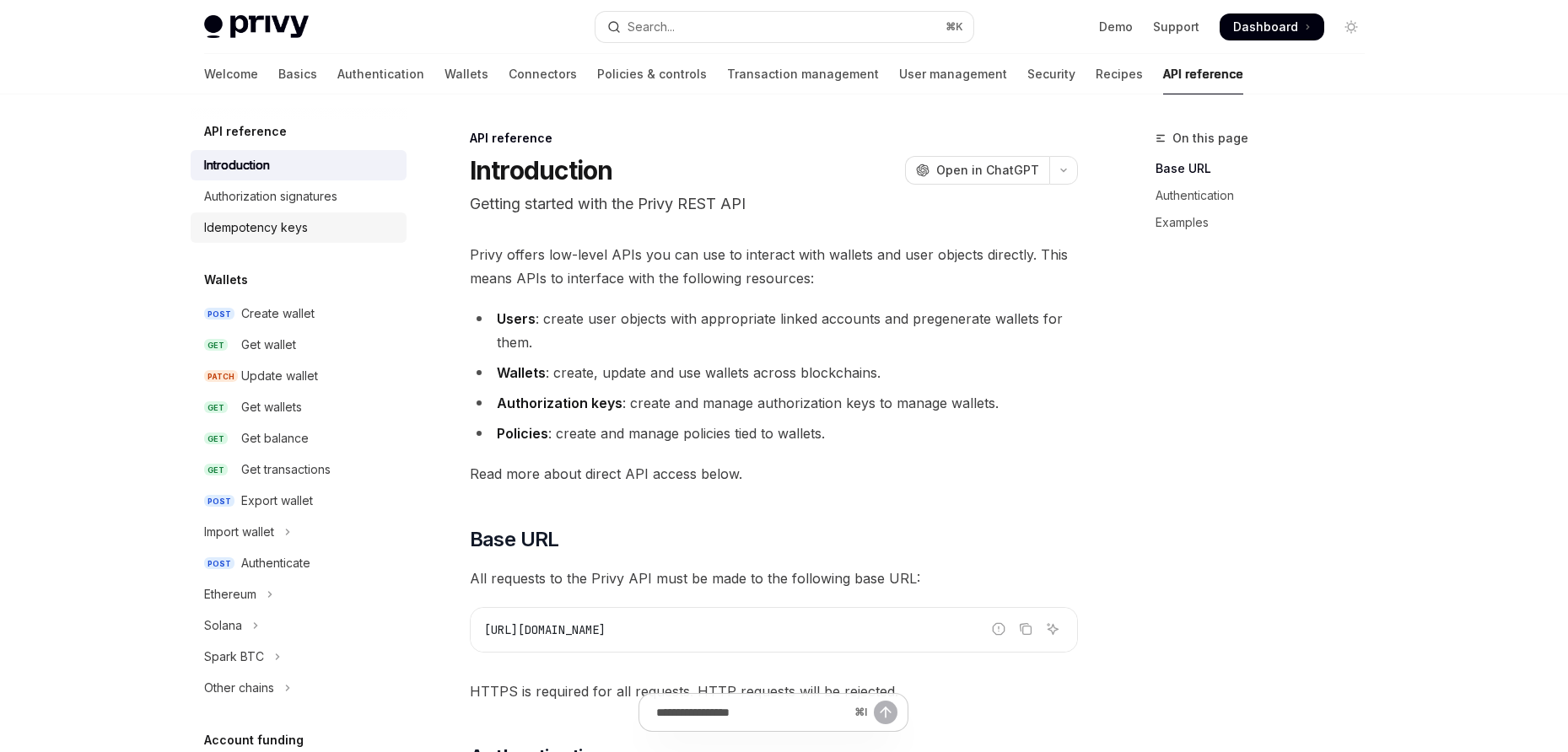
click at [316, 215] on link "Idempotency keys" at bounding box center [299, 227] width 216 height 31
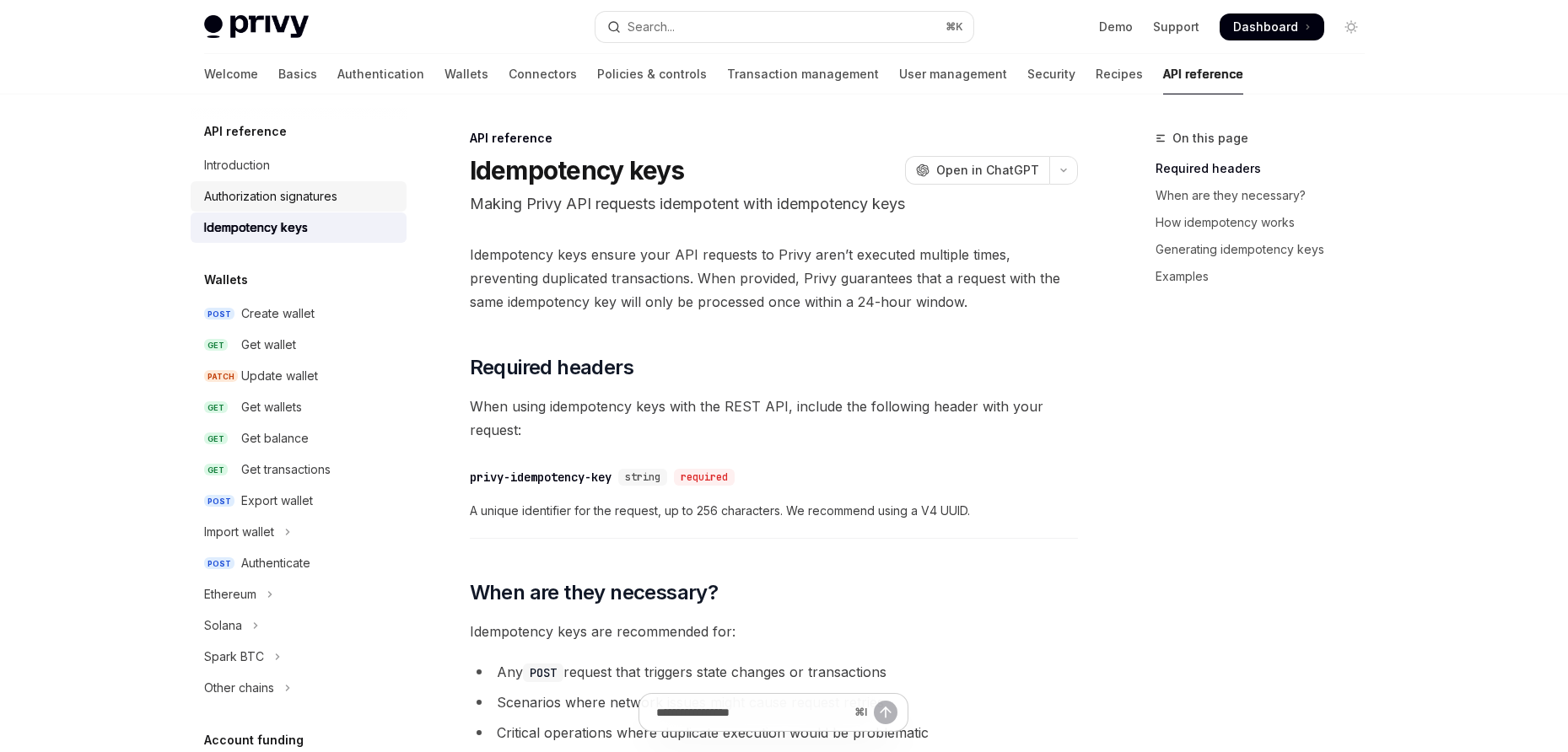
click at [315, 199] on div "Authorization signatures" at bounding box center [270, 197] width 133 height 20
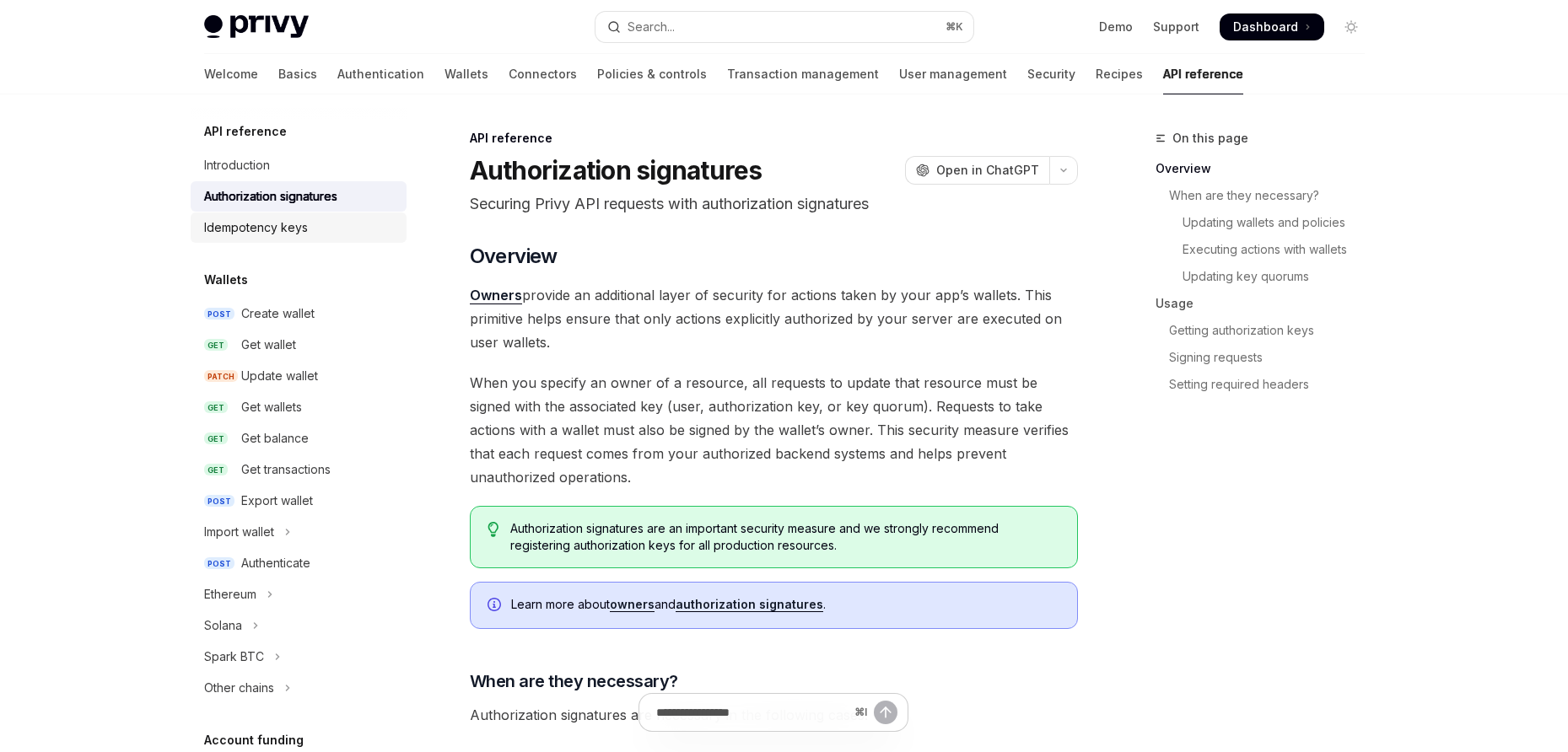
click at [312, 222] on div "Idempotency keys" at bounding box center [300, 227] width 193 height 20
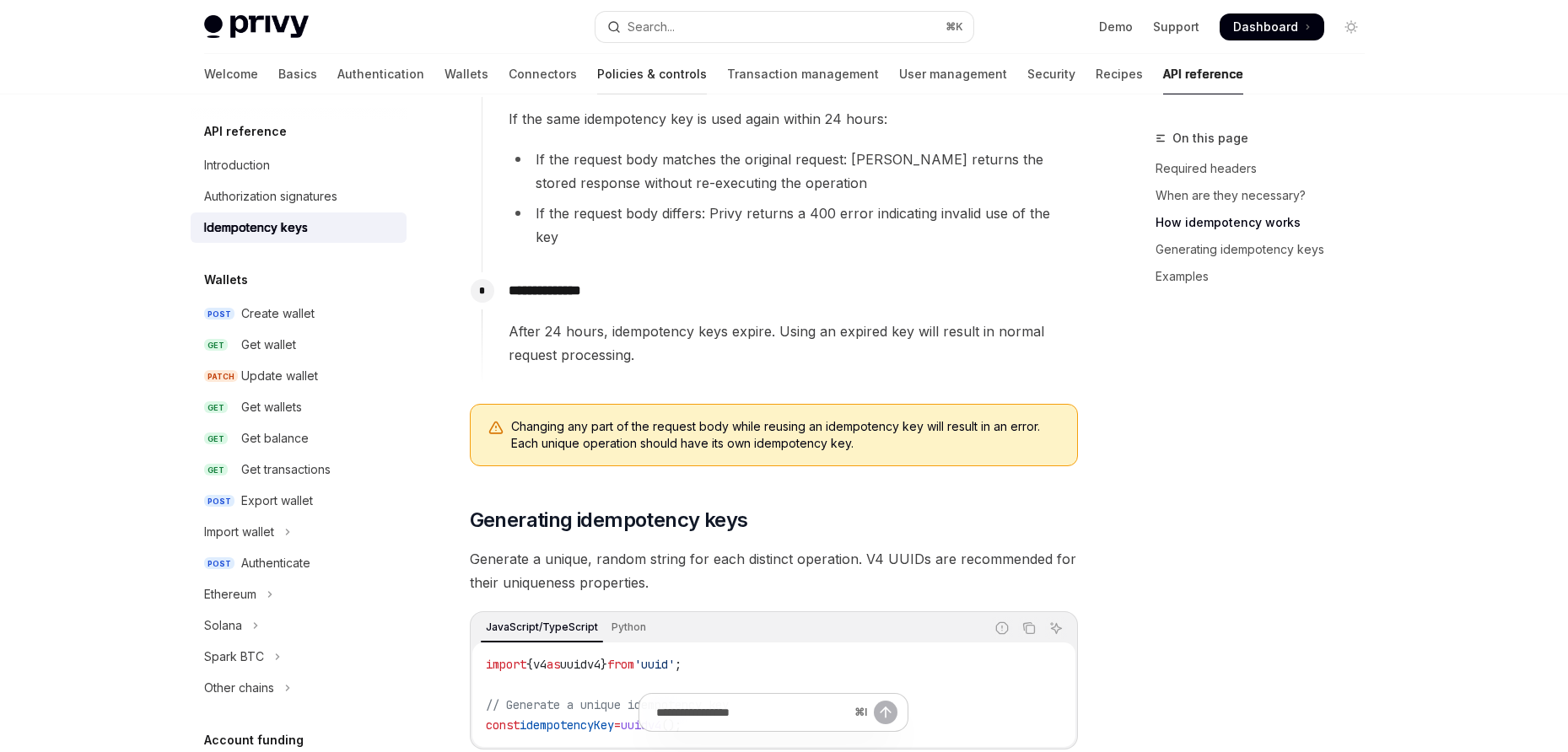
click at [598, 72] on link "Policies & controls" at bounding box center [652, 75] width 110 height 41
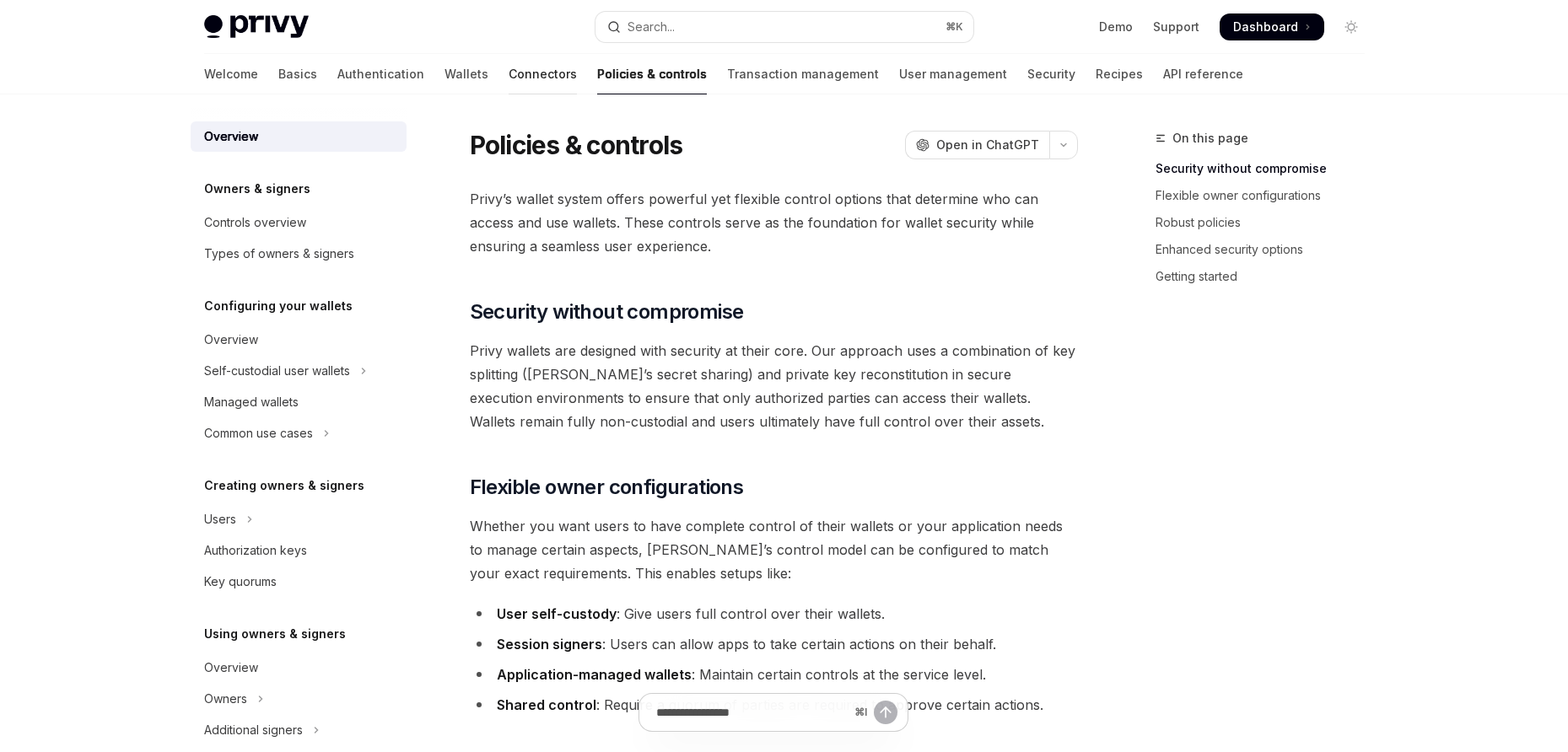
click at [509, 74] on link "Connectors" at bounding box center [542, 75] width 68 height 41
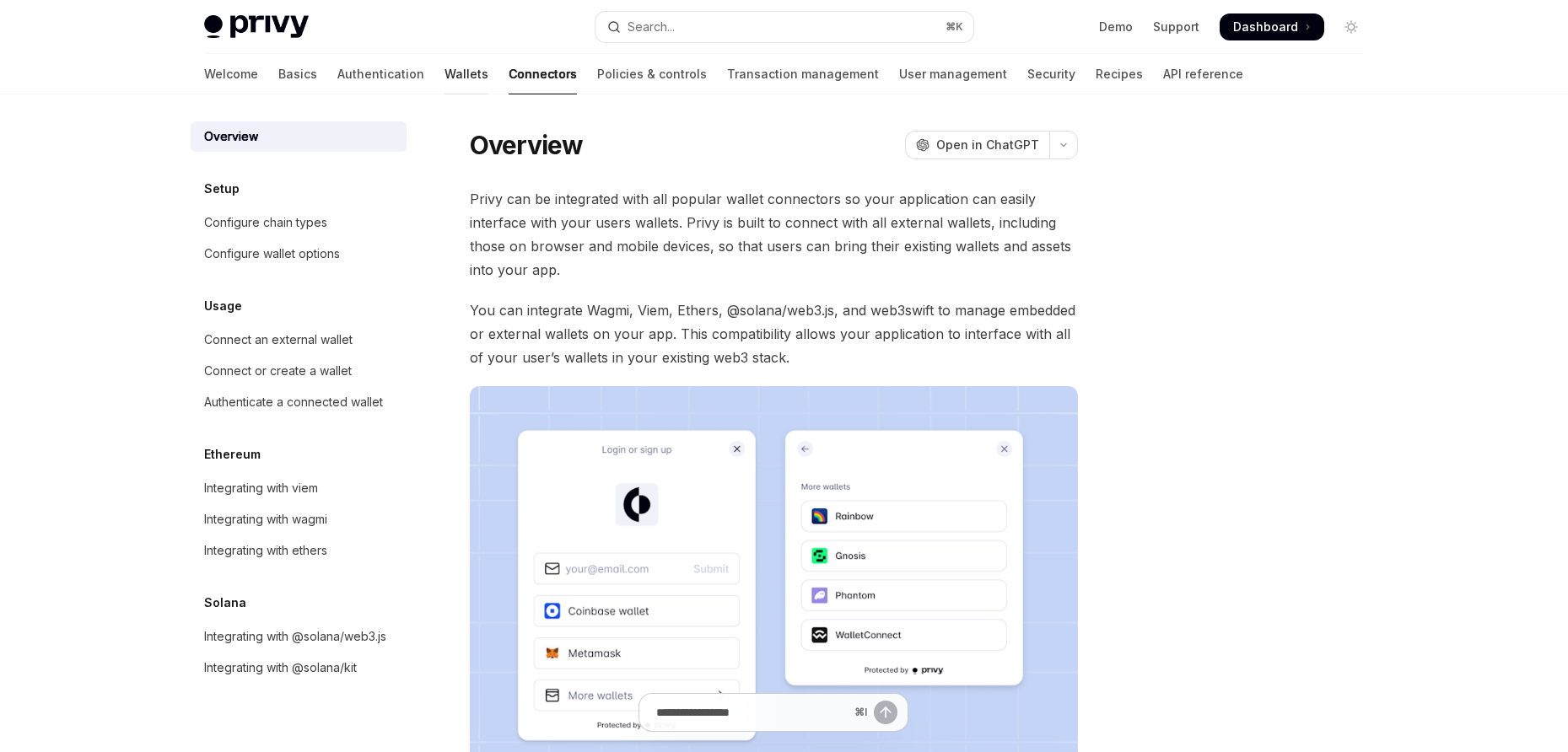
click at [445, 75] on link "Wallets" at bounding box center [467, 75] width 44 height 41
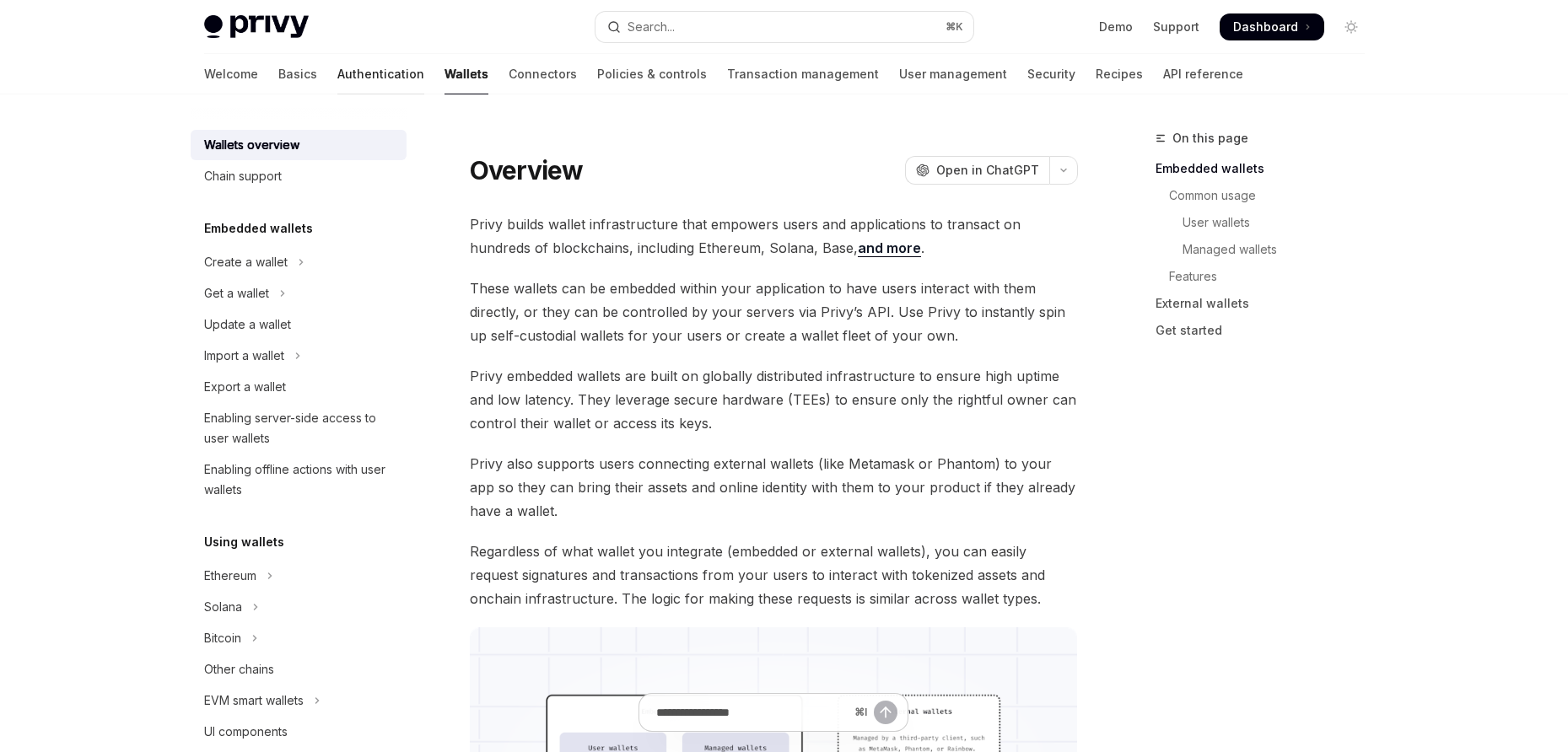
click at [337, 79] on link "Authentication" at bounding box center [380, 75] width 87 height 41
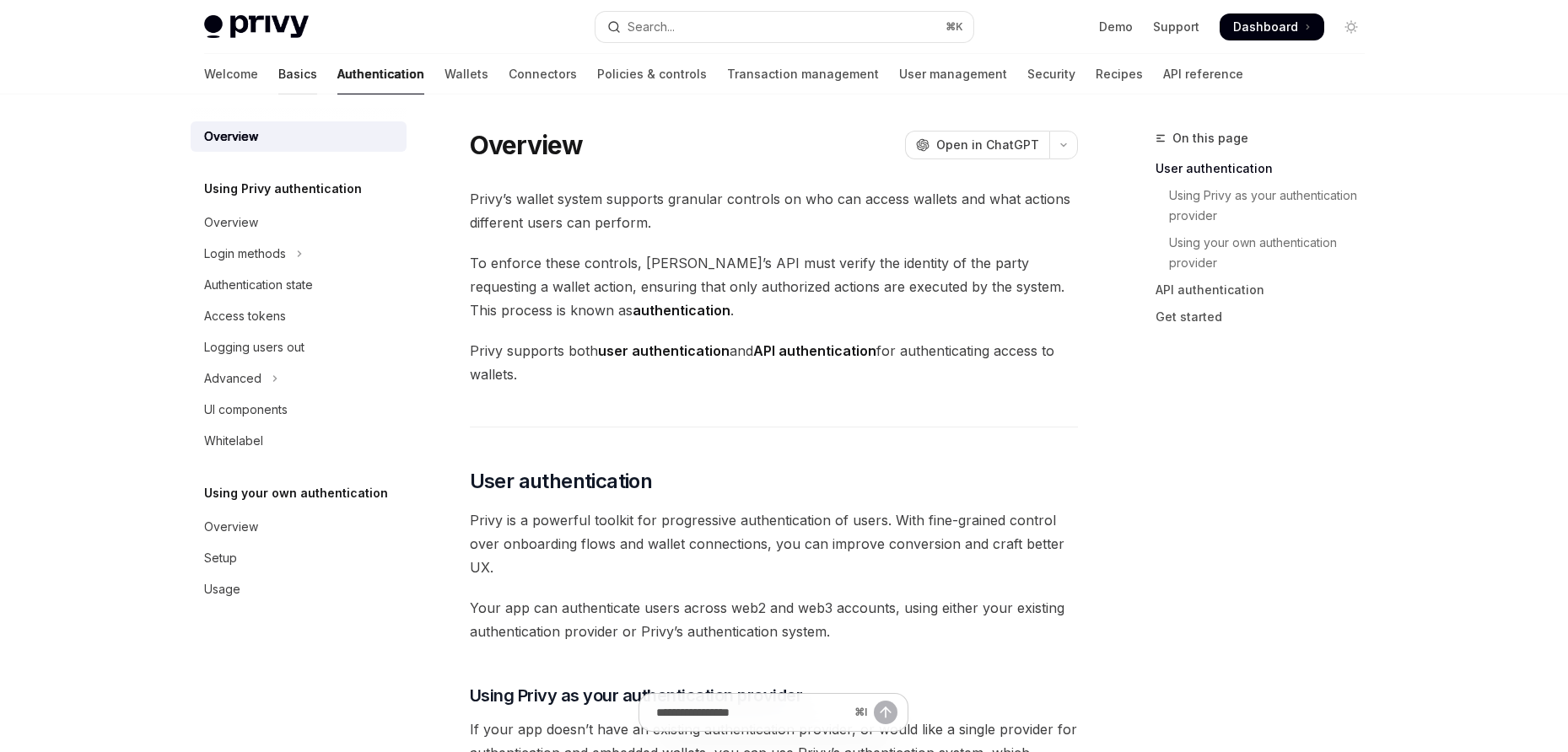
click at [278, 80] on link "Basics" at bounding box center [298, 75] width 39 height 41
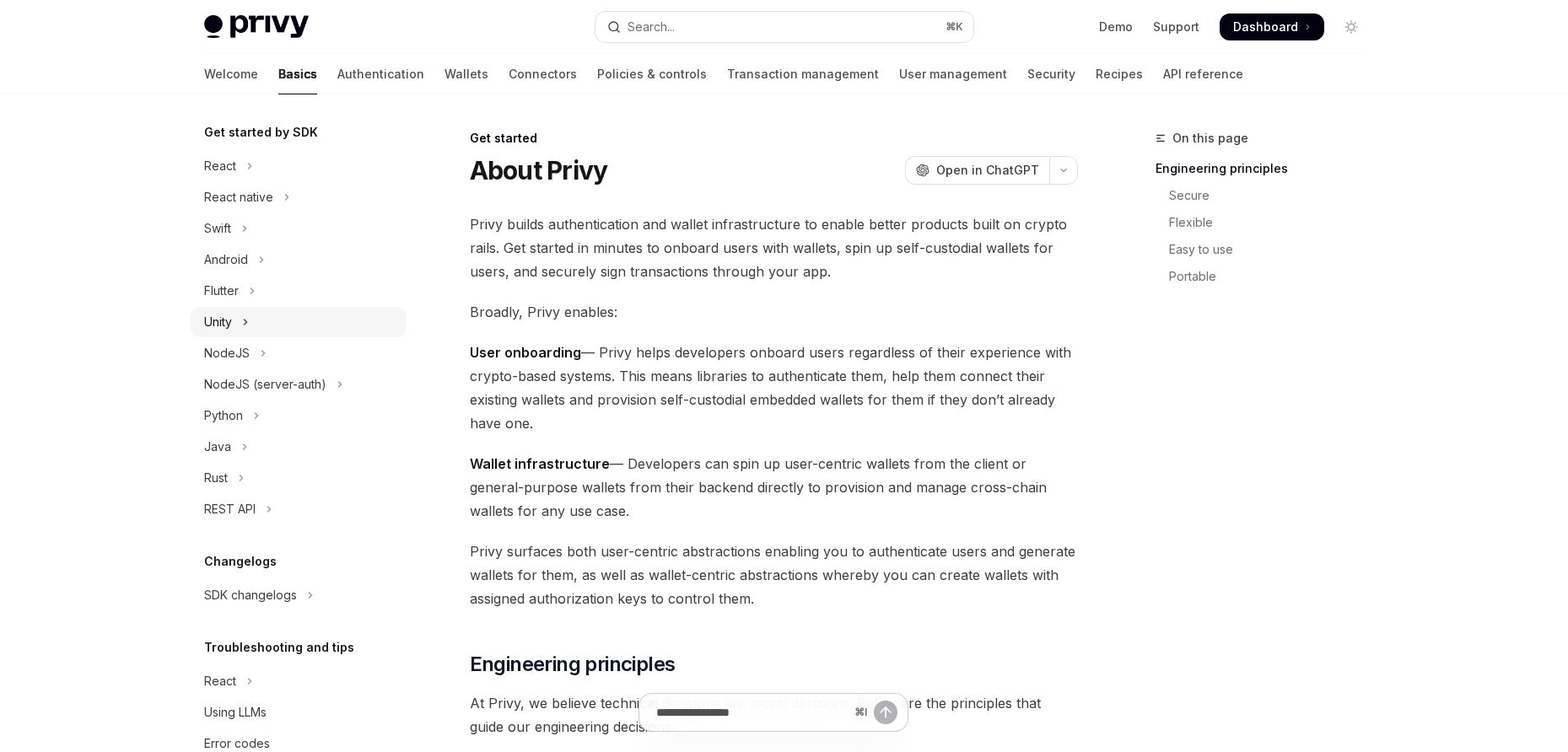
scroll to position [81, 0]
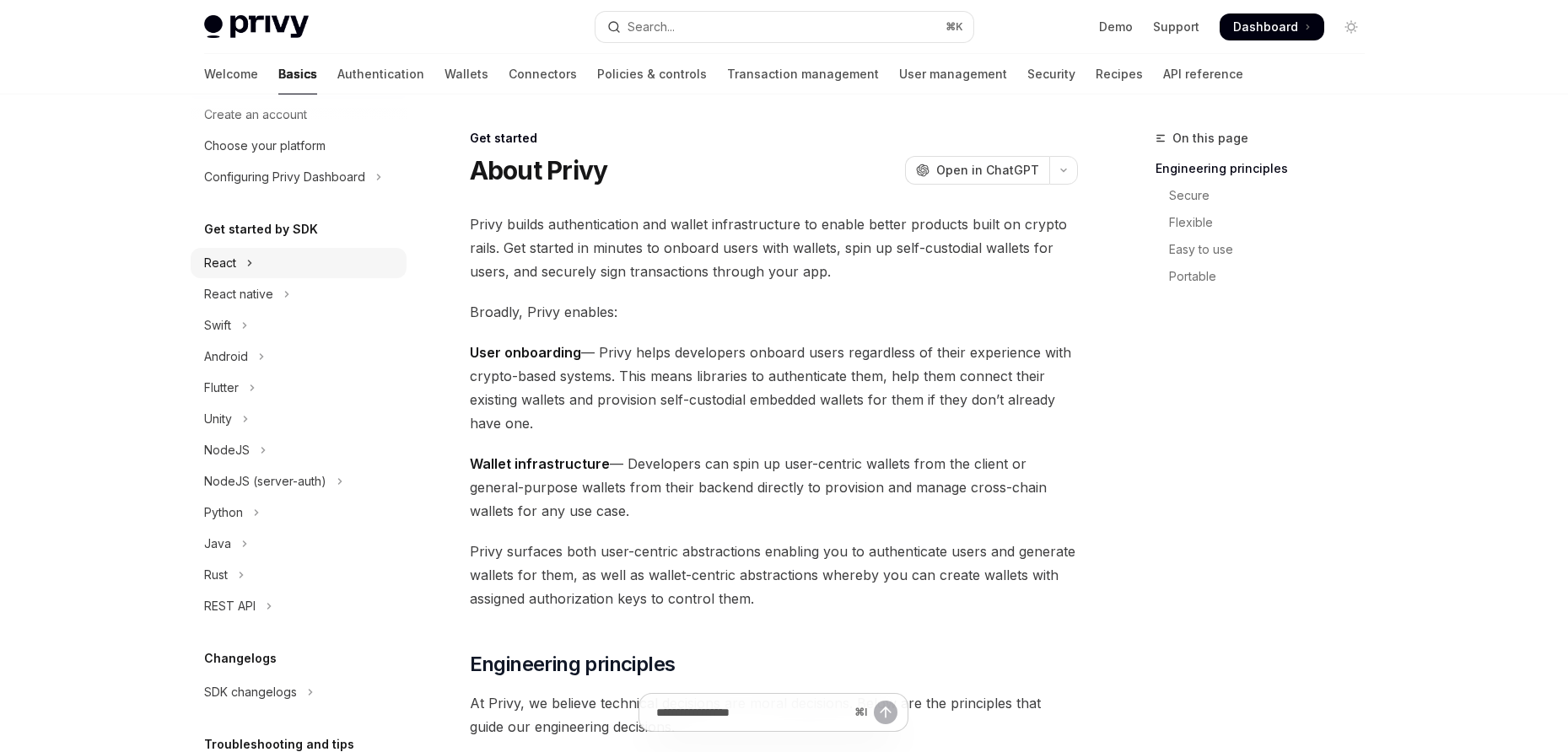
click at [278, 266] on button "React" at bounding box center [299, 263] width 216 height 31
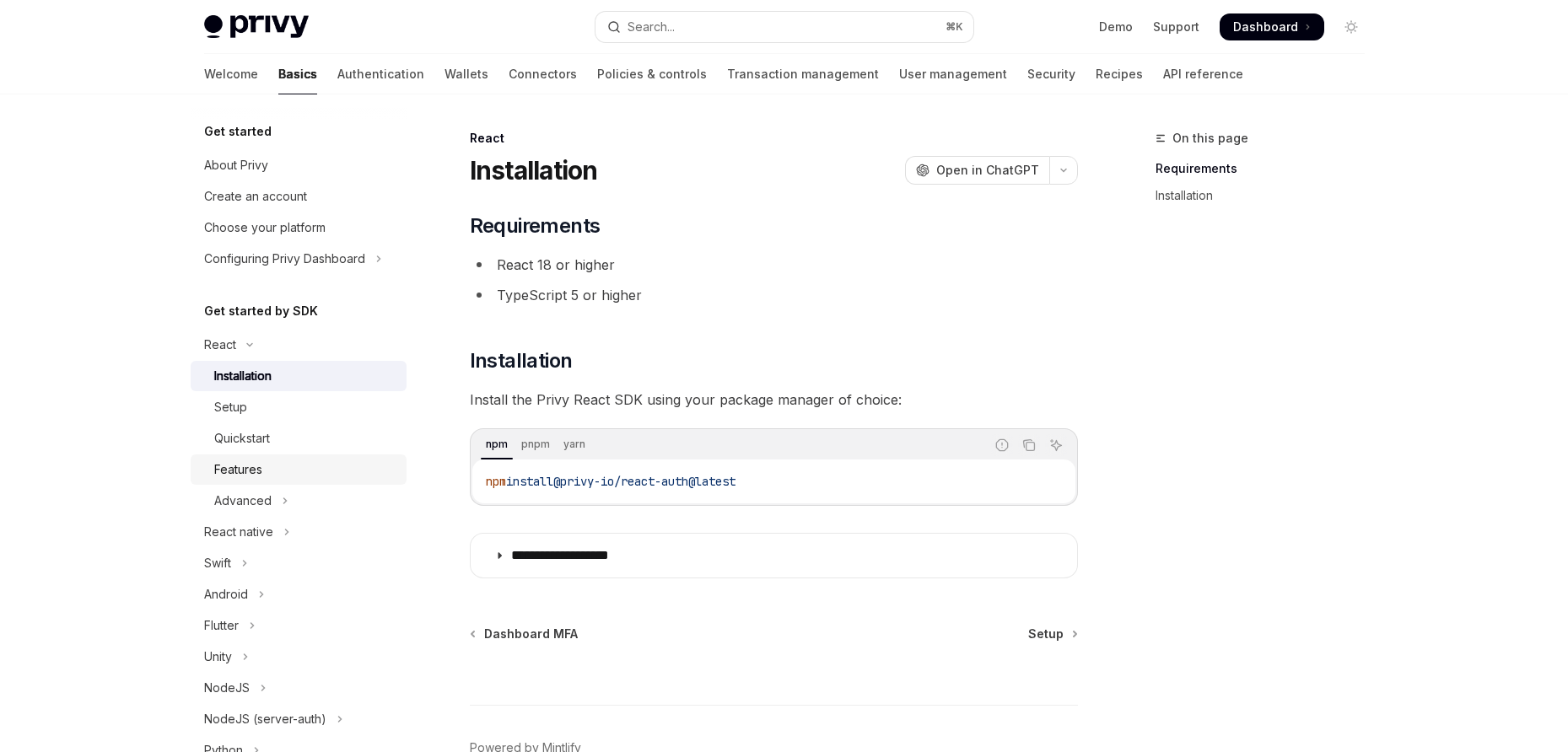
click at [293, 474] on div "Features" at bounding box center [305, 470] width 183 height 20
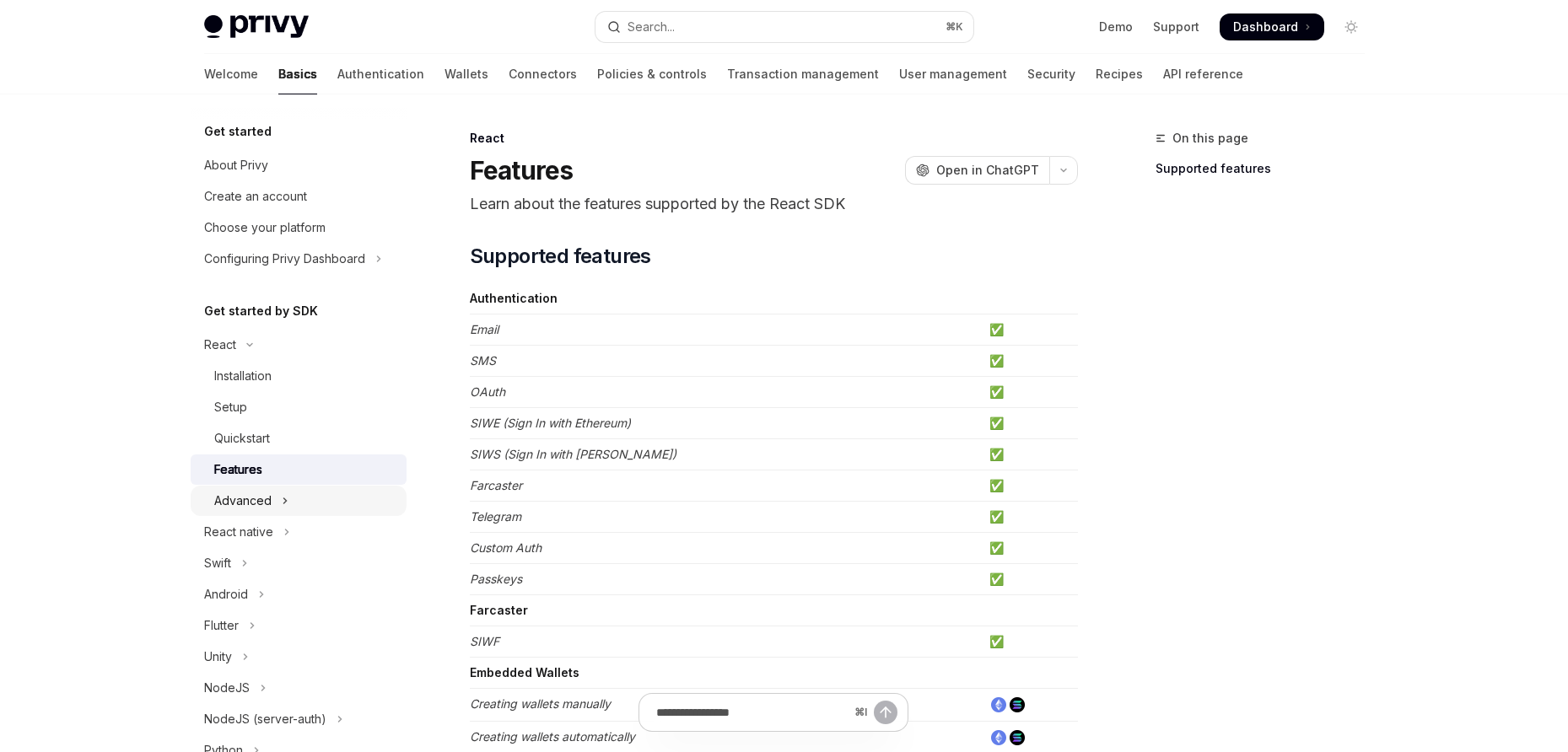
click at [297, 493] on button "Advanced" at bounding box center [299, 501] width 216 height 31
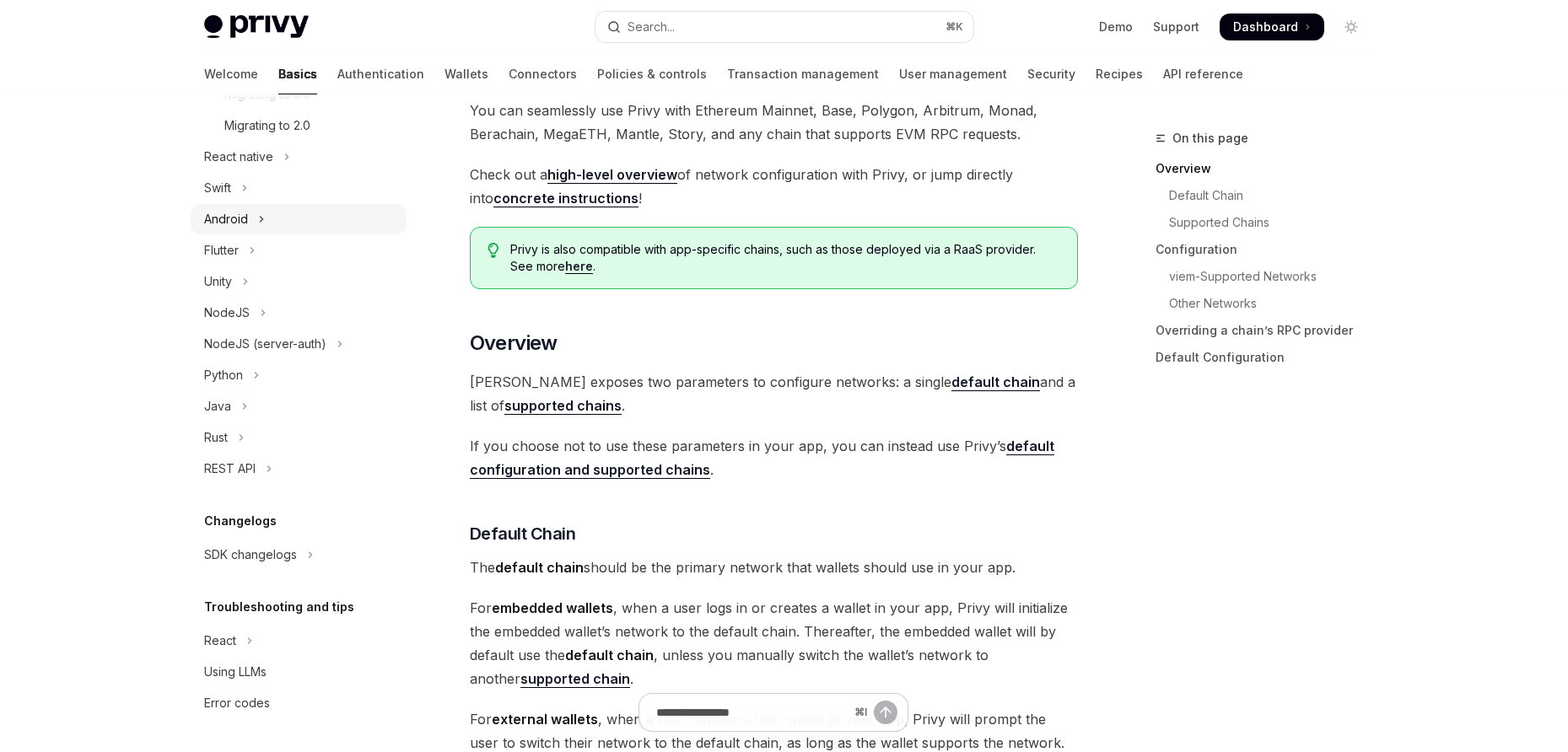
scroll to position [317, 0]
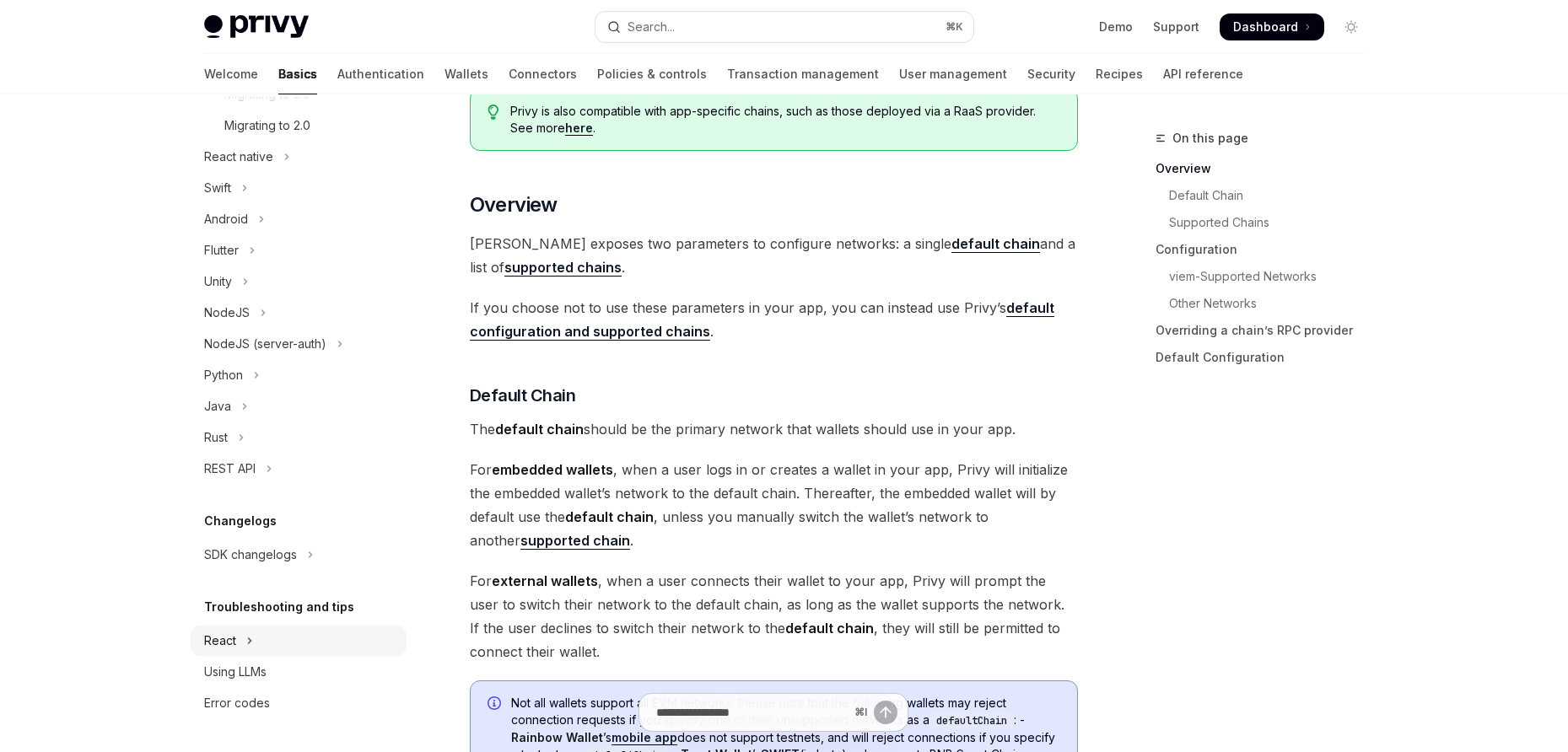
click at [289, 629] on button "React" at bounding box center [299, 641] width 216 height 31
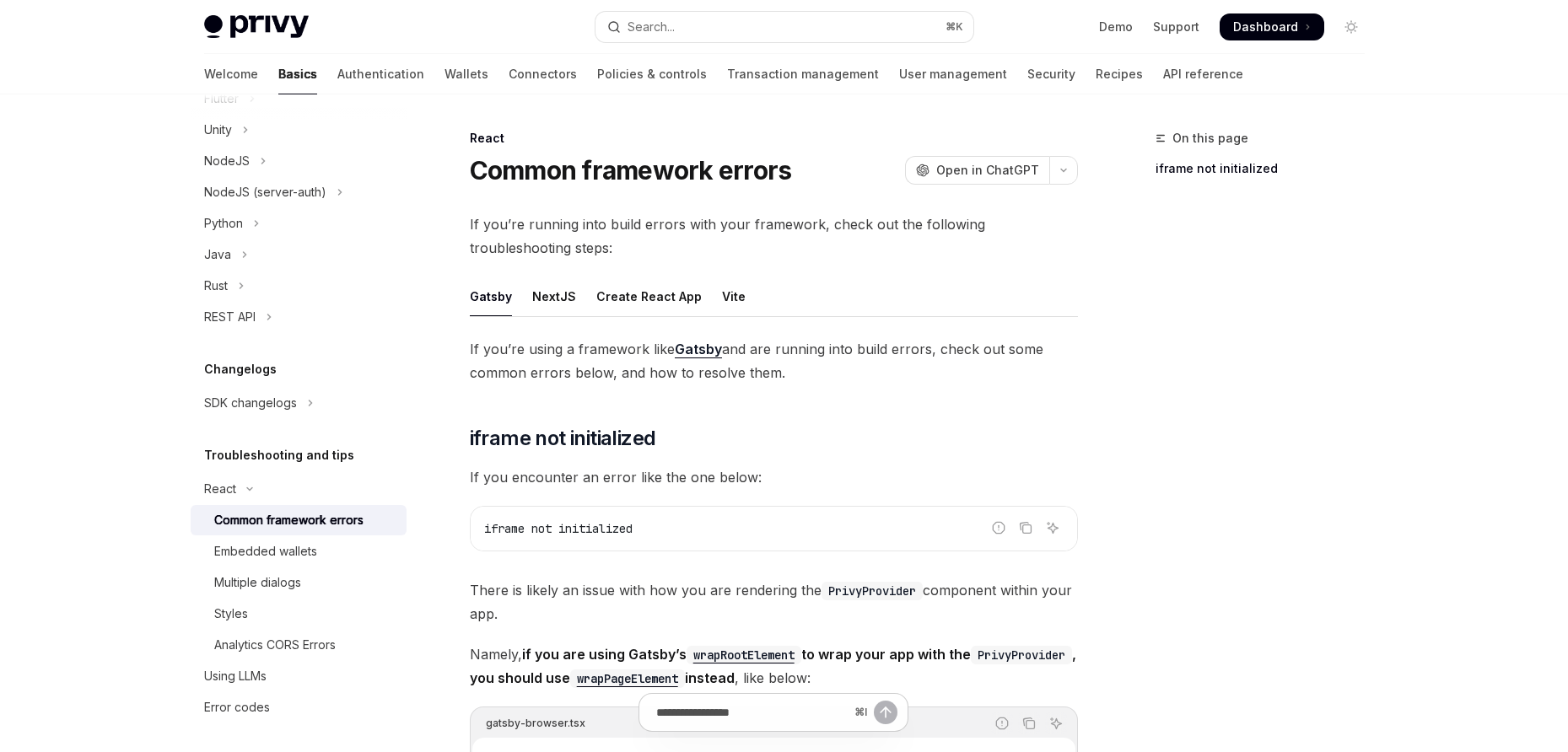
scroll to position [739, 0]
click at [1163, 81] on link "API reference" at bounding box center [1203, 75] width 80 height 41
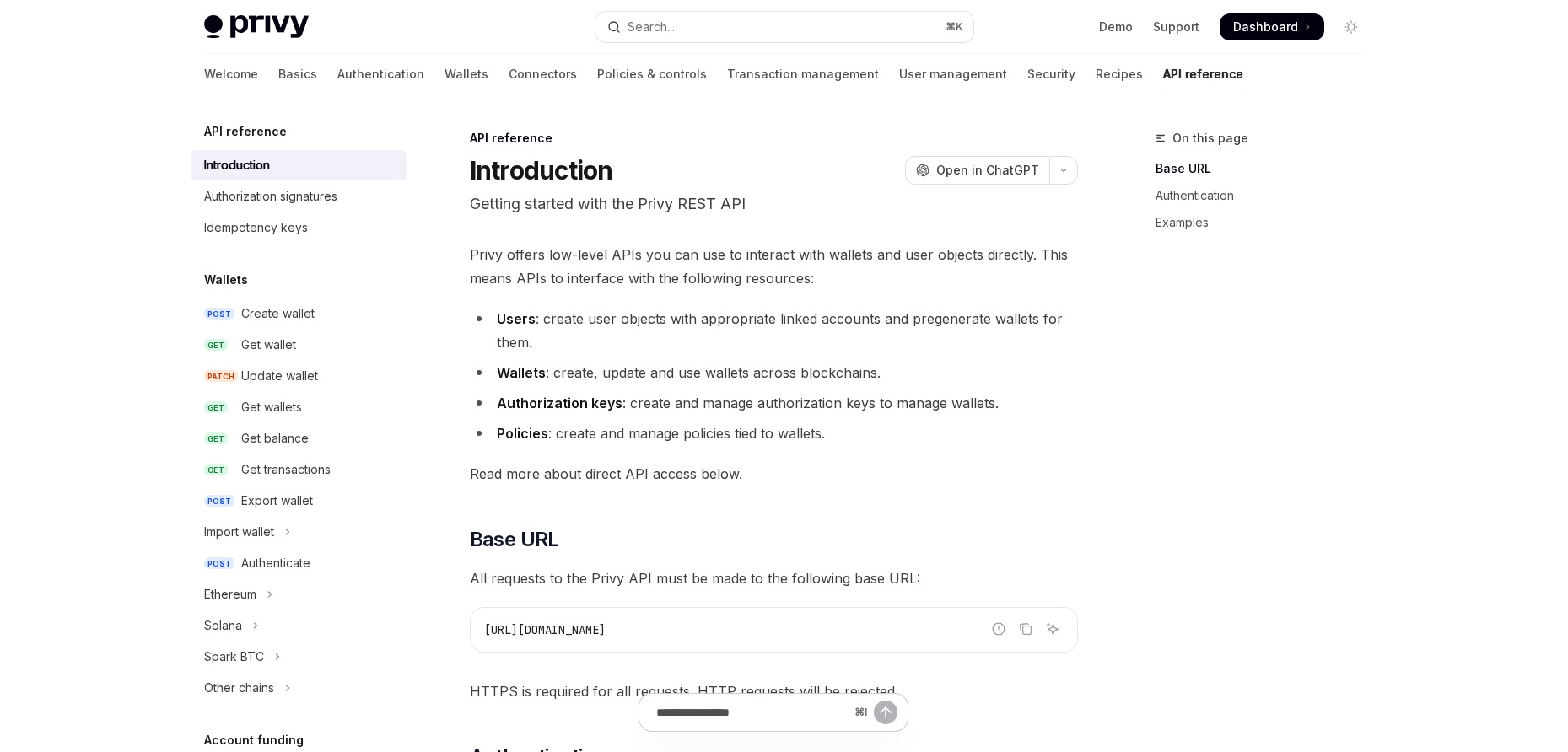
click at [1038, 74] on div "Welcome Basics Authentication Wallets Connectors Policies & controls Transactio…" at bounding box center [723, 75] width 1039 height 41
click at [1096, 73] on link "Recipes" at bounding box center [1120, 75] width 48 height 41
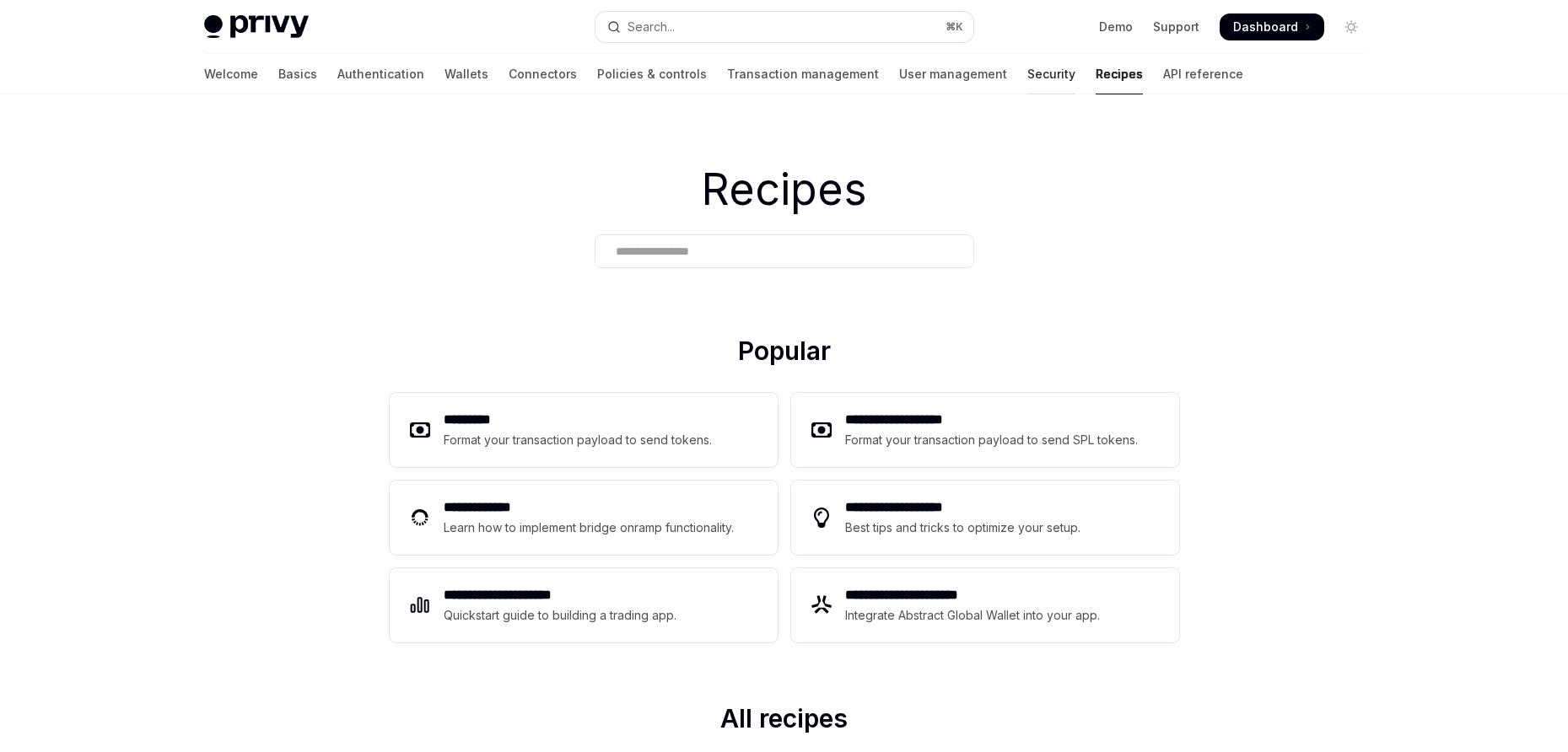
click at [1027, 71] on link "Security" at bounding box center [1051, 75] width 48 height 41
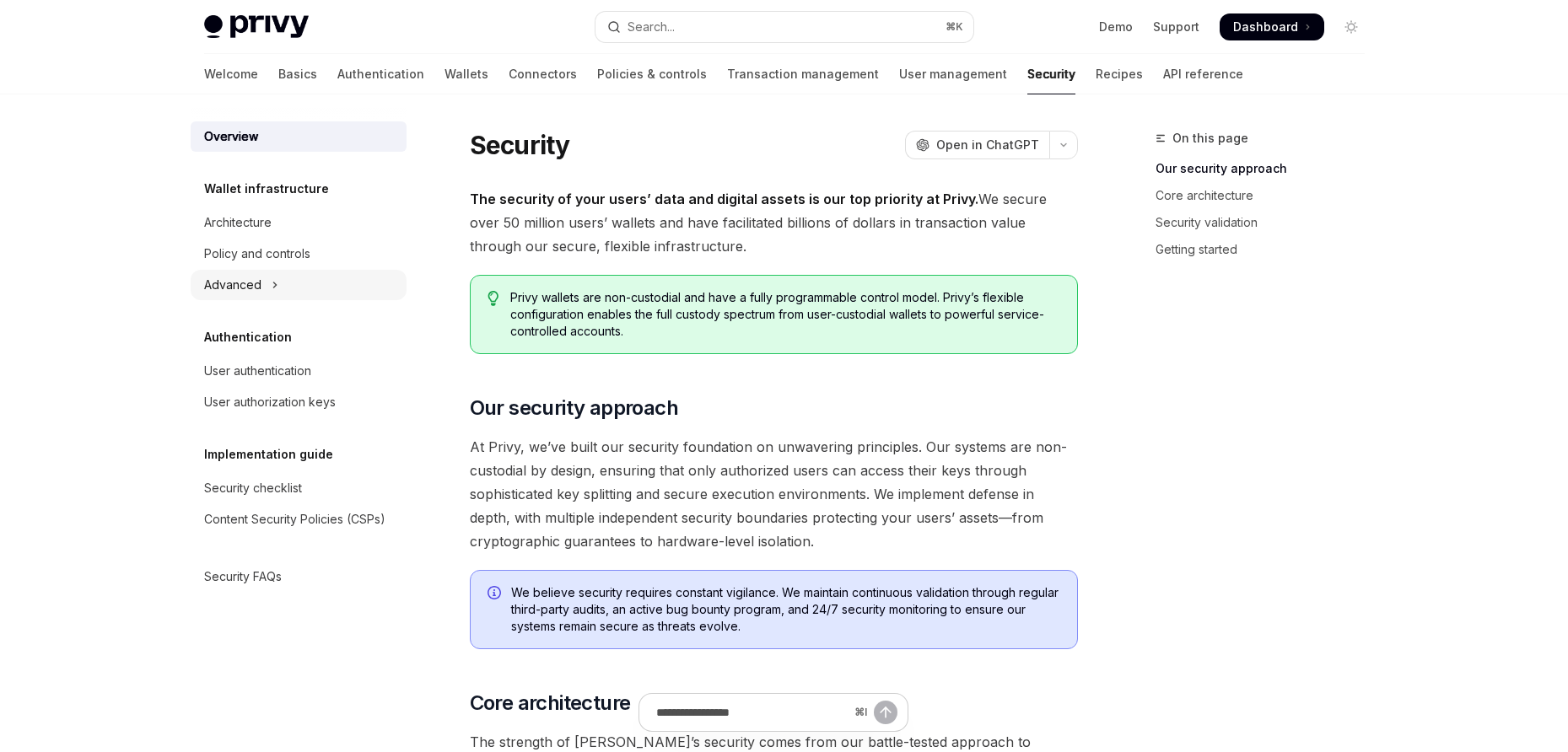
click at [273, 278] on icon "Toggle Advanced section" at bounding box center [275, 285] width 7 height 20
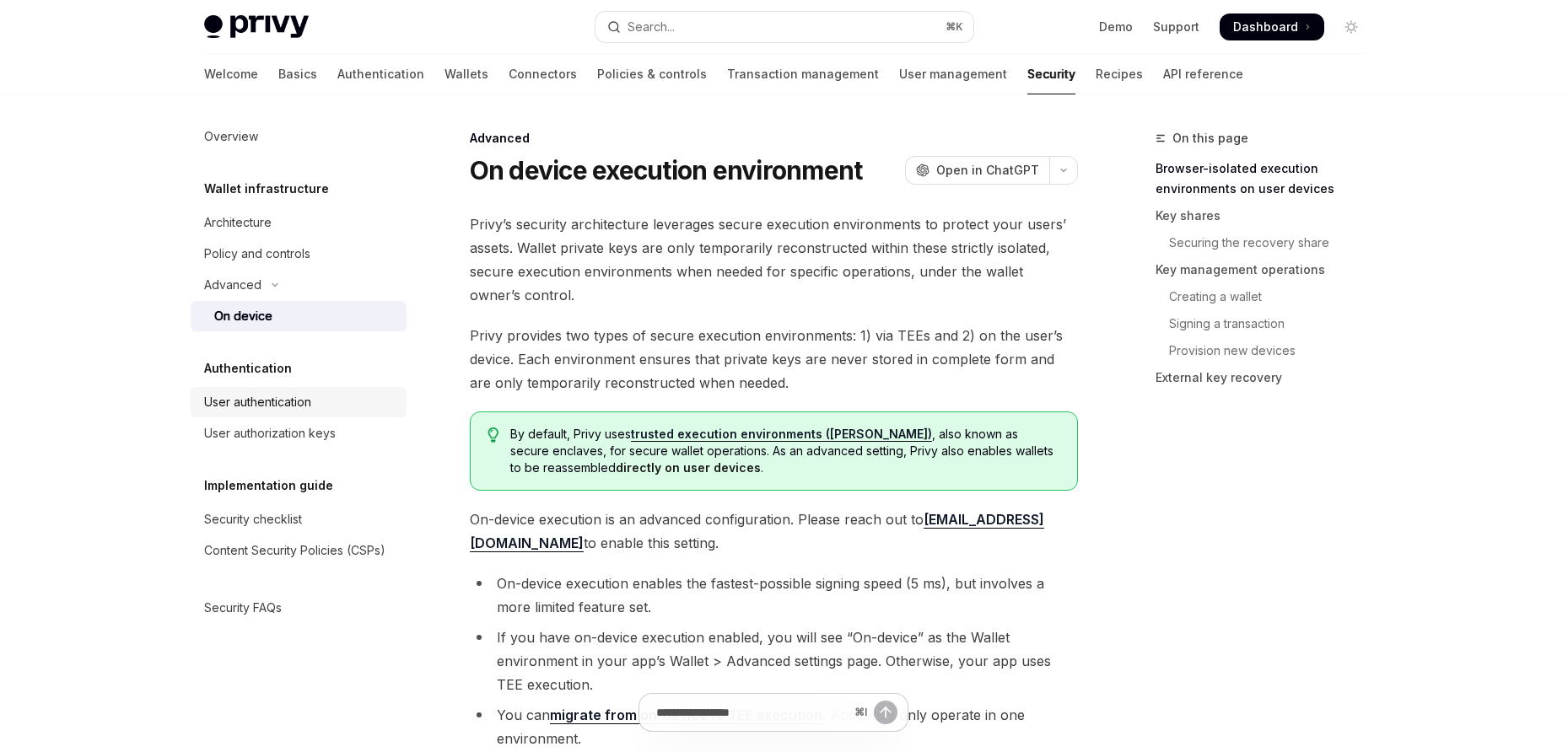
click at [330, 405] on div "User authentication" at bounding box center [300, 402] width 193 height 20
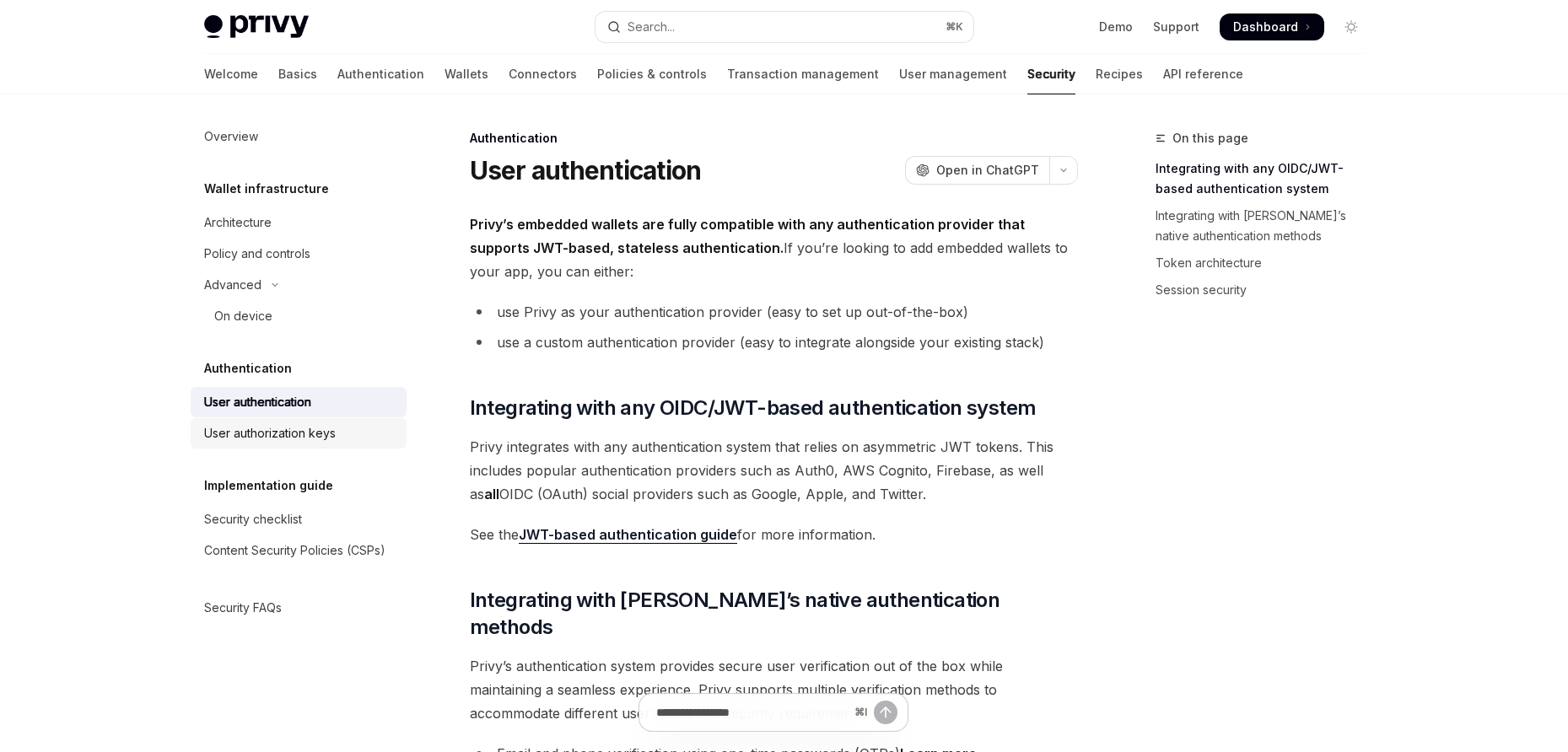
click at [328, 441] on div "User authorization keys" at bounding box center [269, 434] width 132 height 20
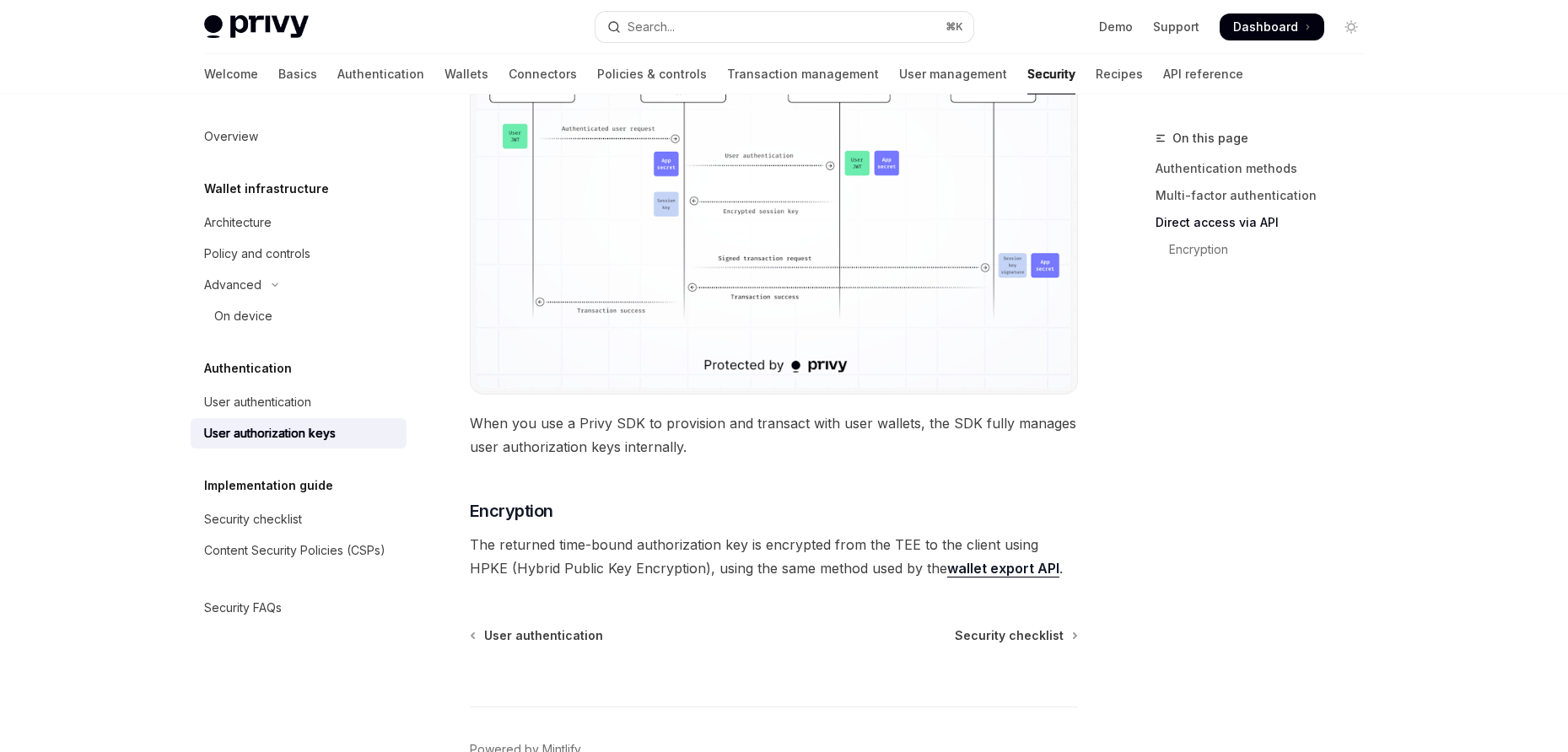
scroll to position [1492, 0]
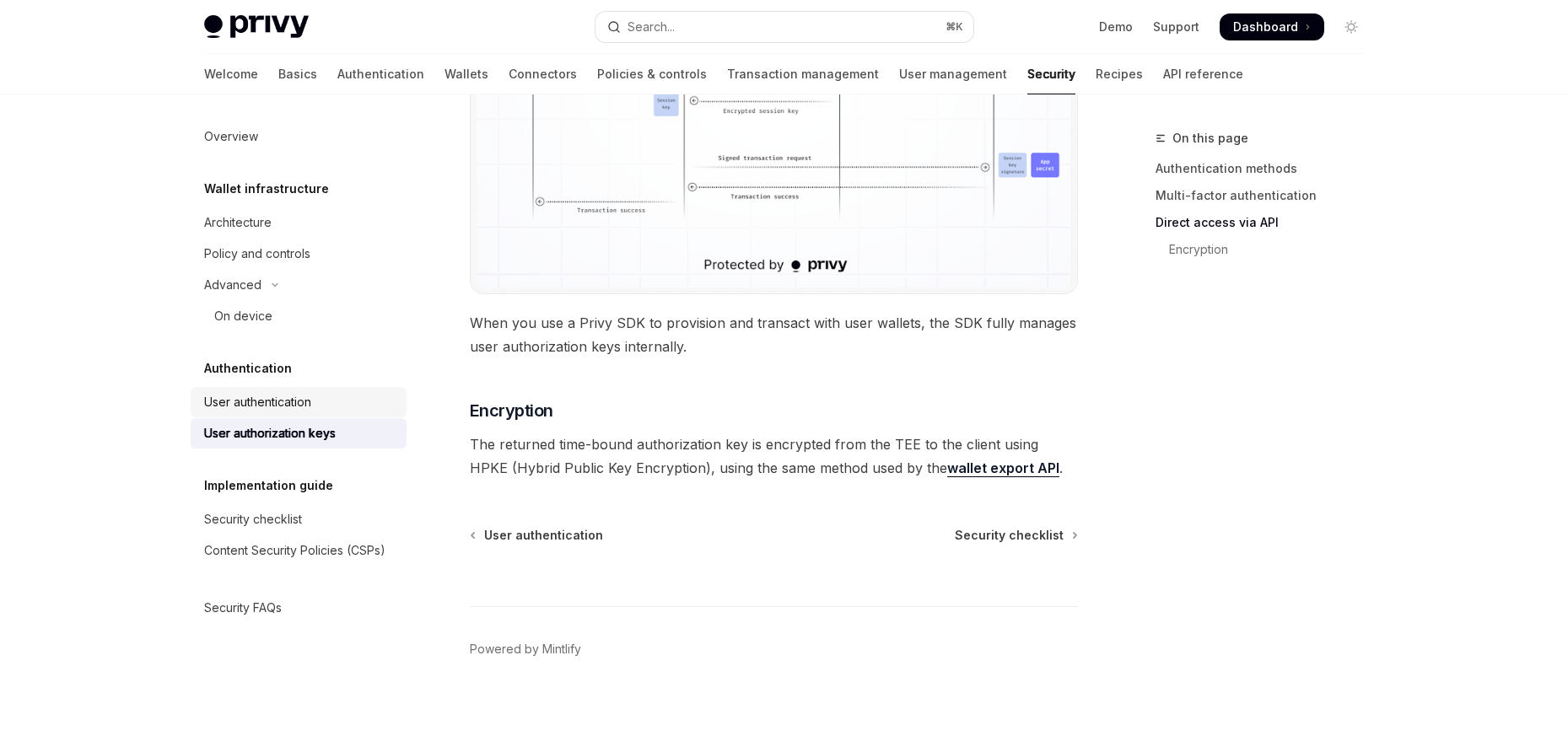
click at [292, 403] on div "User authentication" at bounding box center [257, 402] width 107 height 20
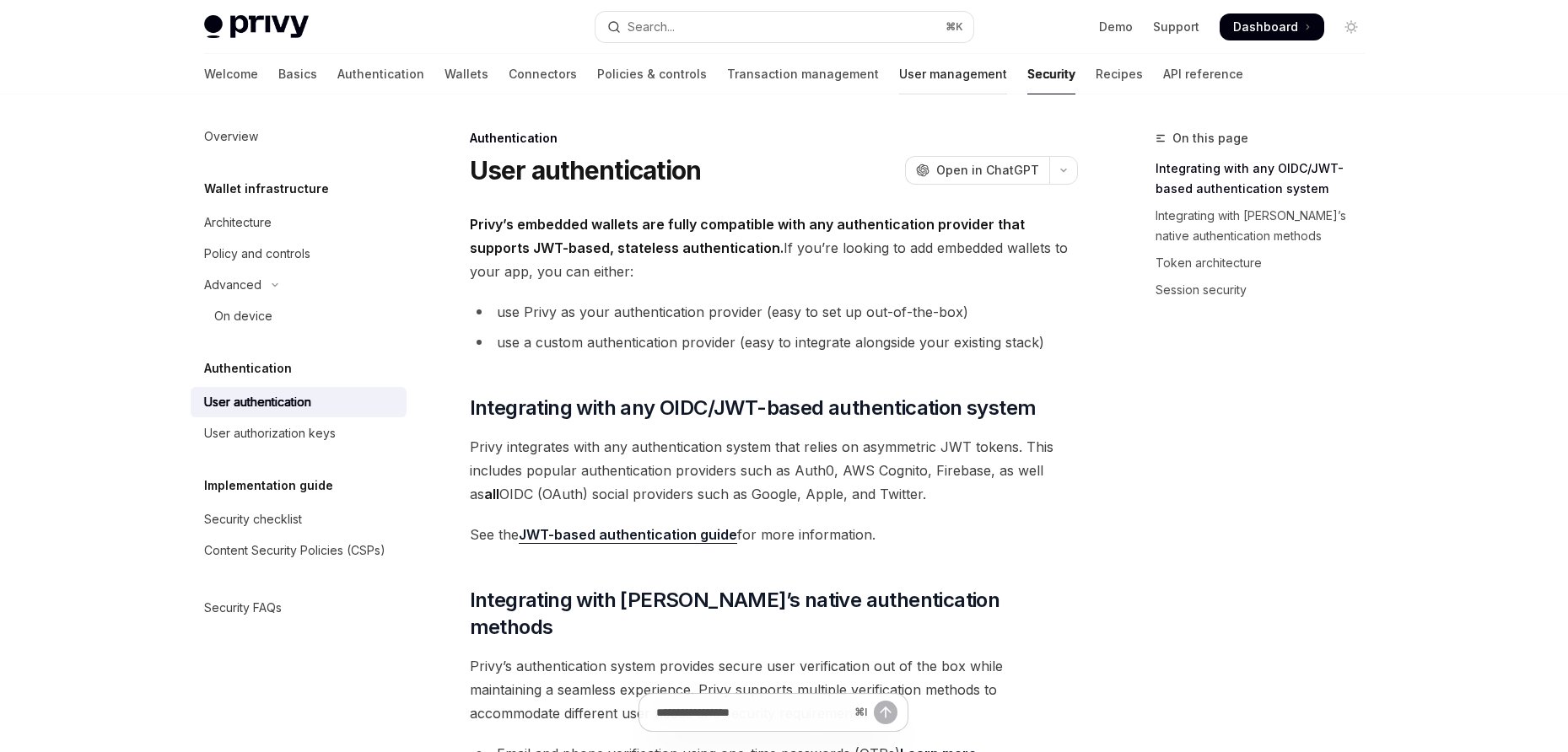
click at [899, 86] on link "User management" at bounding box center [953, 75] width 108 height 41
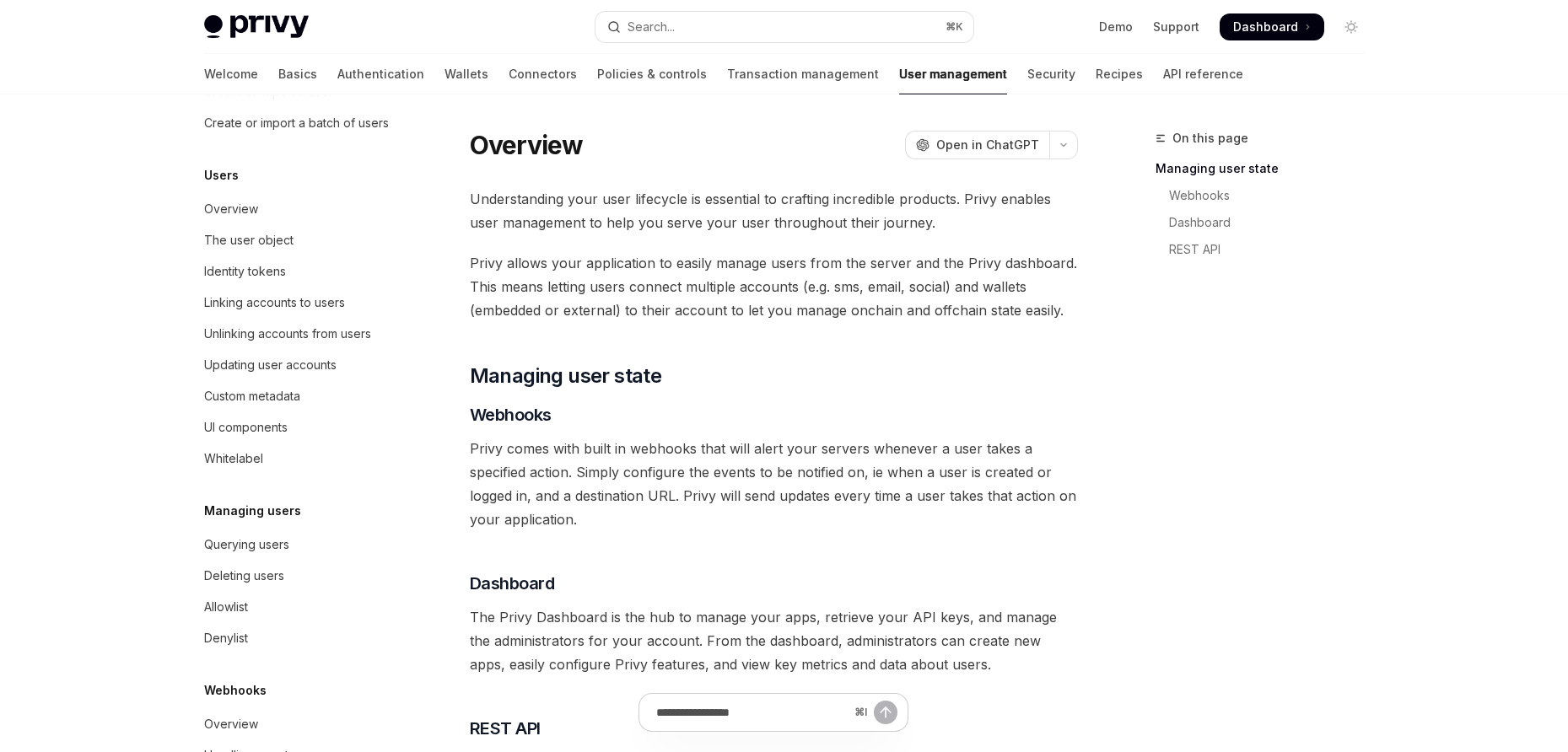
scroll to position [134, 0]
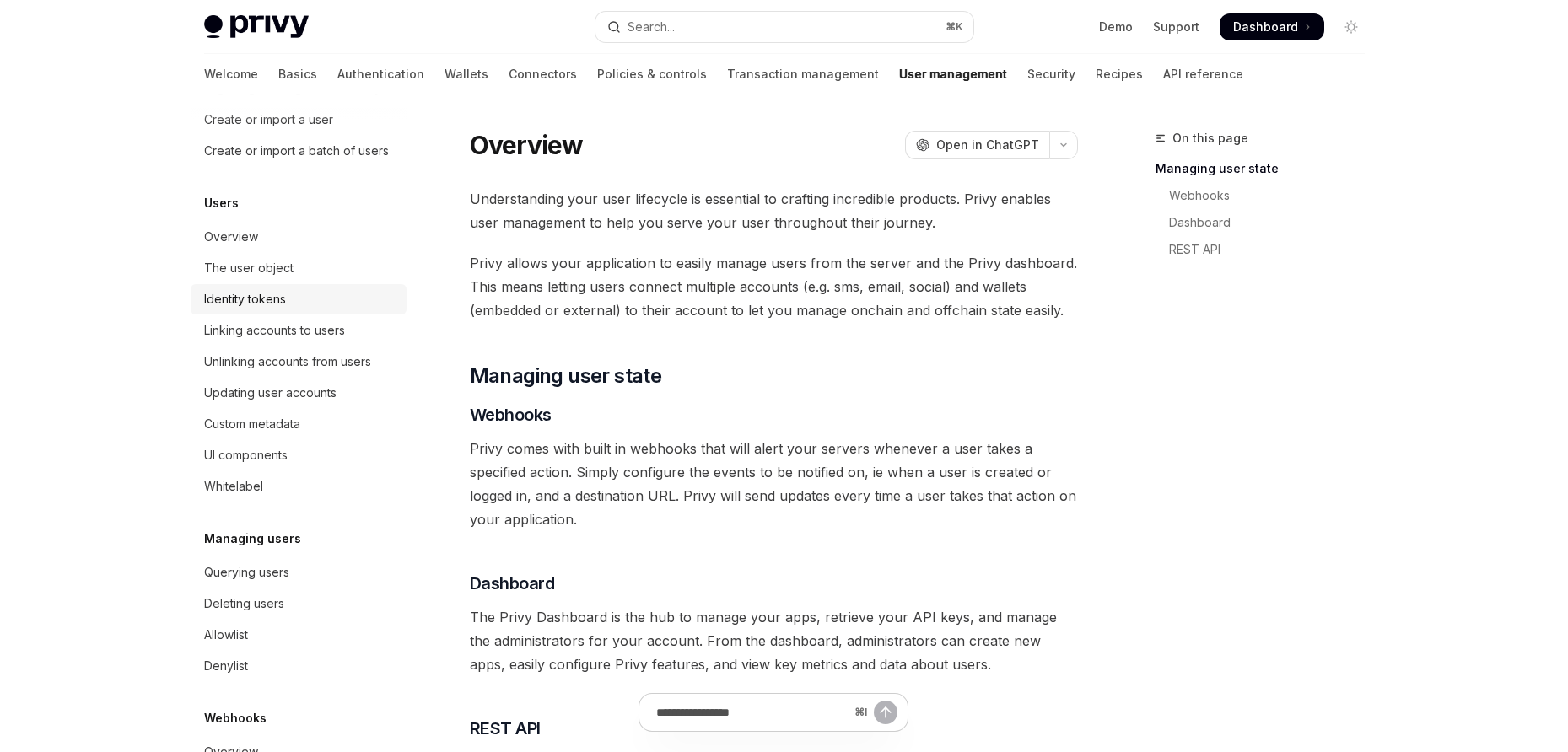
click at [256, 310] on div "Identity tokens" at bounding box center [244, 300] width 81 height 20
type textarea "*"
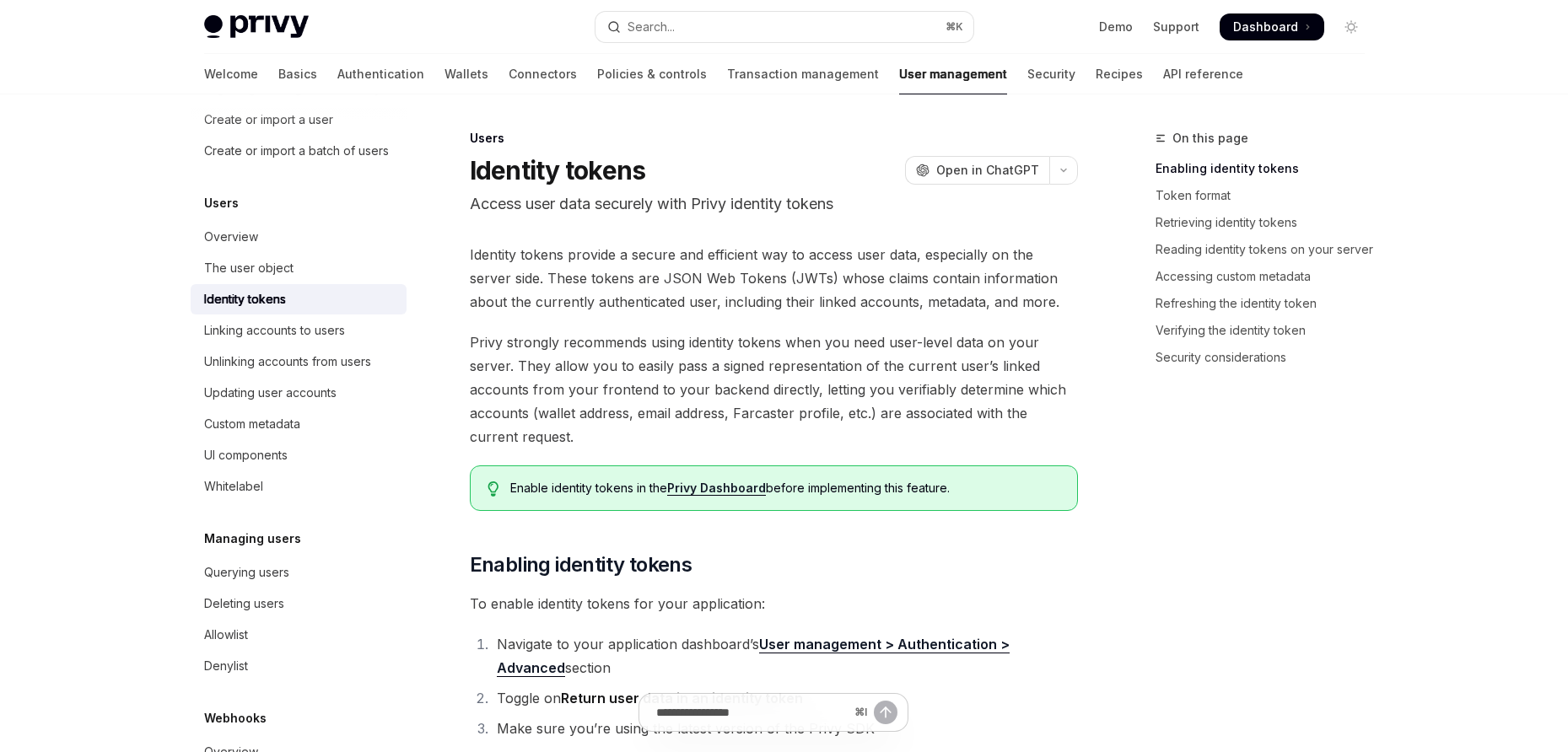
click at [946, 389] on span "Privy strongly recommends using identity tokens when you need user-level data o…" at bounding box center [774, 390] width 608 height 118
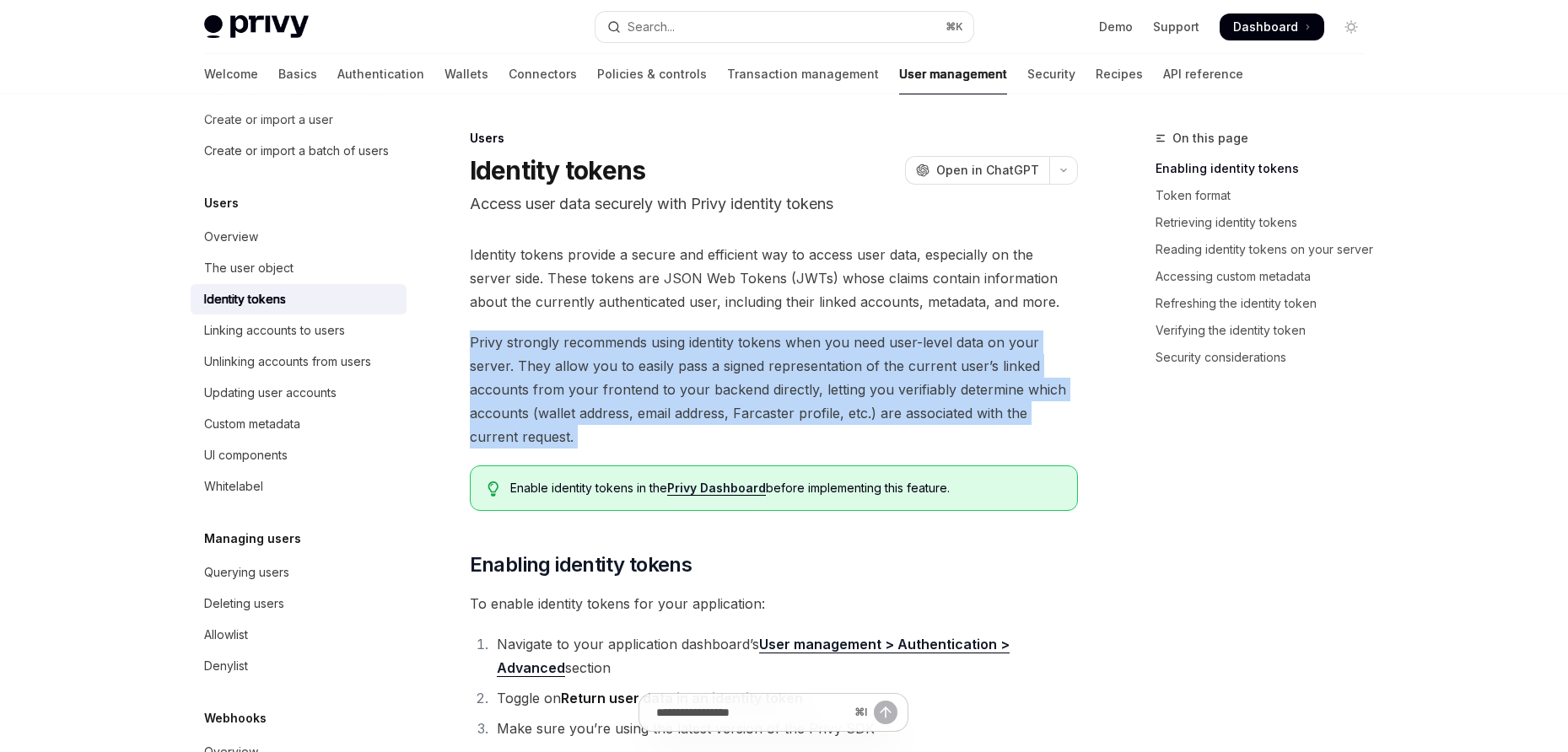
click at [946, 389] on span "Privy strongly recommends using identity tokens when you need user-level data o…" at bounding box center [774, 390] width 608 height 118
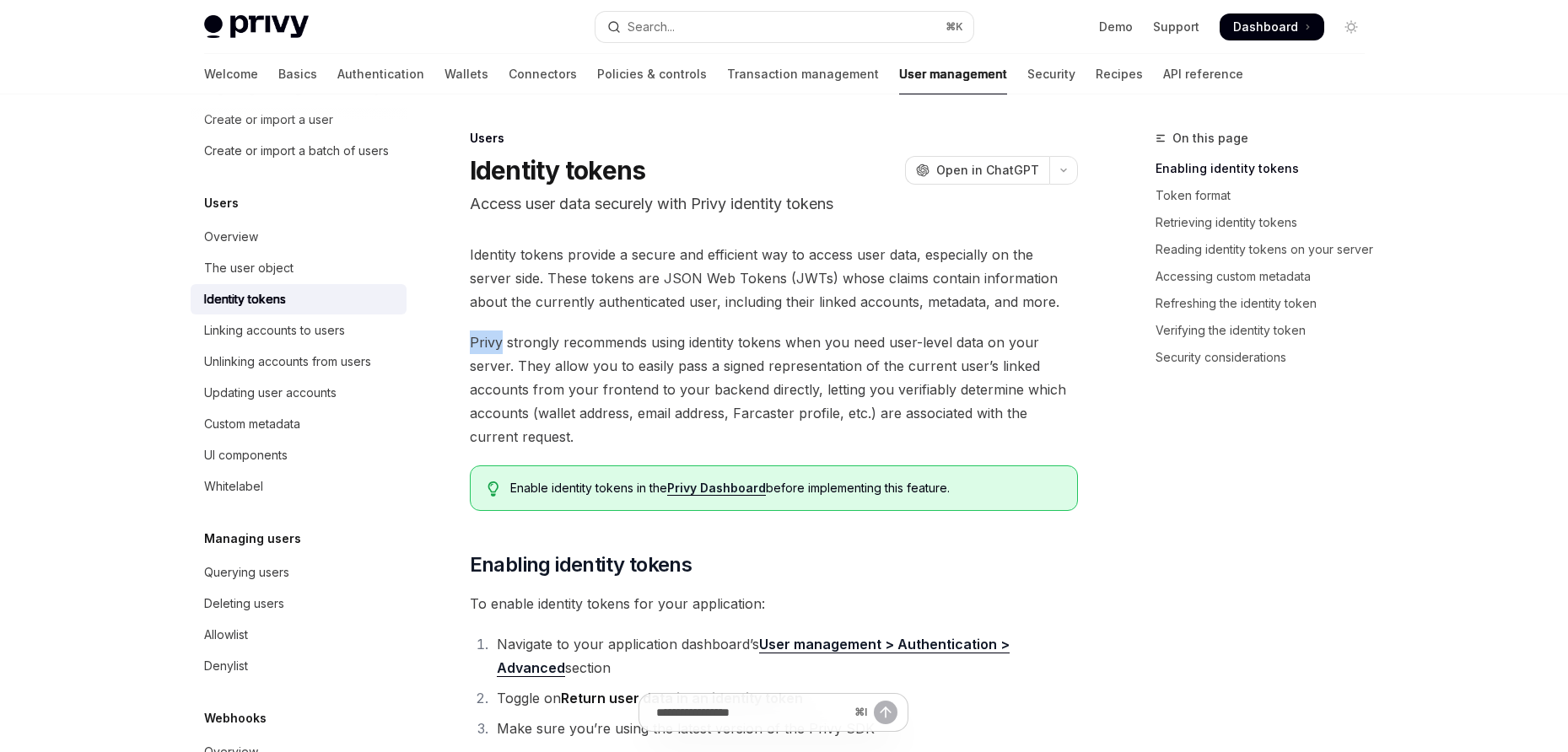
click at [778, 297] on span "Identity tokens provide a secure and efficient way to access user data, especia…" at bounding box center [774, 278] width 608 height 70
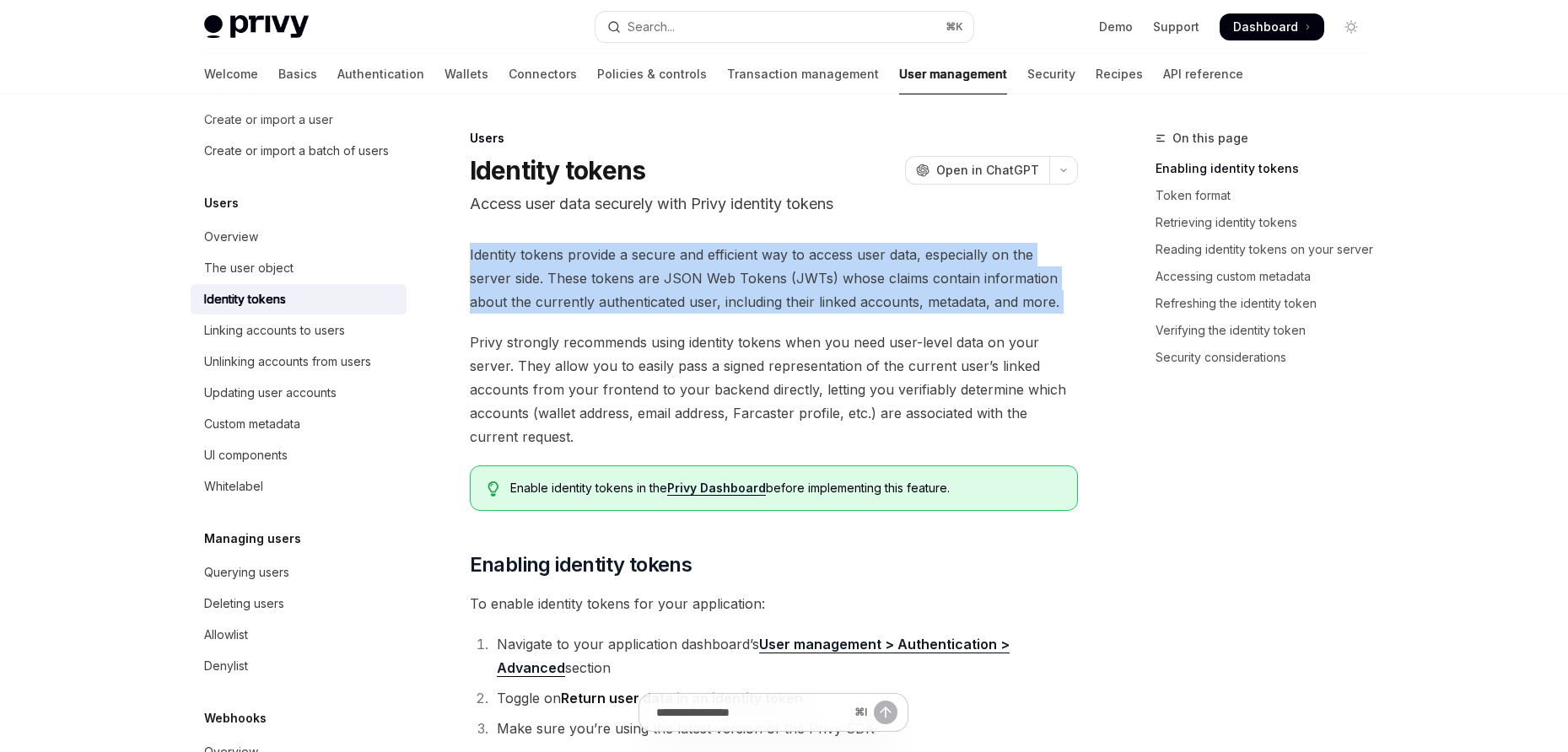
click at [778, 297] on span "Identity tokens provide a secure and efficient way to access user data, especia…" at bounding box center [774, 278] width 608 height 70
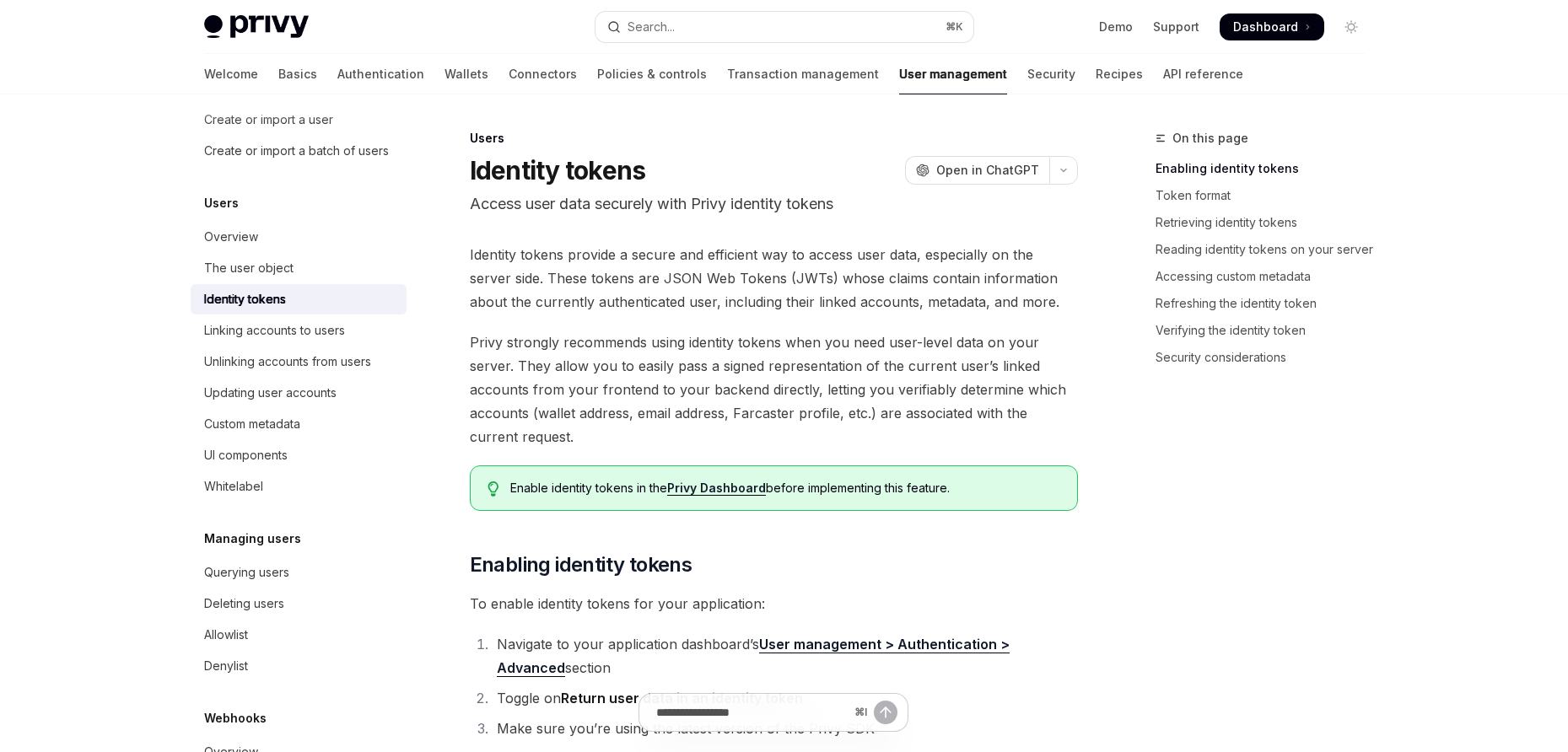
click at [739, 296] on span "Identity tokens provide a secure and efficient way to access user data, especia…" at bounding box center [774, 278] width 608 height 70
click at [738, 297] on span "Identity tokens provide a secure and efficient way to access user data, especia…" at bounding box center [774, 278] width 608 height 70
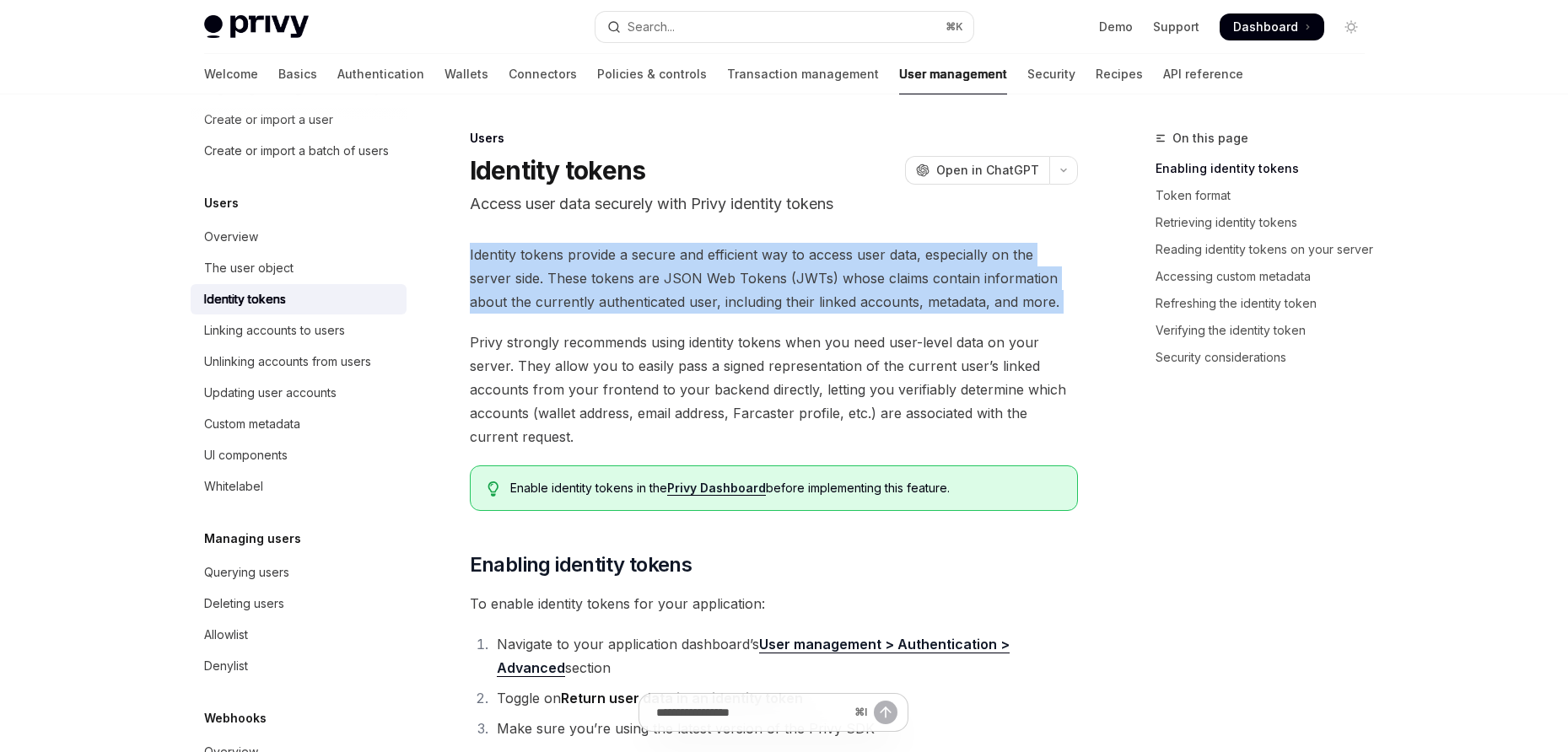
click at [738, 297] on span "Identity tokens provide a secure and efficient way to access user data, especia…" at bounding box center [774, 278] width 608 height 70
click at [727, 285] on span "Identity tokens provide a secure and efficient way to access user data, especia…" at bounding box center [774, 278] width 608 height 70
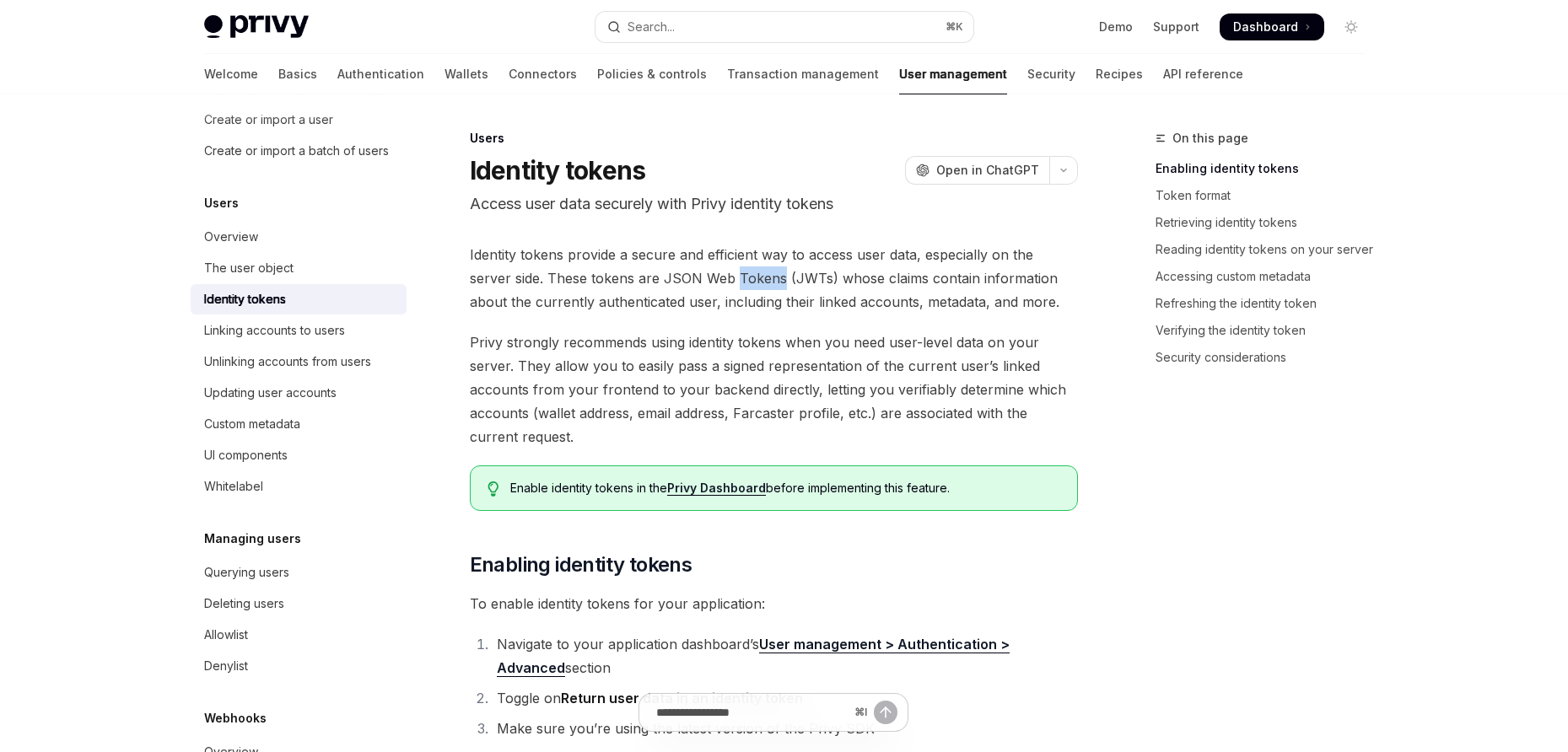
click at [727, 285] on span "Identity tokens provide a secure and efficient way to access user data, especia…" at bounding box center [774, 278] width 608 height 70
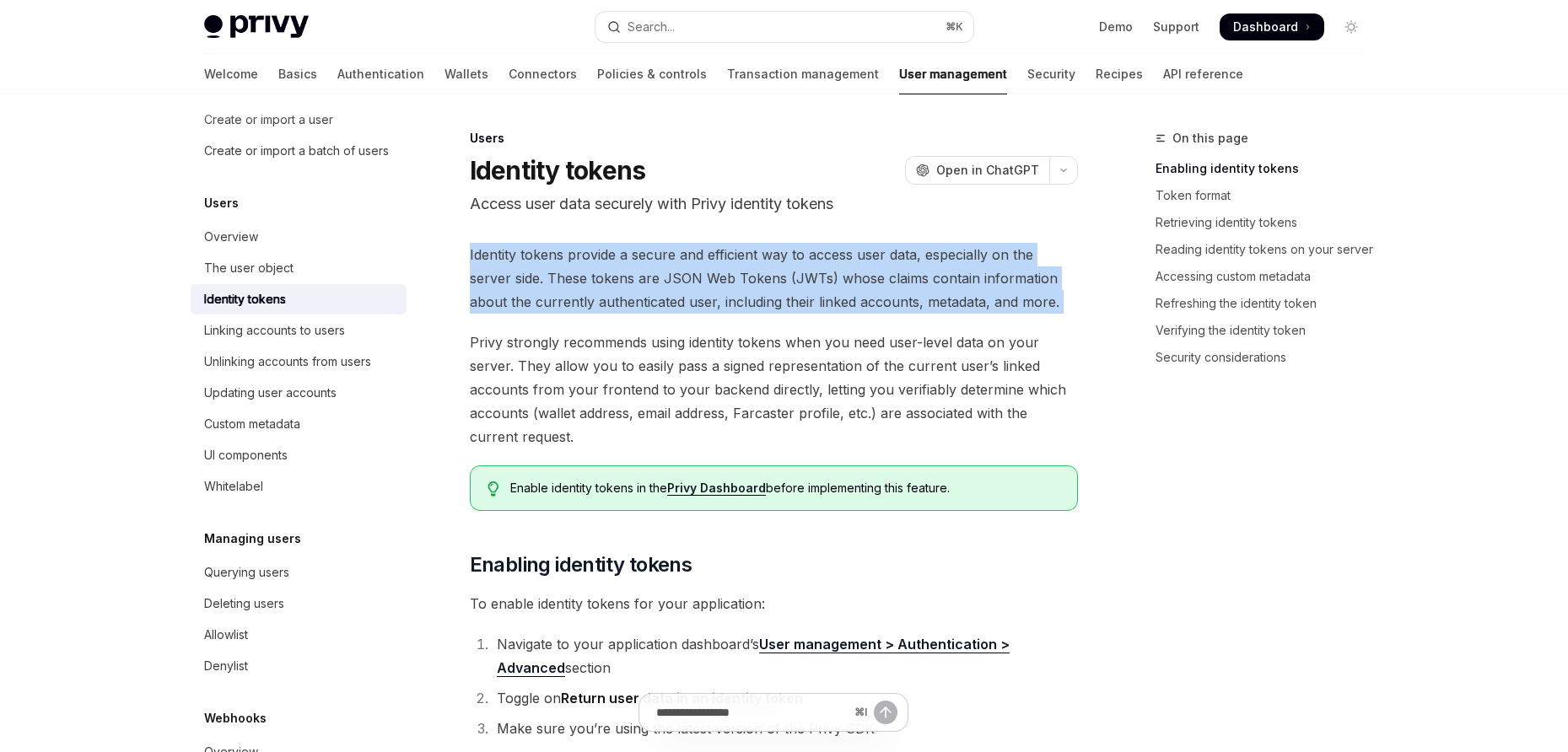
click at [727, 285] on span "Identity tokens provide a secure and efficient way to access user data, especia…" at bounding box center [774, 278] width 608 height 70
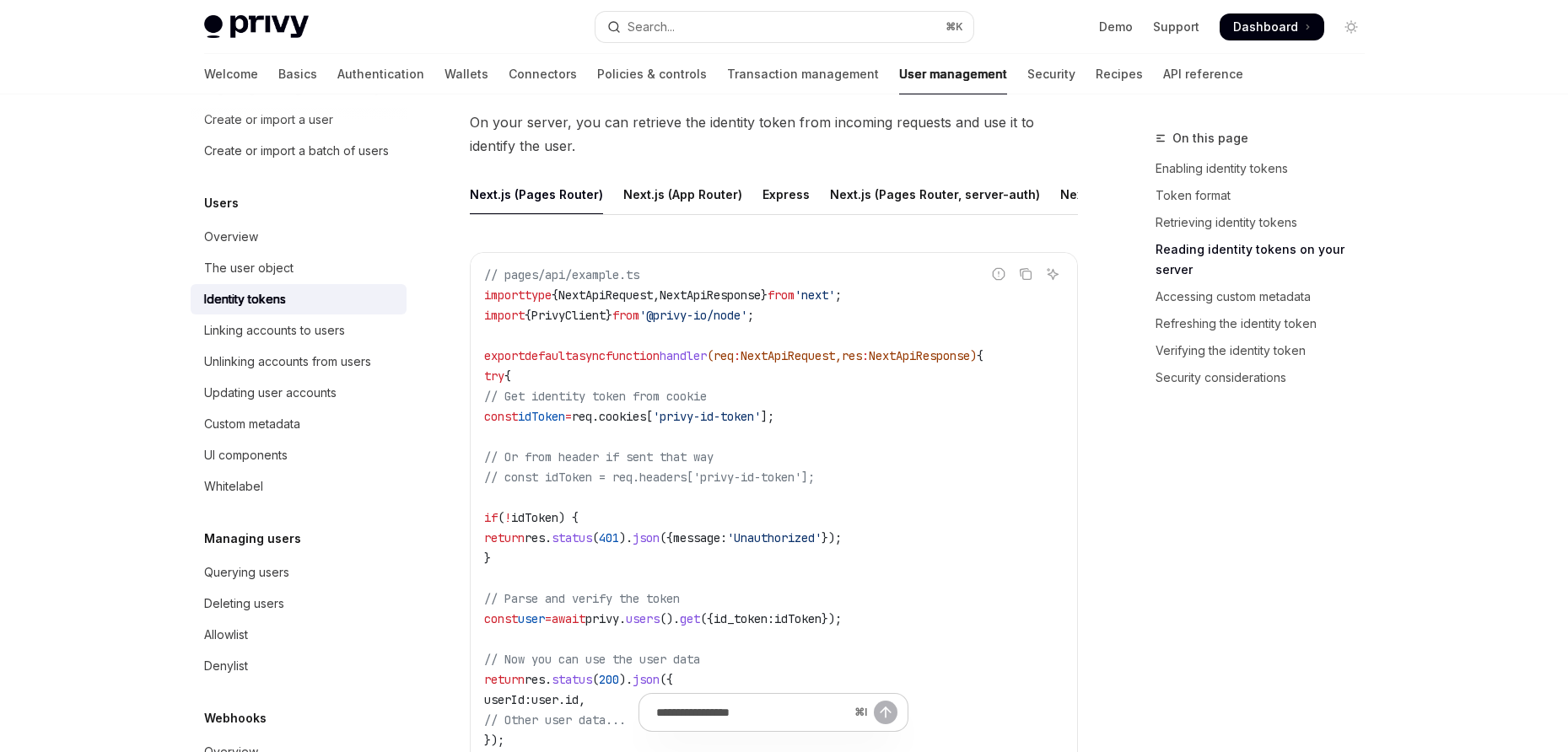
scroll to position [2285, 0]
